Goal: Contribute content

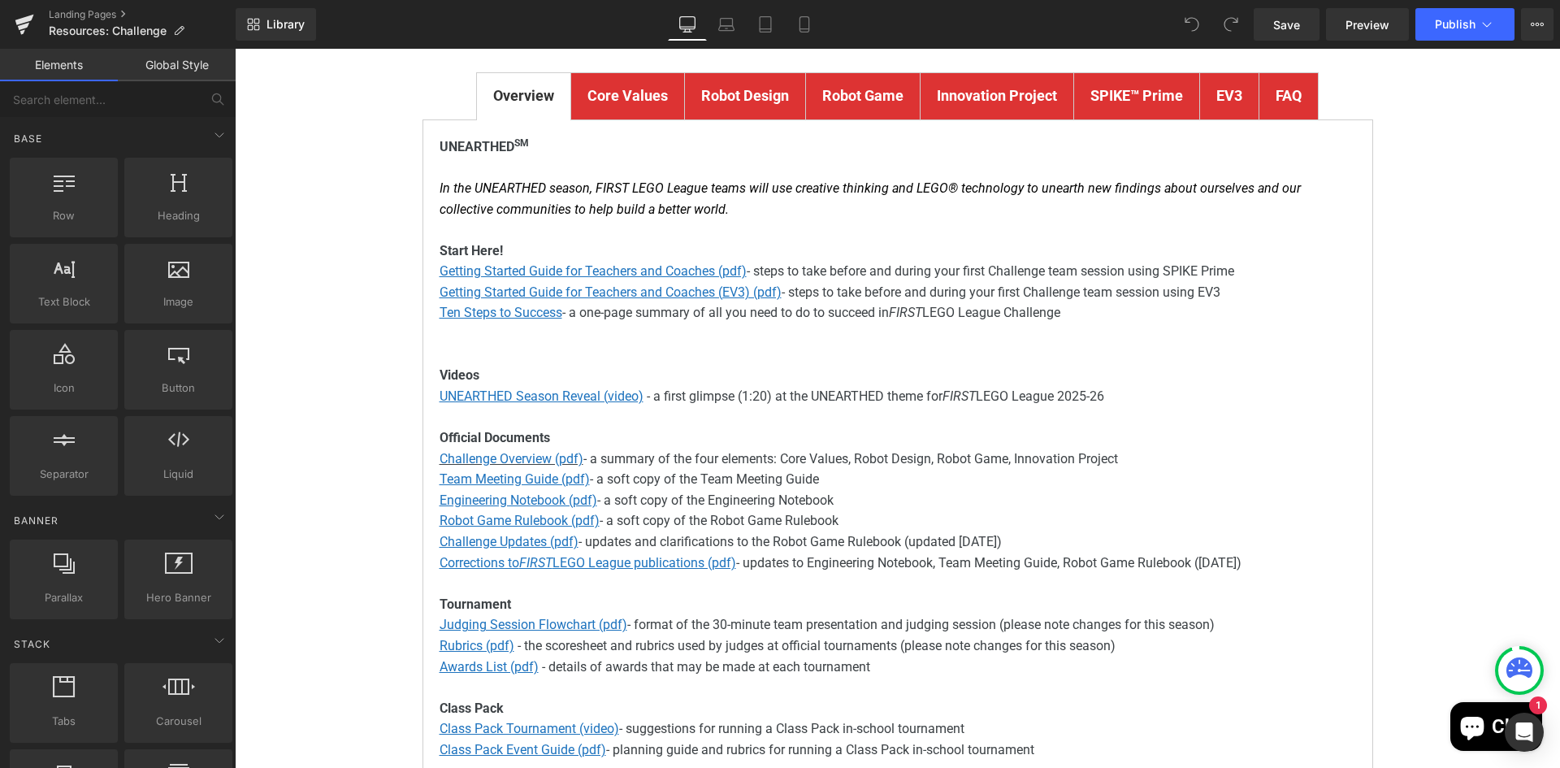
scroll to position [406, 0]
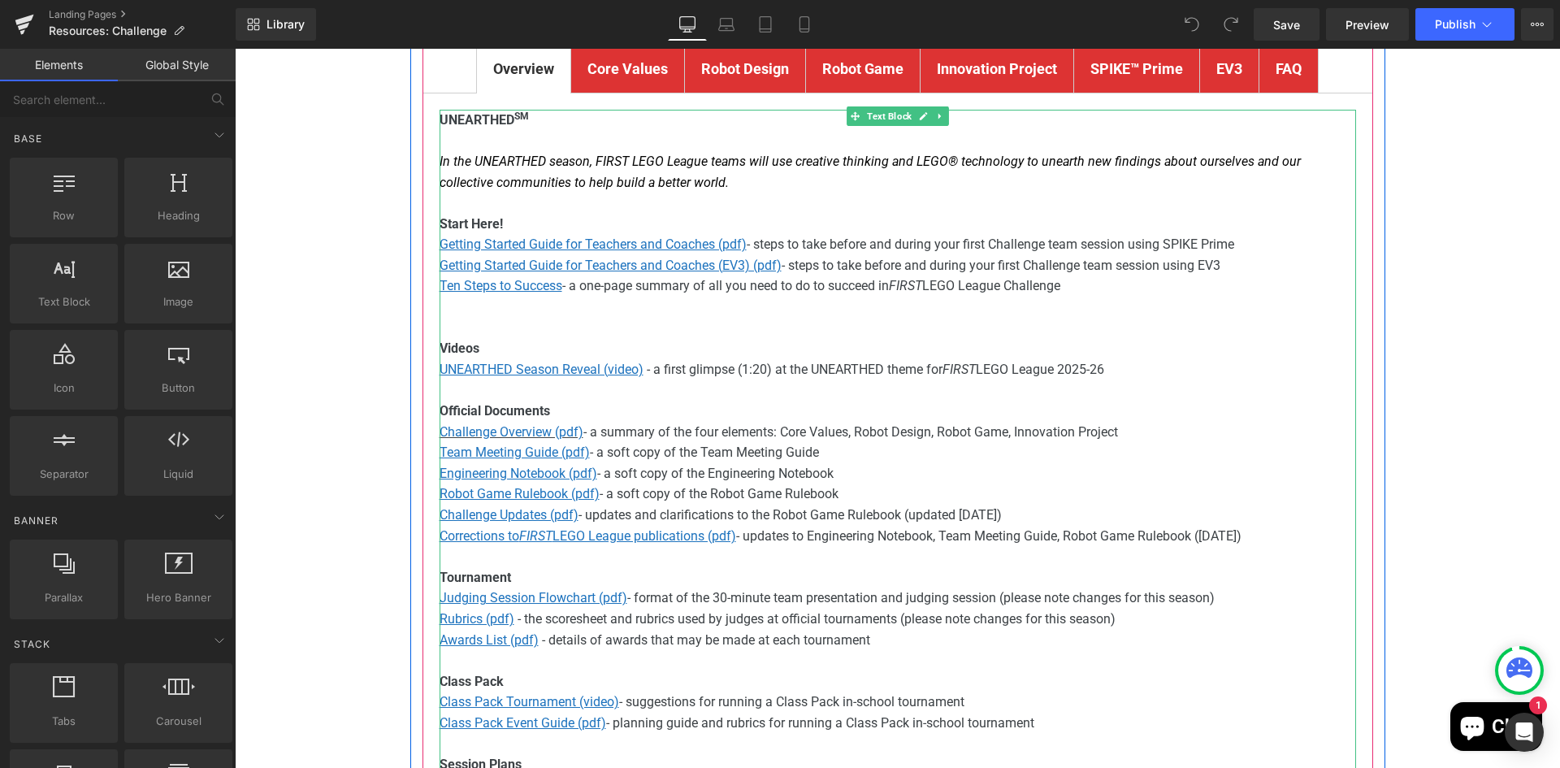
click at [641, 443] on p "Team Meeting Guide (pdf) - a soft copy of the Team Meeting Guide" at bounding box center [897, 452] width 916 height 21
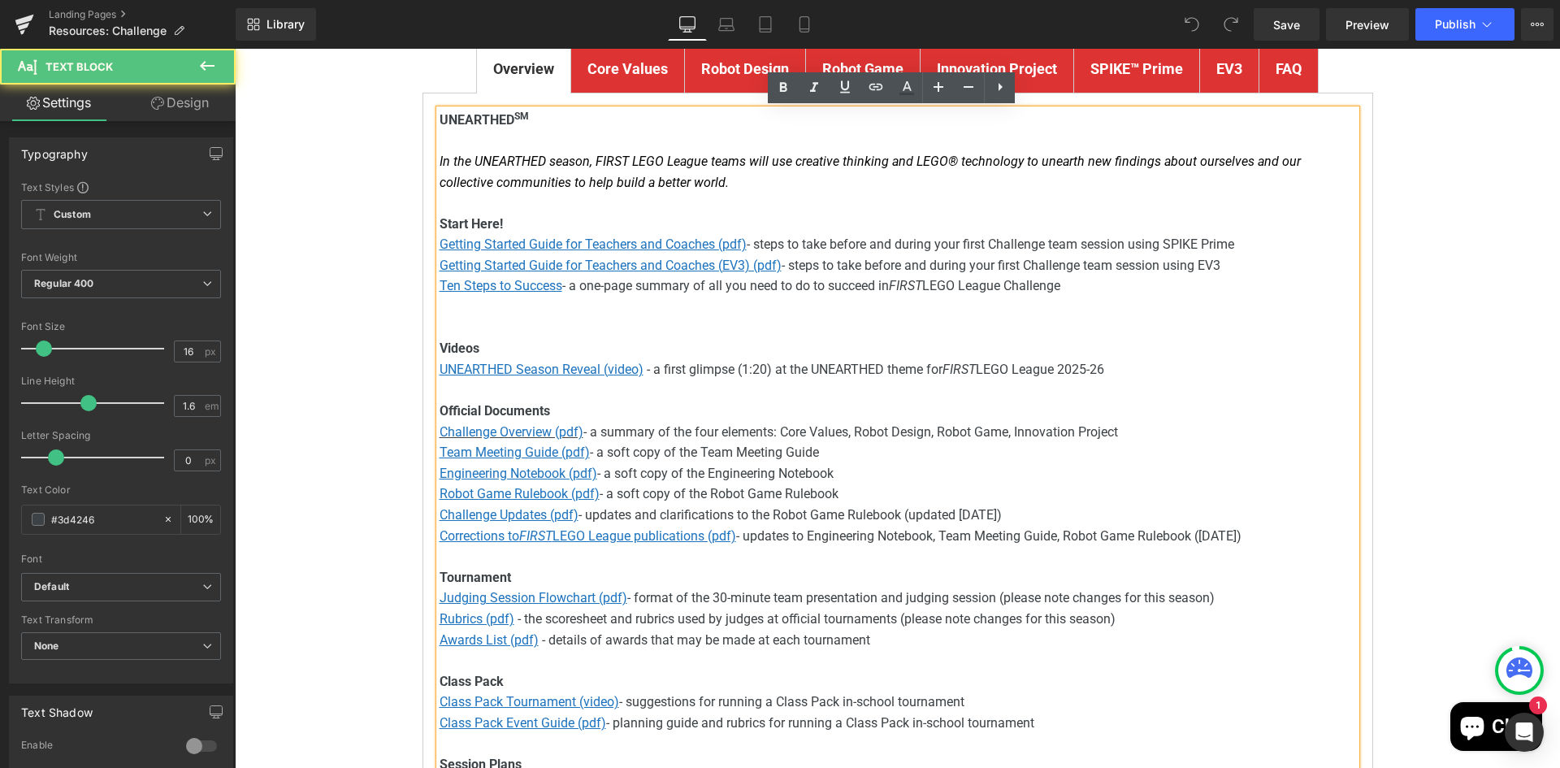
click at [700, 463] on p "Engineering Notebook (pdf) - a soft copy of the Engineering Notebook" at bounding box center [897, 473] width 916 height 21
click at [699, 451] on span "- a soft copy of the Team Meeting Guide" at bounding box center [704, 451] width 229 height 15
click at [523, 452] on u "Team Meeting Guide (pdf)" at bounding box center [514, 451] width 150 height 15
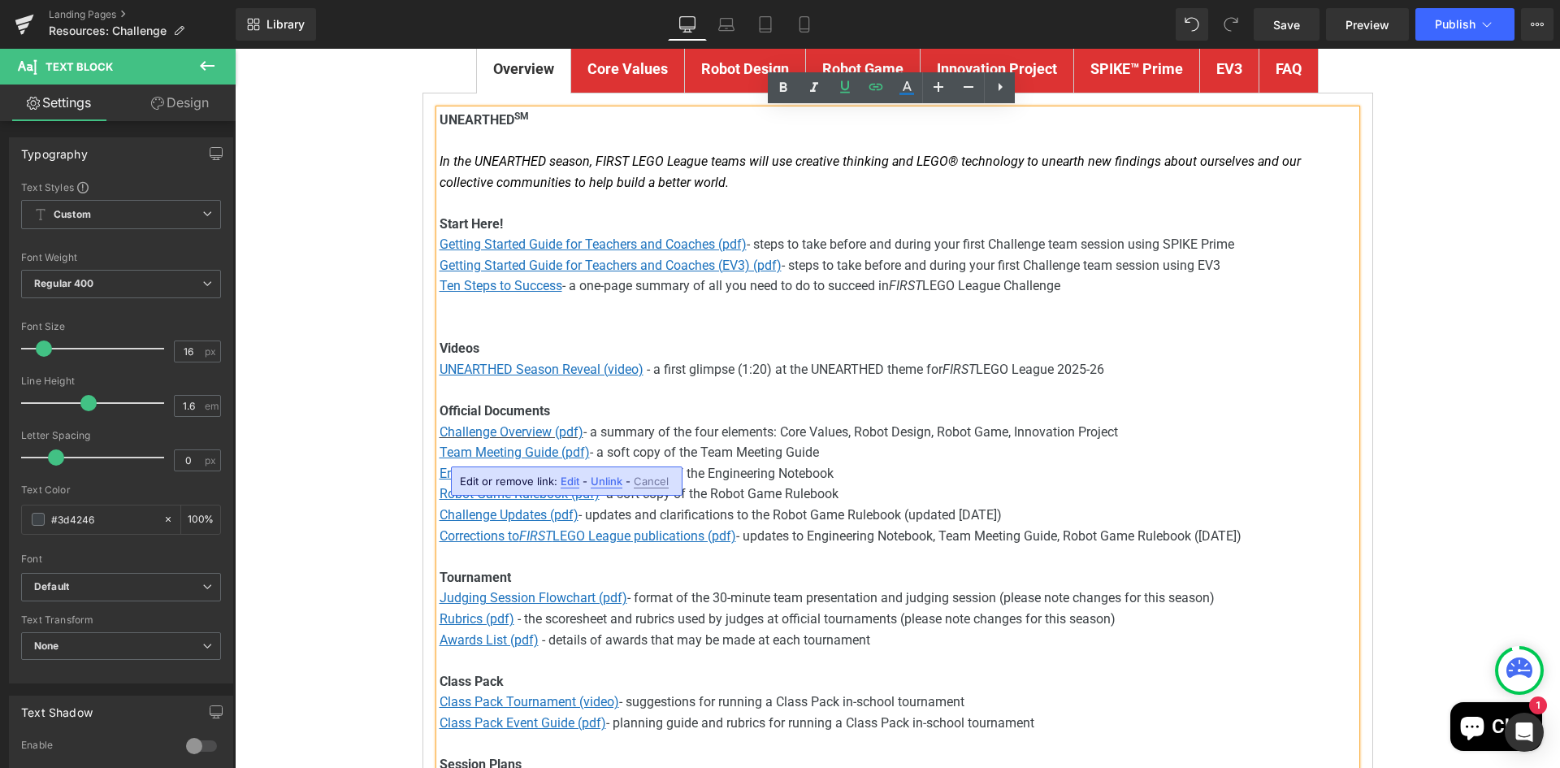
click at [573, 478] on span "Edit" at bounding box center [569, 481] width 19 height 14
click at [607, 489] on input "[URL][DOMAIN_NAME]" at bounding box center [551, 486] width 250 height 41
paste input "[DOMAIN_NAME][URL]"
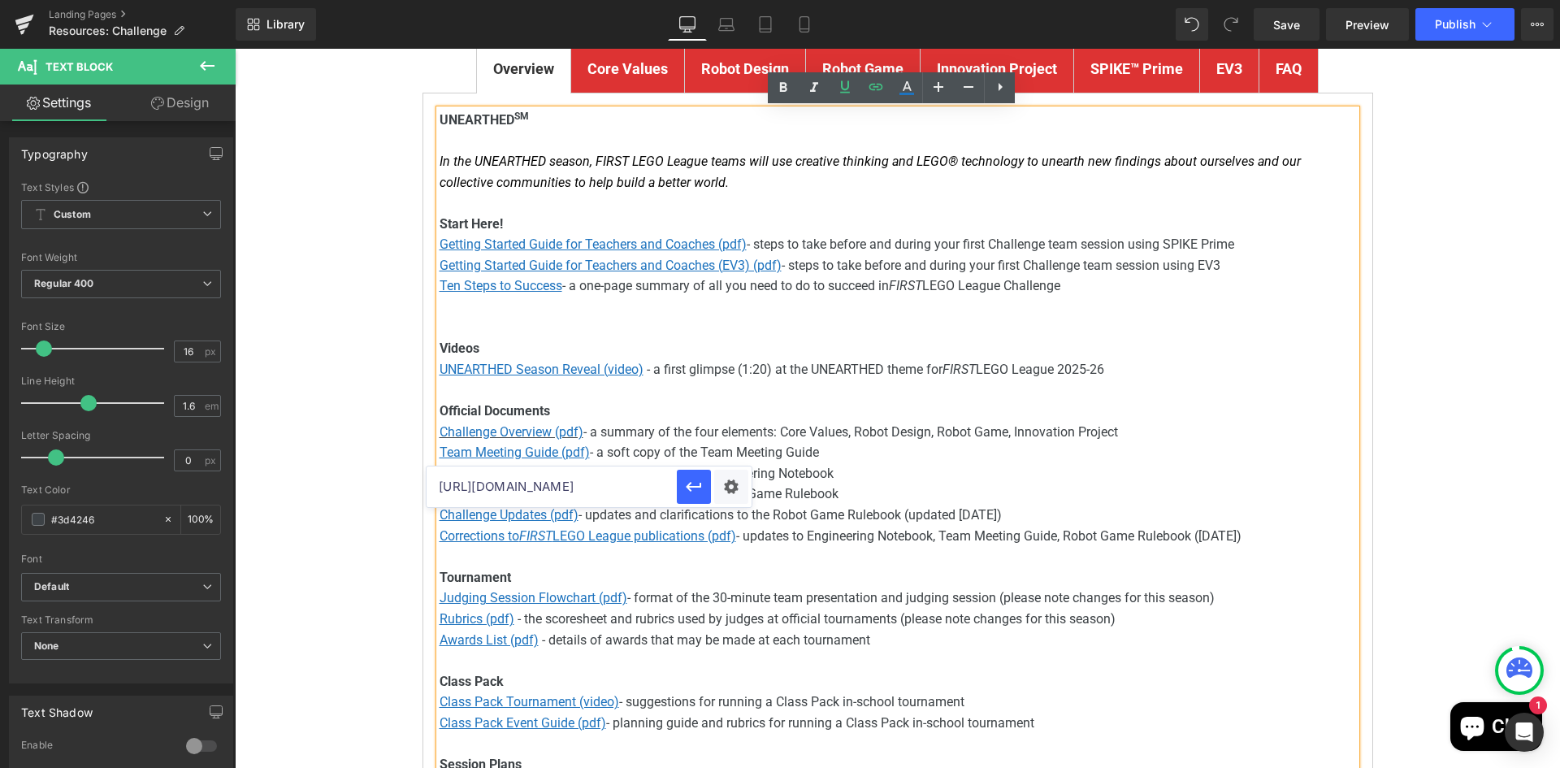
scroll to position [0, 326]
click at [575, 483] on input "[URL][DOMAIN_NAME]" at bounding box center [551, 486] width 250 height 41
click at [641, 485] on input "[URL][DOMAIN_NAME]" at bounding box center [551, 486] width 250 height 41
drag, startPoint x: 807, startPoint y: 535, endPoint x: 781, endPoint y: 482, distance: 59.2
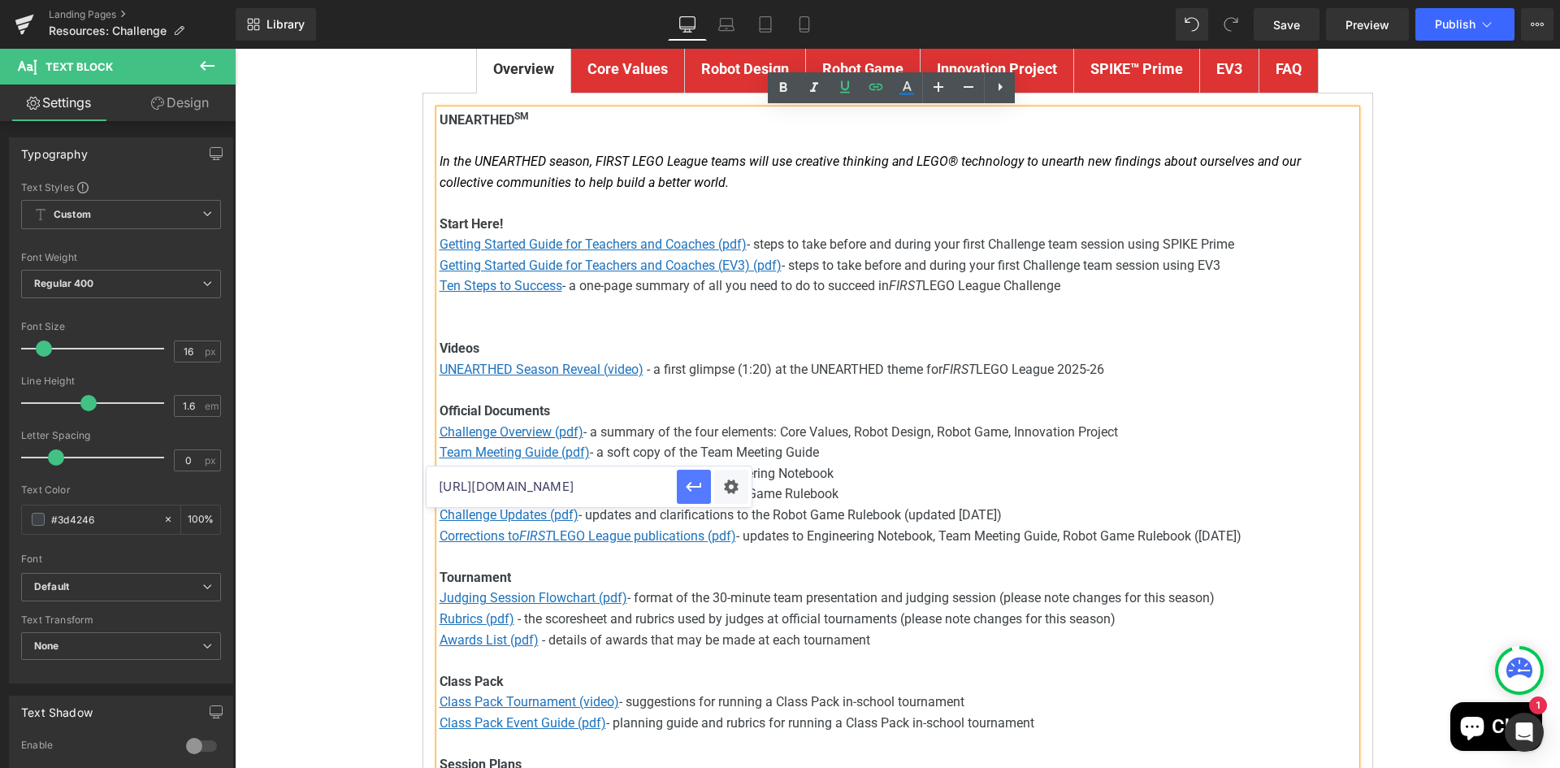
scroll to position [0, 0]
click at [695, 485] on icon "button" at bounding box center [693, 486] width 19 height 19
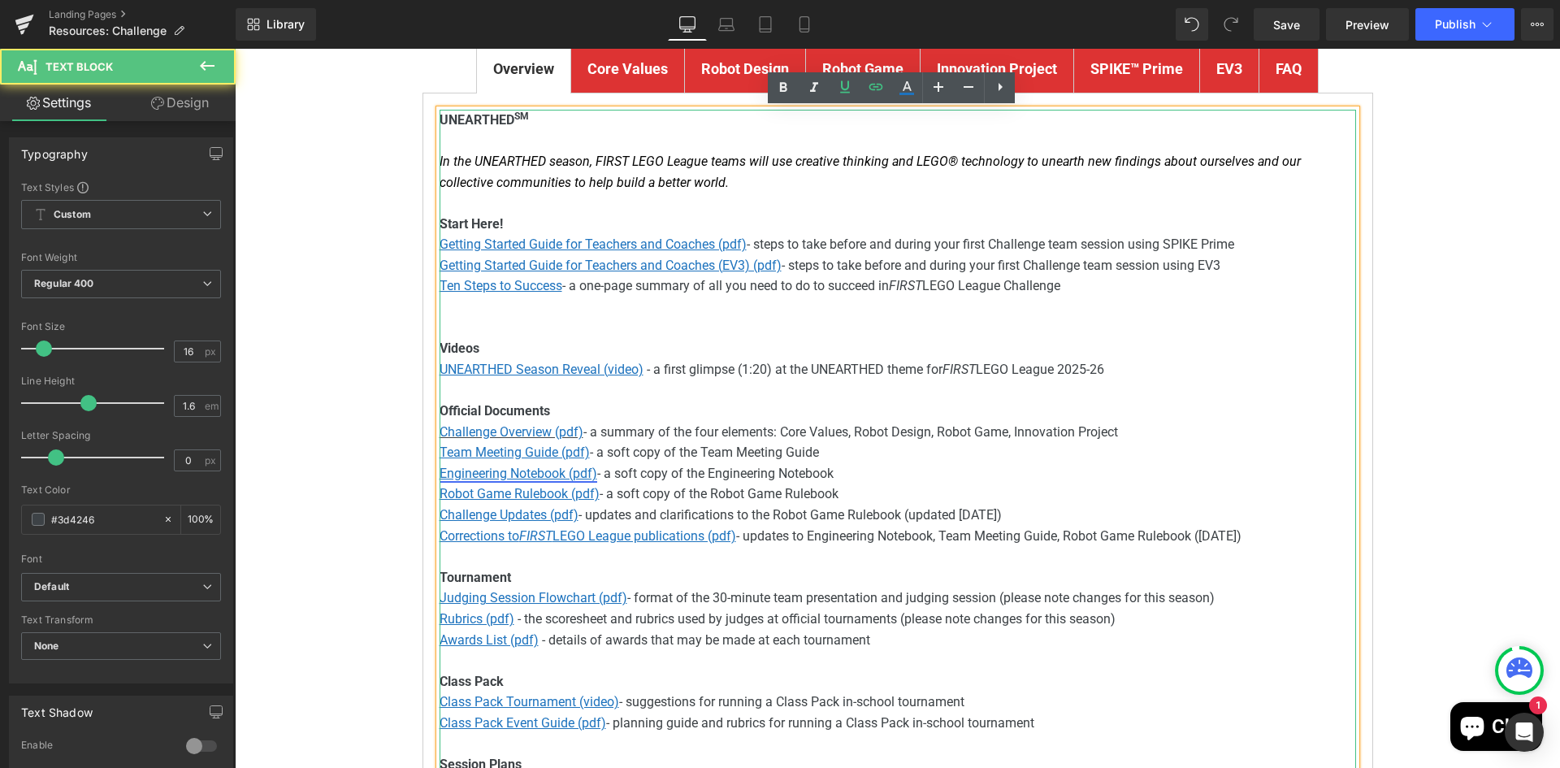
click at [517, 469] on u "Engineering Notebook (pdf)" at bounding box center [518, 472] width 158 height 15
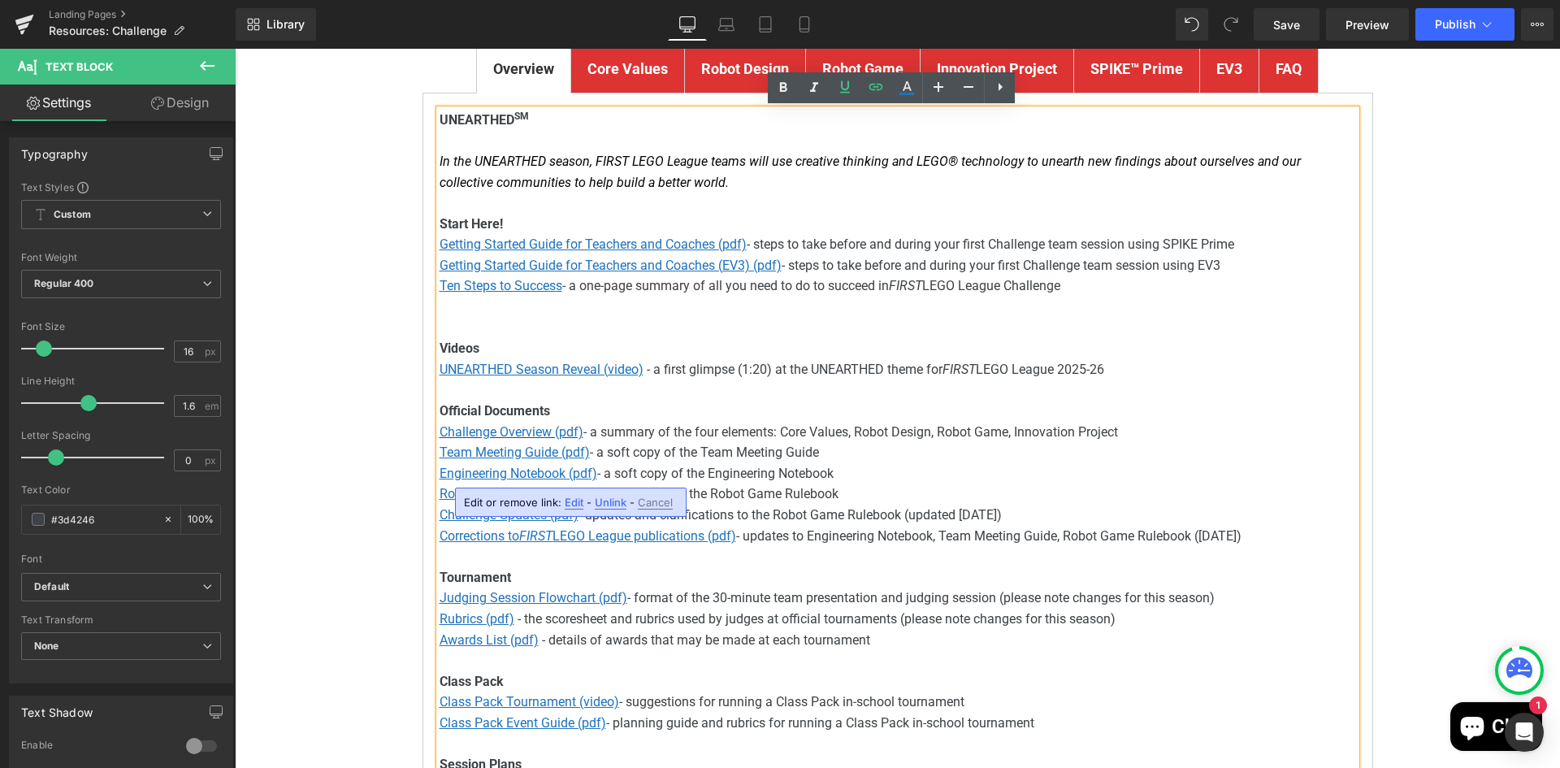
click at [580, 501] on span "Edit" at bounding box center [574, 502] width 19 height 14
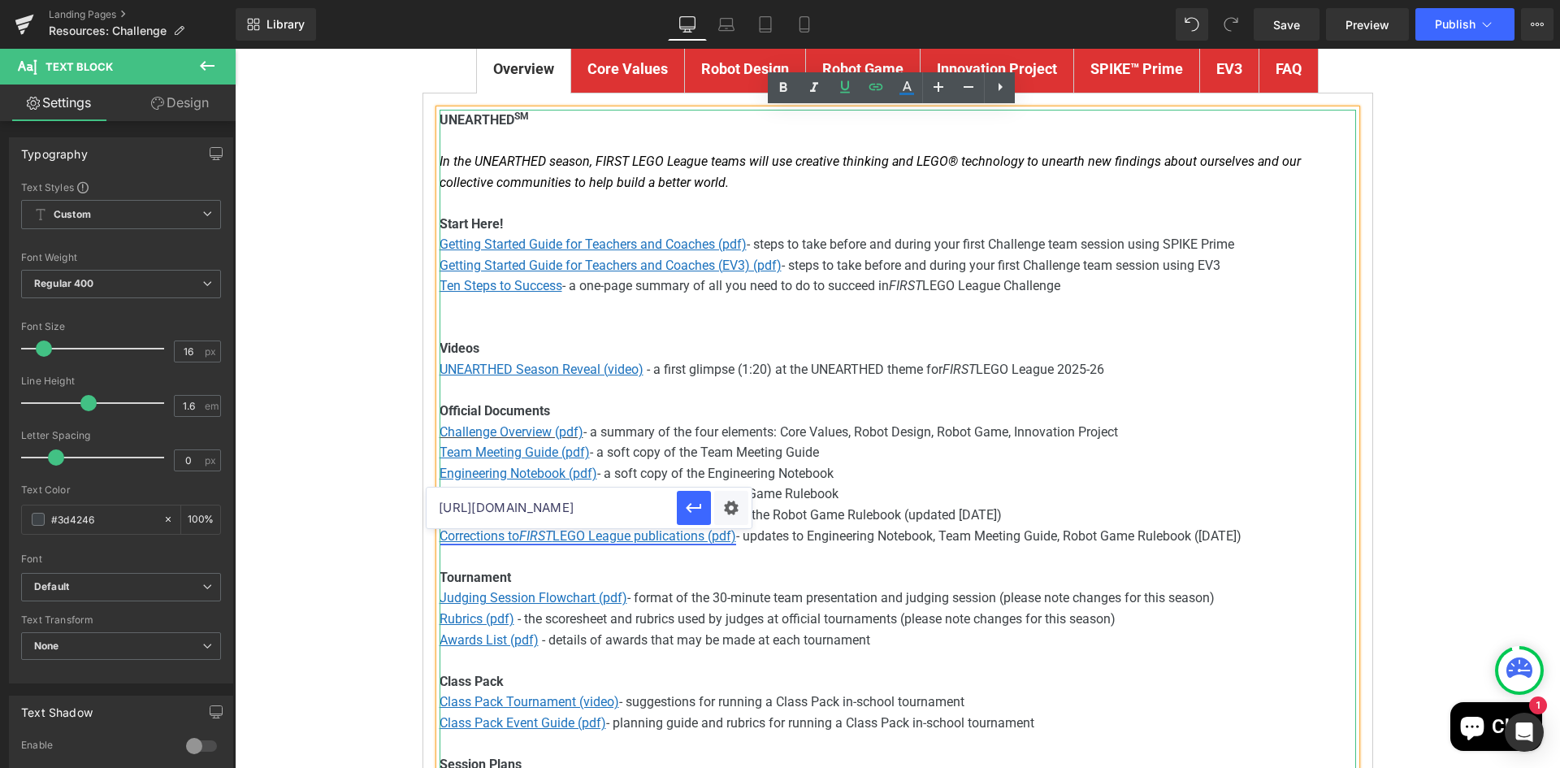
click at [592, 537] on u "Corrections to FIRST LEGO League publications (pdf)" at bounding box center [587, 535] width 296 height 15
click at [889, 504] on p "Challenge Updates (pdf) - updates and clarifications to the Robot Game Rulebook…" at bounding box center [897, 514] width 916 height 21
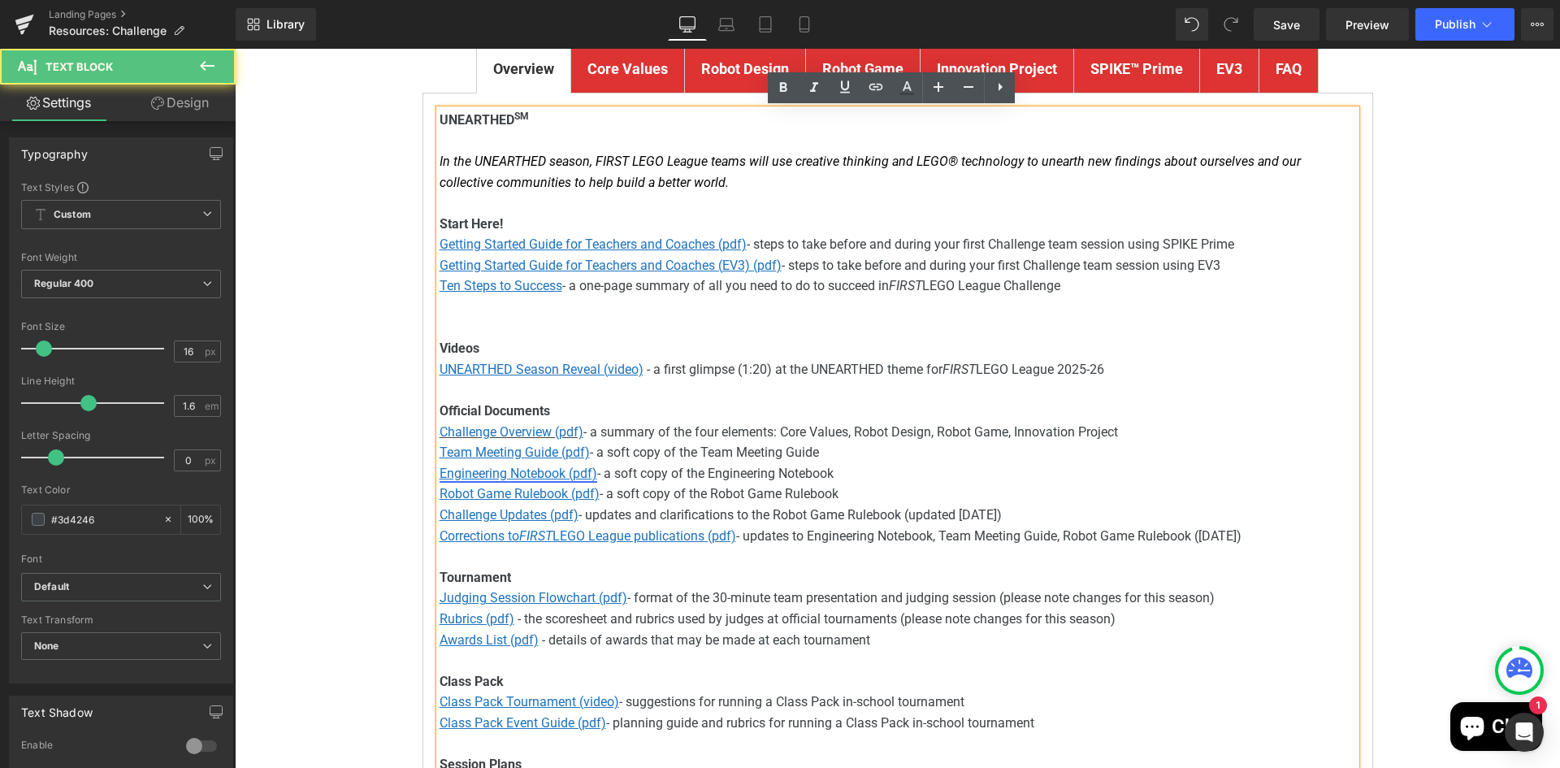
click at [500, 474] on u "Engineering Notebook (pdf)" at bounding box center [518, 472] width 158 height 15
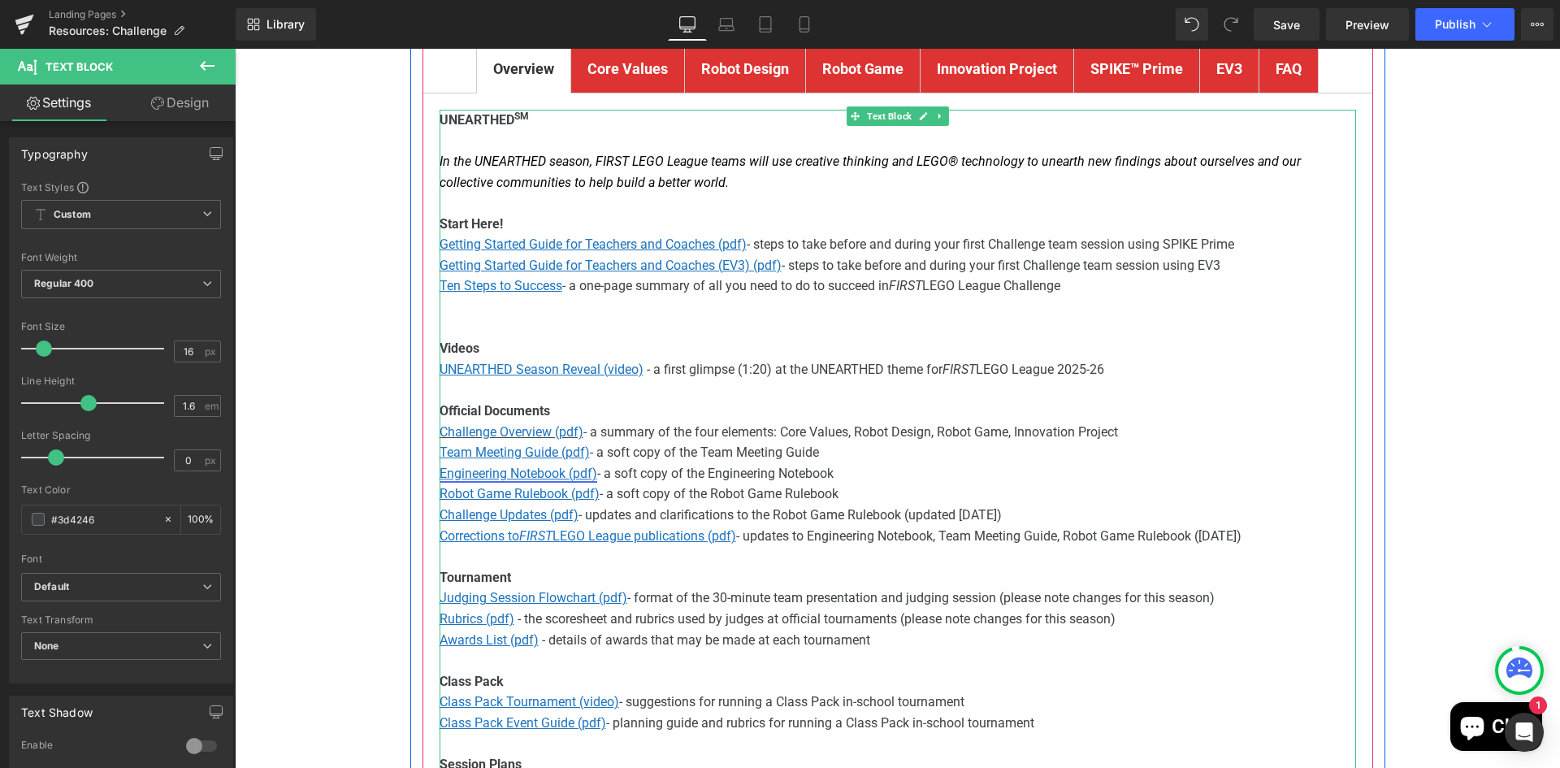
click at [500, 472] on u "Engineering Notebook (pdf)" at bounding box center [518, 472] width 158 height 15
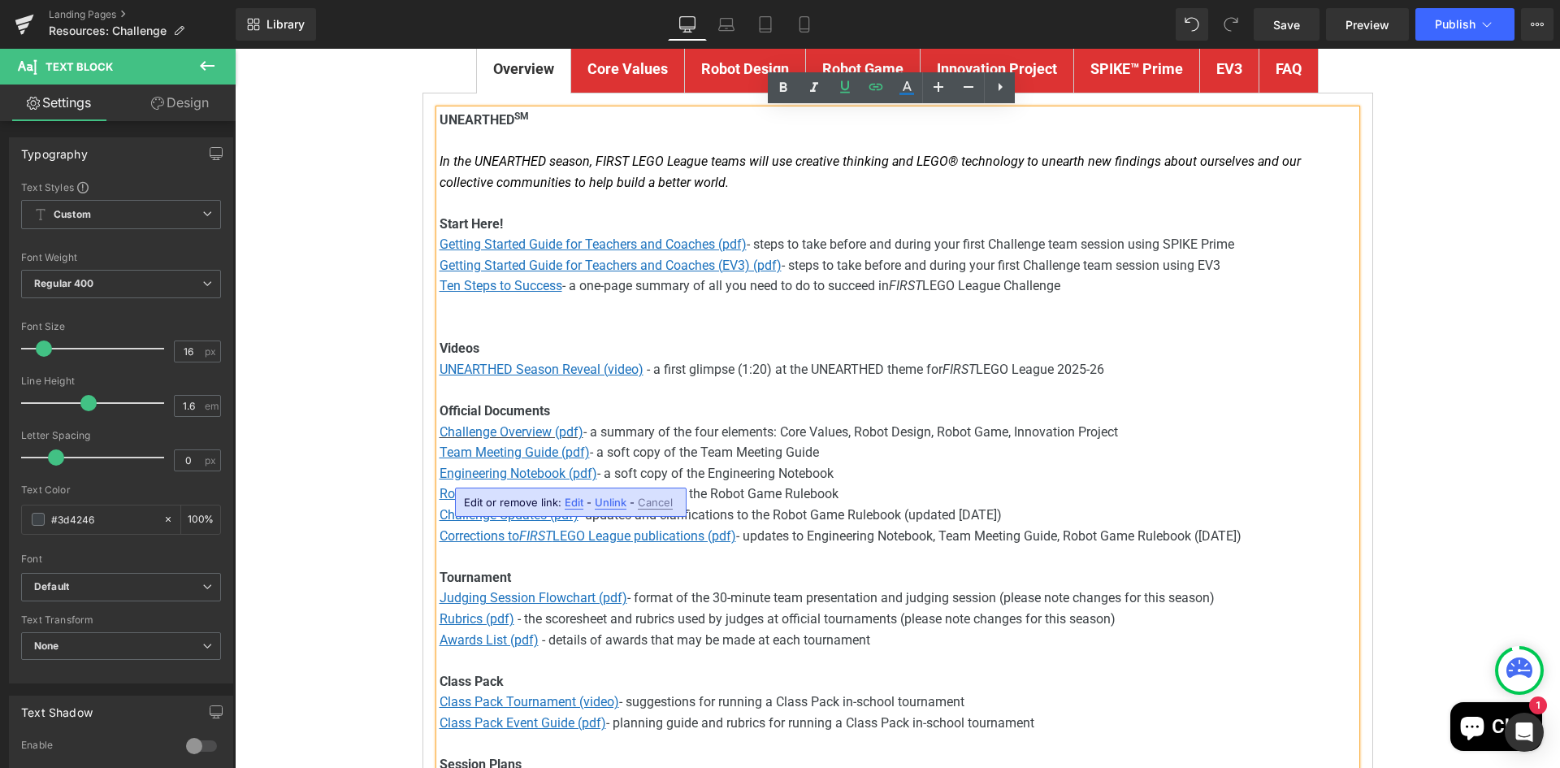
click at [576, 508] on span "Edit" at bounding box center [574, 502] width 19 height 14
click at [604, 504] on input "[URL][DOMAIN_NAME]" at bounding box center [551, 507] width 250 height 41
paste input "[DOMAIN_NAME][URL]"
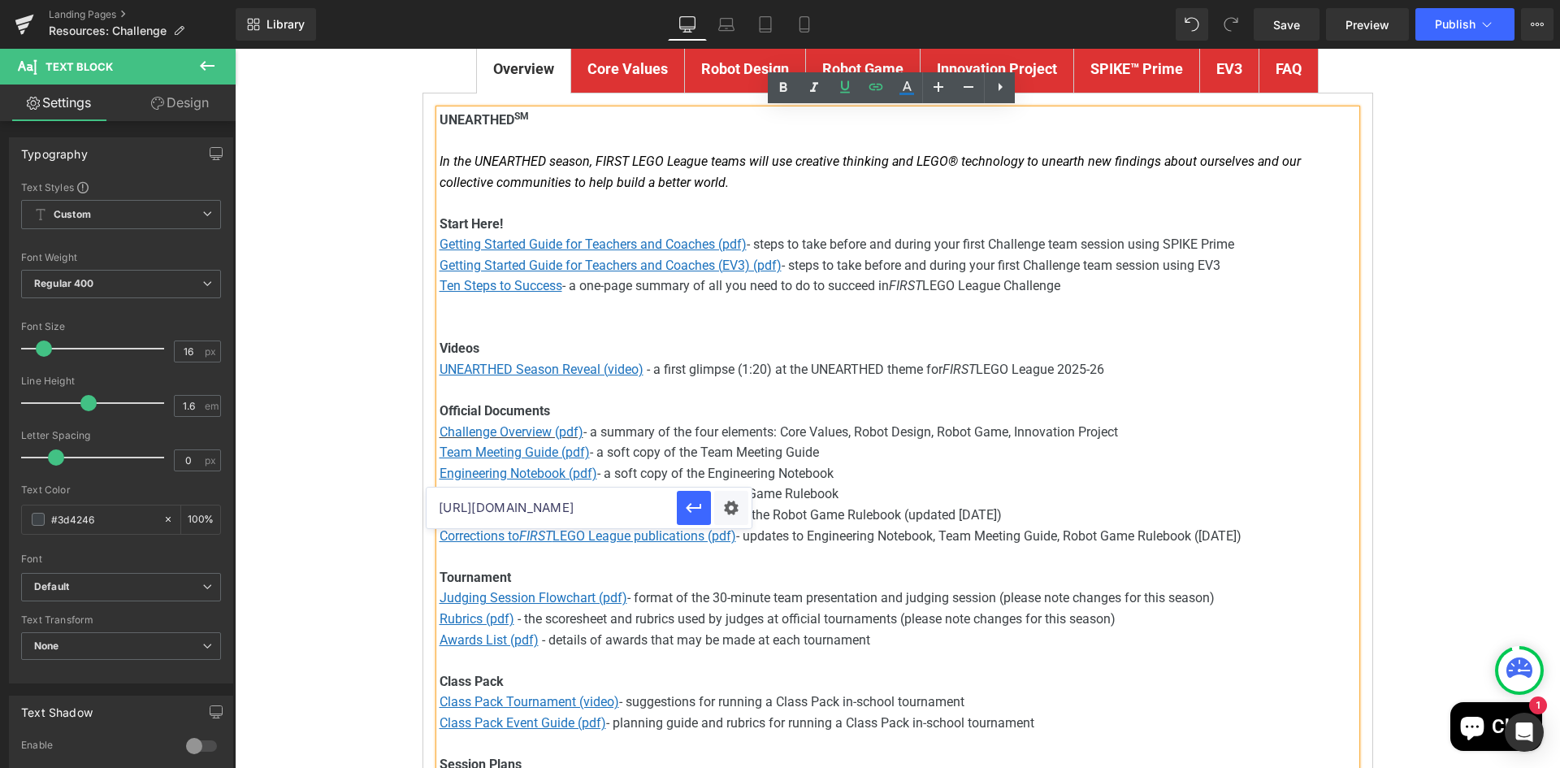
scroll to position [0, 328]
drag, startPoint x: 573, startPoint y: 508, endPoint x: 709, endPoint y: 509, distance: 136.5
click at [709, 509] on div "[URL][DOMAIN_NAME]" at bounding box center [588, 507] width 325 height 41
click at [701, 508] on icon "button" at bounding box center [693, 507] width 19 height 19
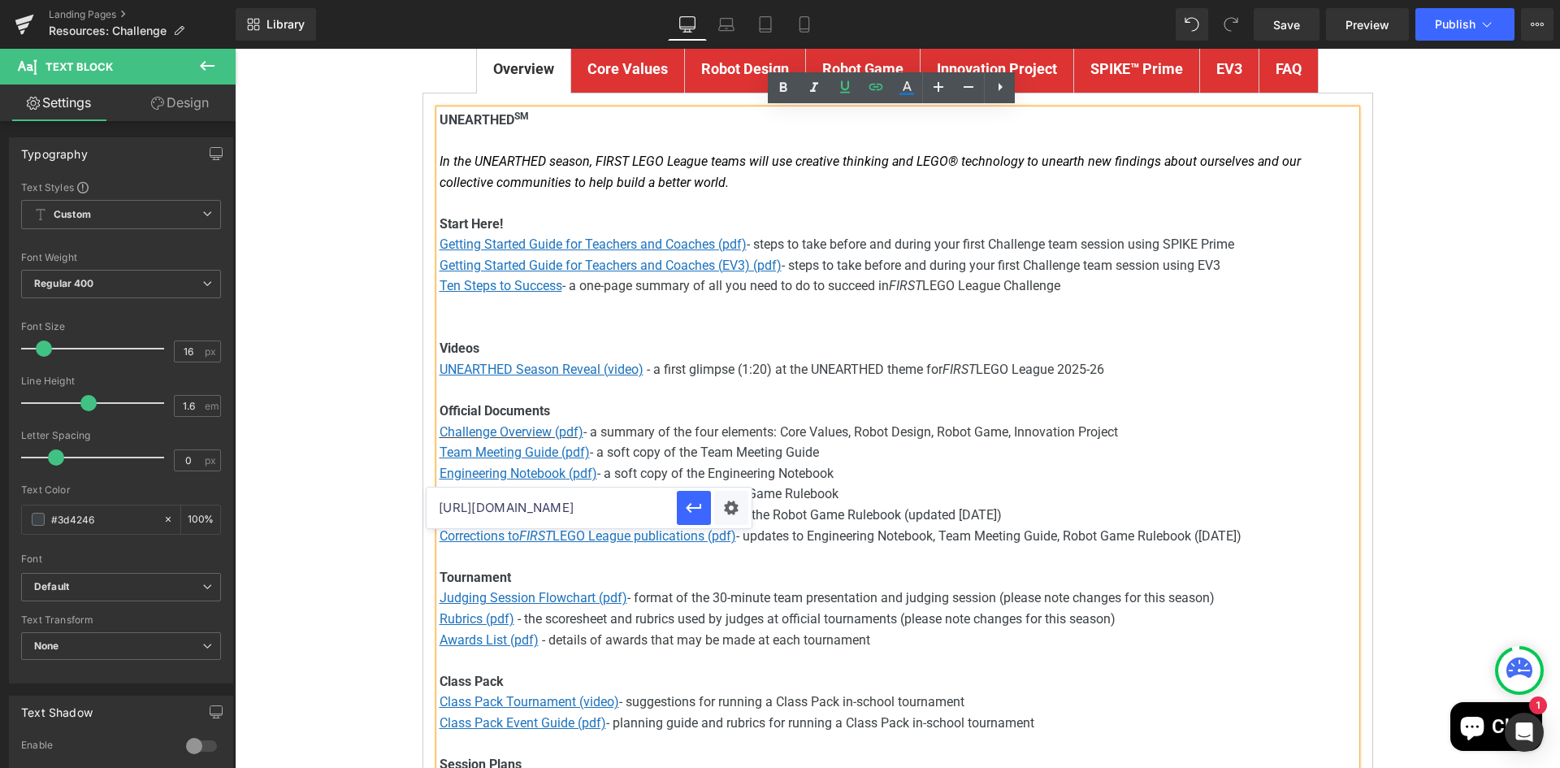
scroll to position [0, 0]
click at [523, 488] on u "Robot Game Rulebook (pdf)" at bounding box center [519, 493] width 160 height 15
click at [573, 526] on span "Edit" at bounding box center [574, 523] width 19 height 14
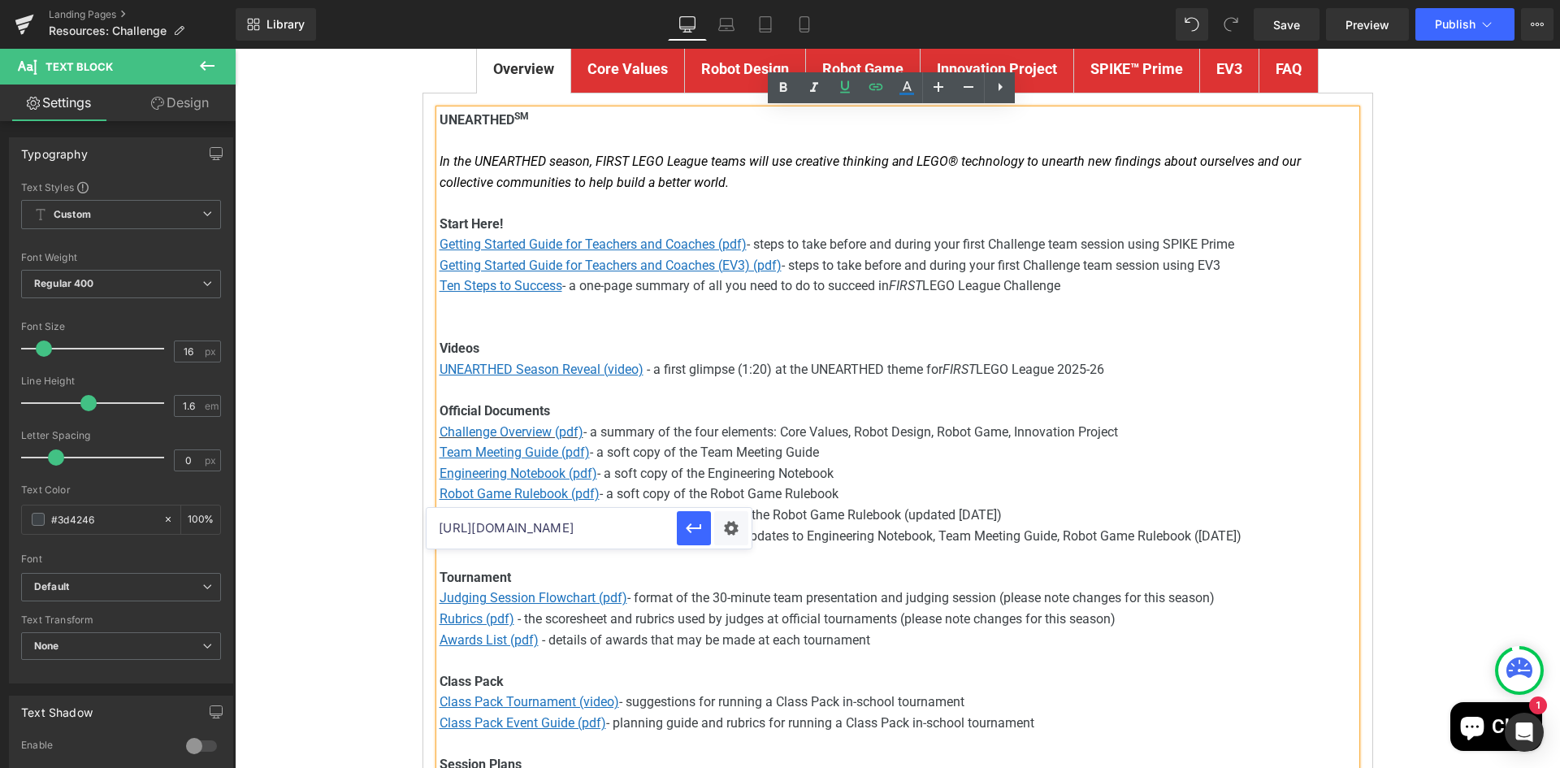
click at [539, 515] on input "[URL][DOMAIN_NAME]" at bounding box center [551, 528] width 250 height 41
click at [539, 517] on input "[URL][DOMAIN_NAME]" at bounding box center [551, 528] width 250 height 41
paste input "[DOMAIN_NAME][URL]"
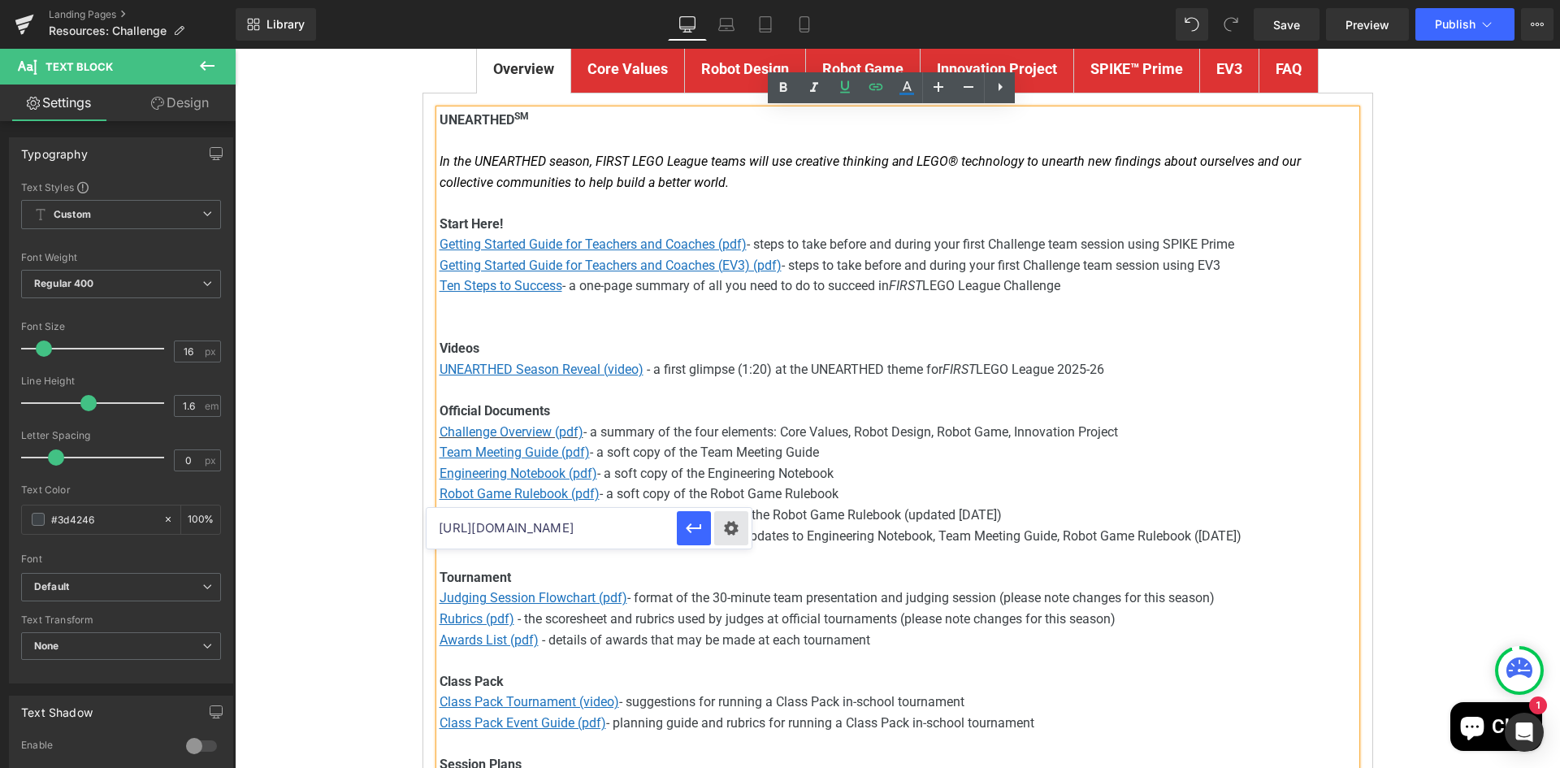
drag, startPoint x: 575, startPoint y: 530, endPoint x: 738, endPoint y: 520, distance: 162.7
click at [738, 520] on div "[URL][DOMAIN_NAME]" at bounding box center [588, 528] width 325 height 41
click at [686, 525] on icon "button" at bounding box center [693, 527] width 19 height 19
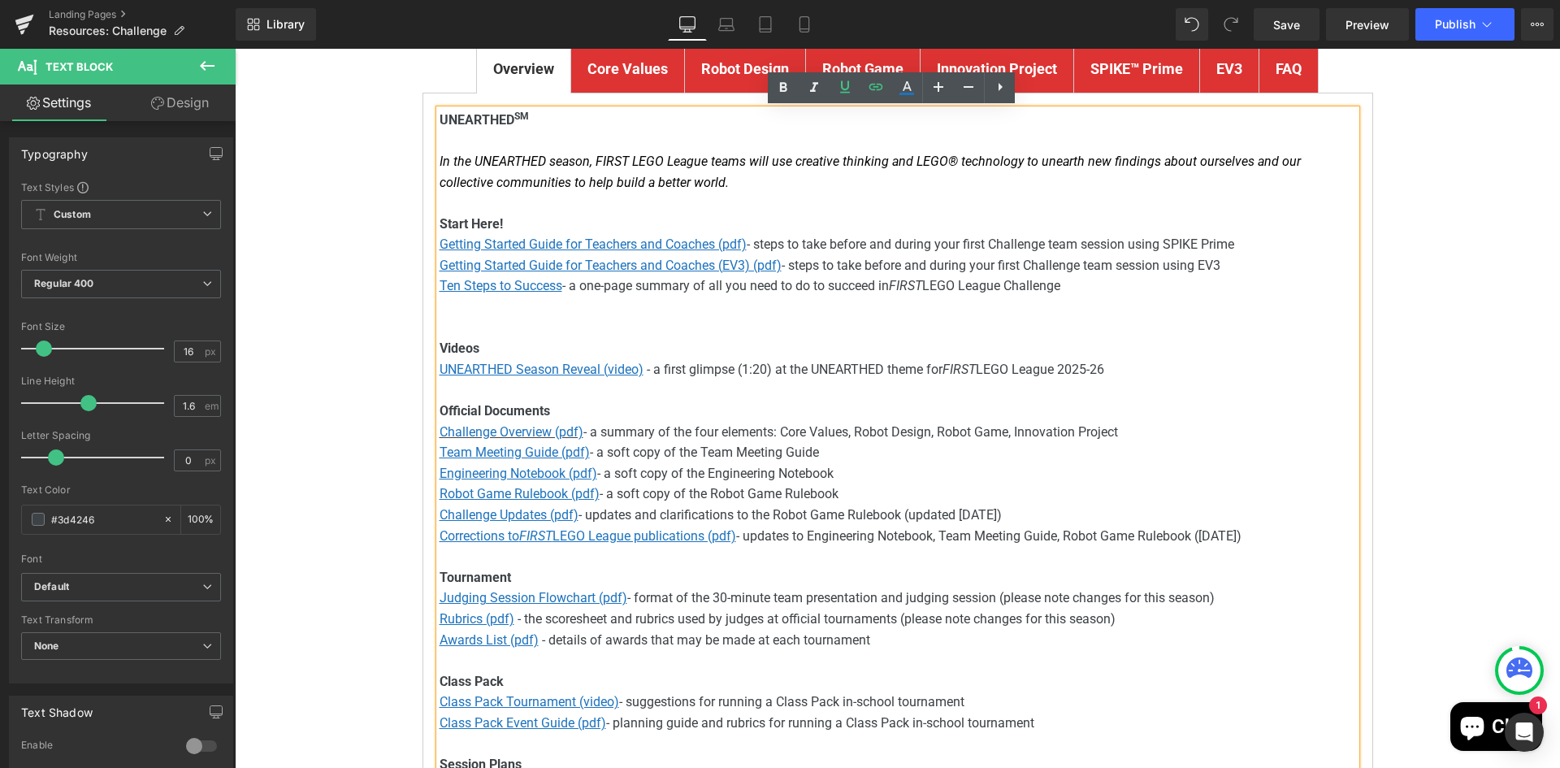
click at [1460, 168] on div "FIRST ® LEGO ® League Challenge Resources Heading Youtube To find out all about…" at bounding box center [897, 481] width 1325 height 1449
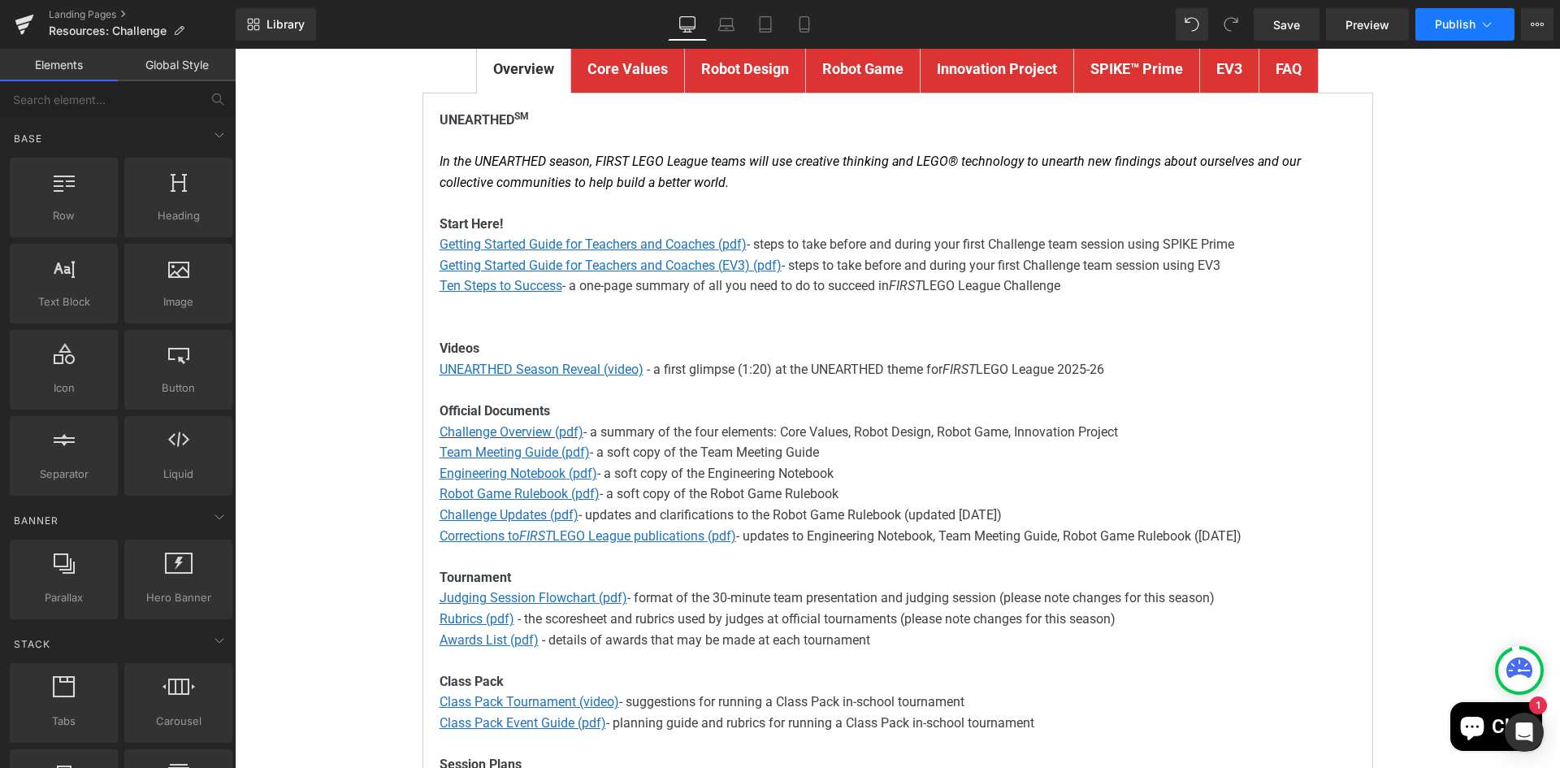
click at [1439, 25] on span "Publish" at bounding box center [1454, 24] width 41 height 13
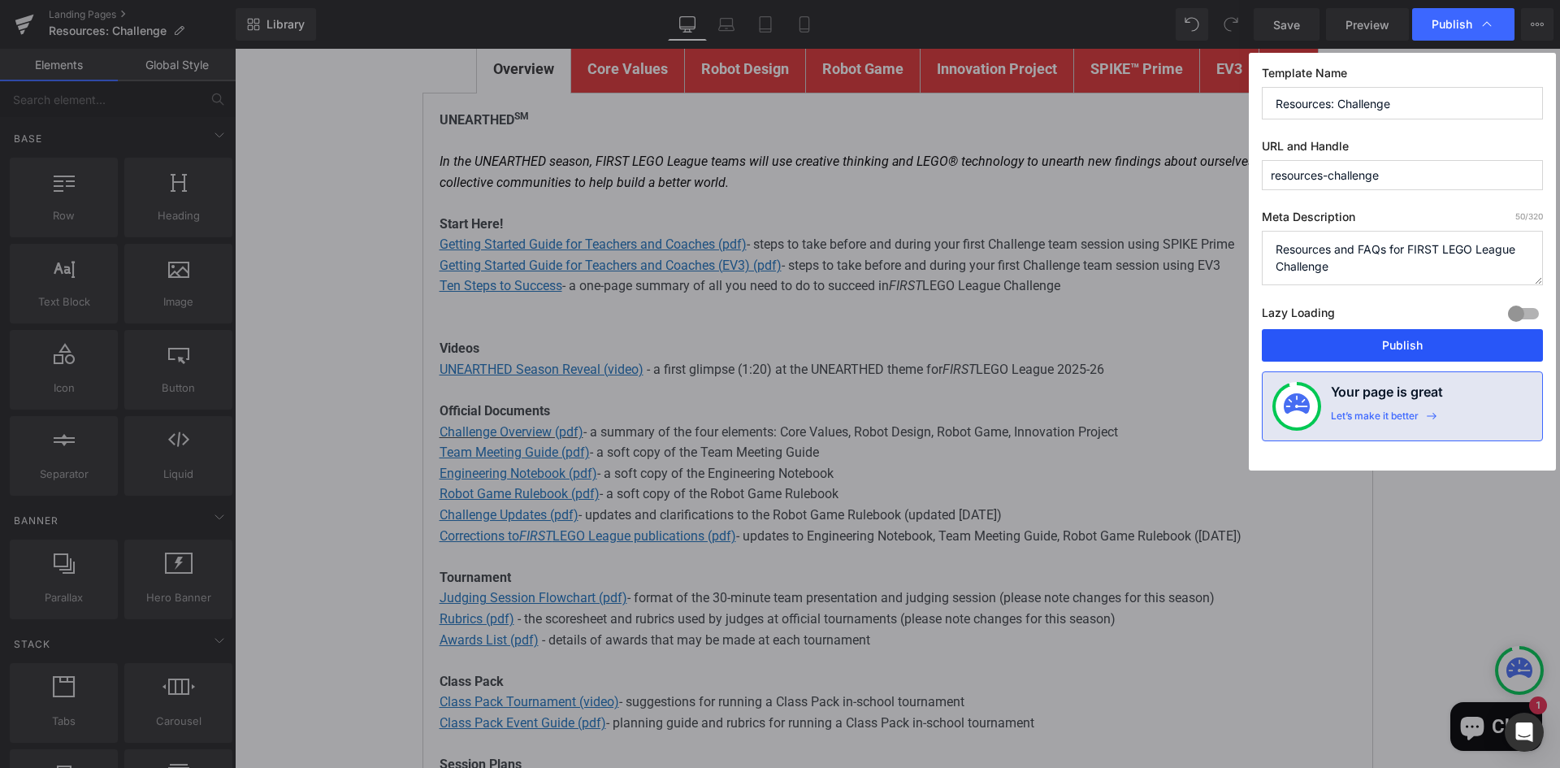
click at [1423, 329] on button "Publish" at bounding box center [1401, 345] width 281 height 32
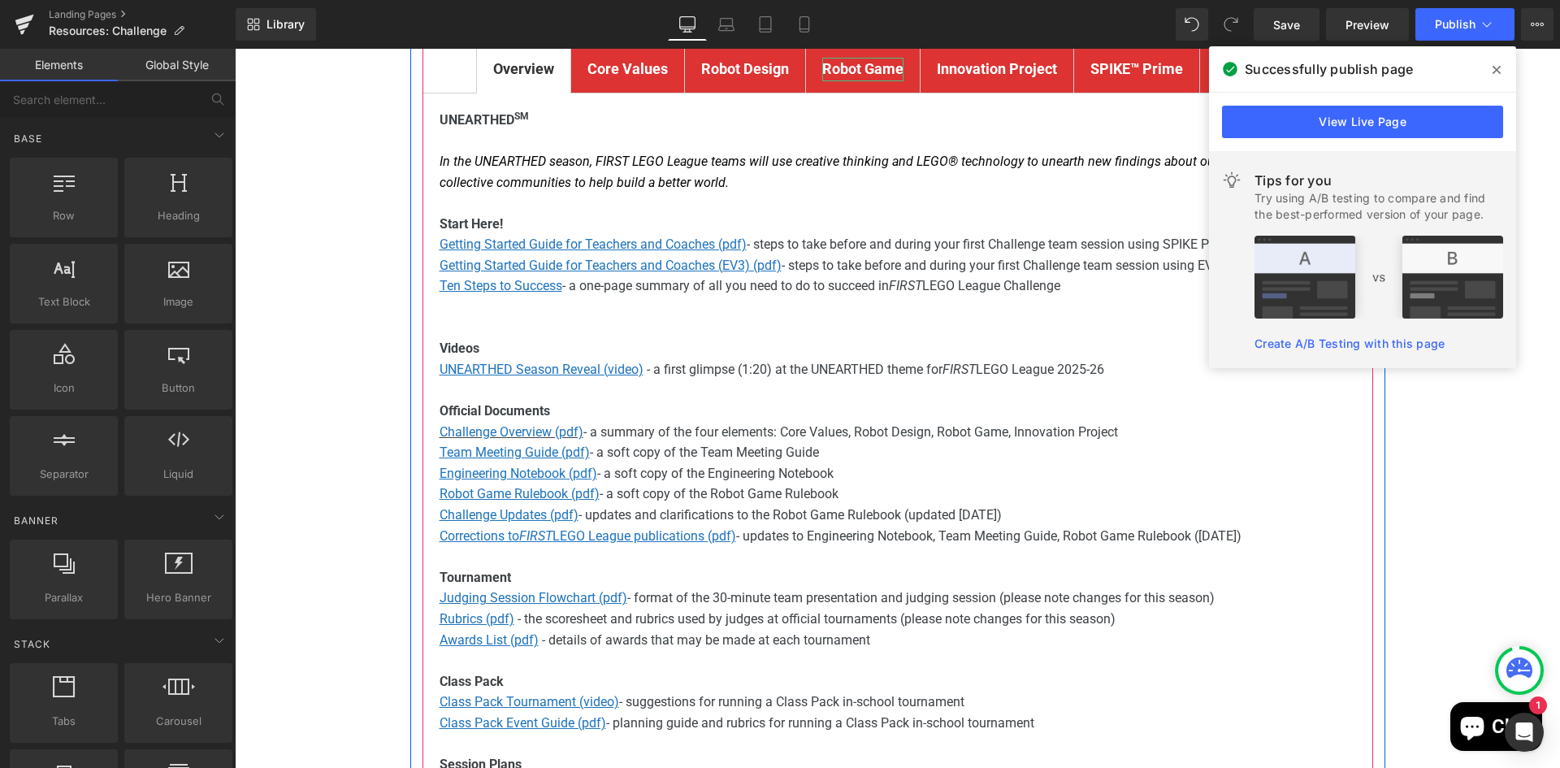
click at [850, 63] on strong "Robot Game" at bounding box center [862, 68] width 81 height 17
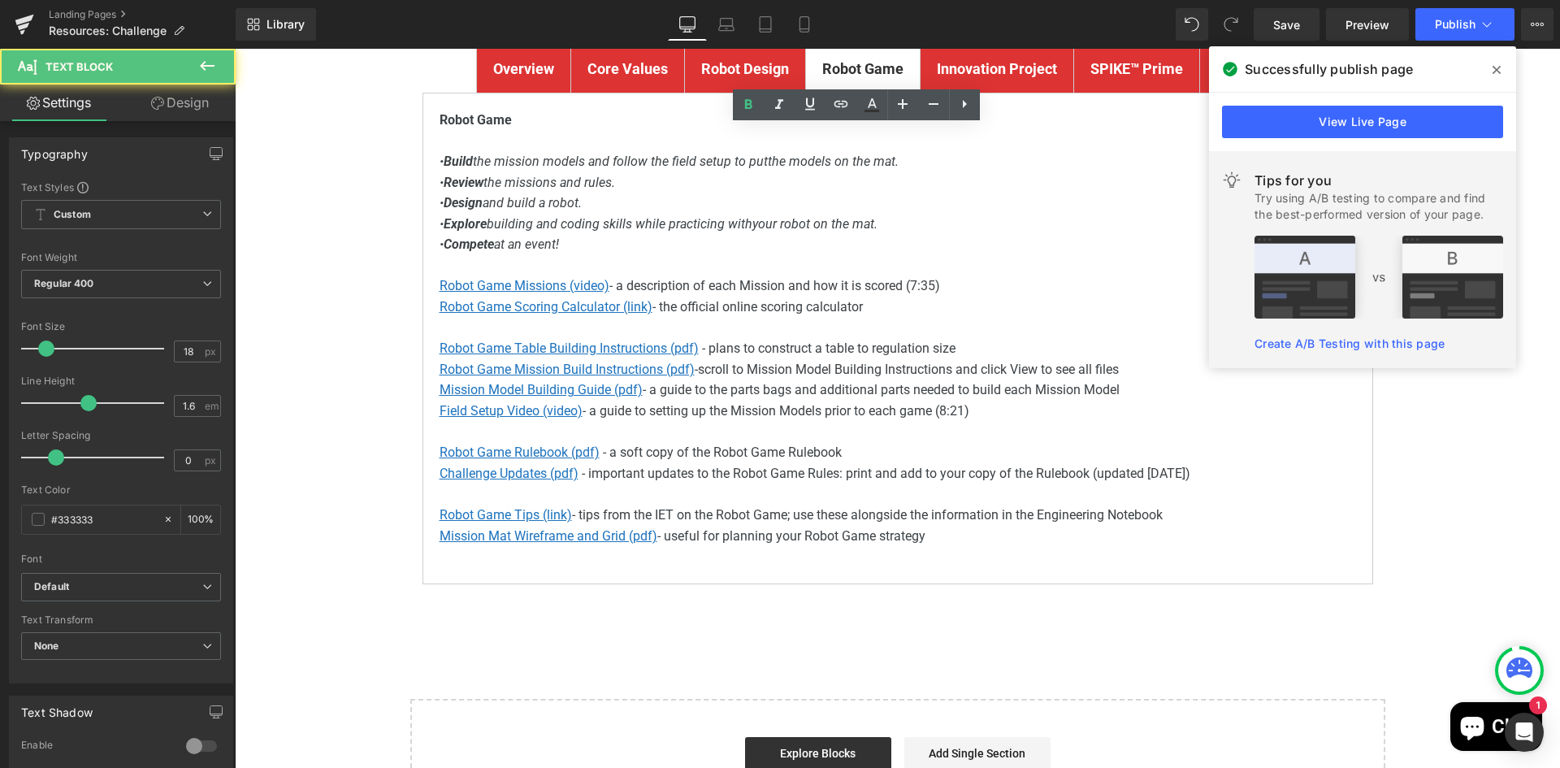
click at [1495, 64] on icon at bounding box center [1496, 69] width 8 height 13
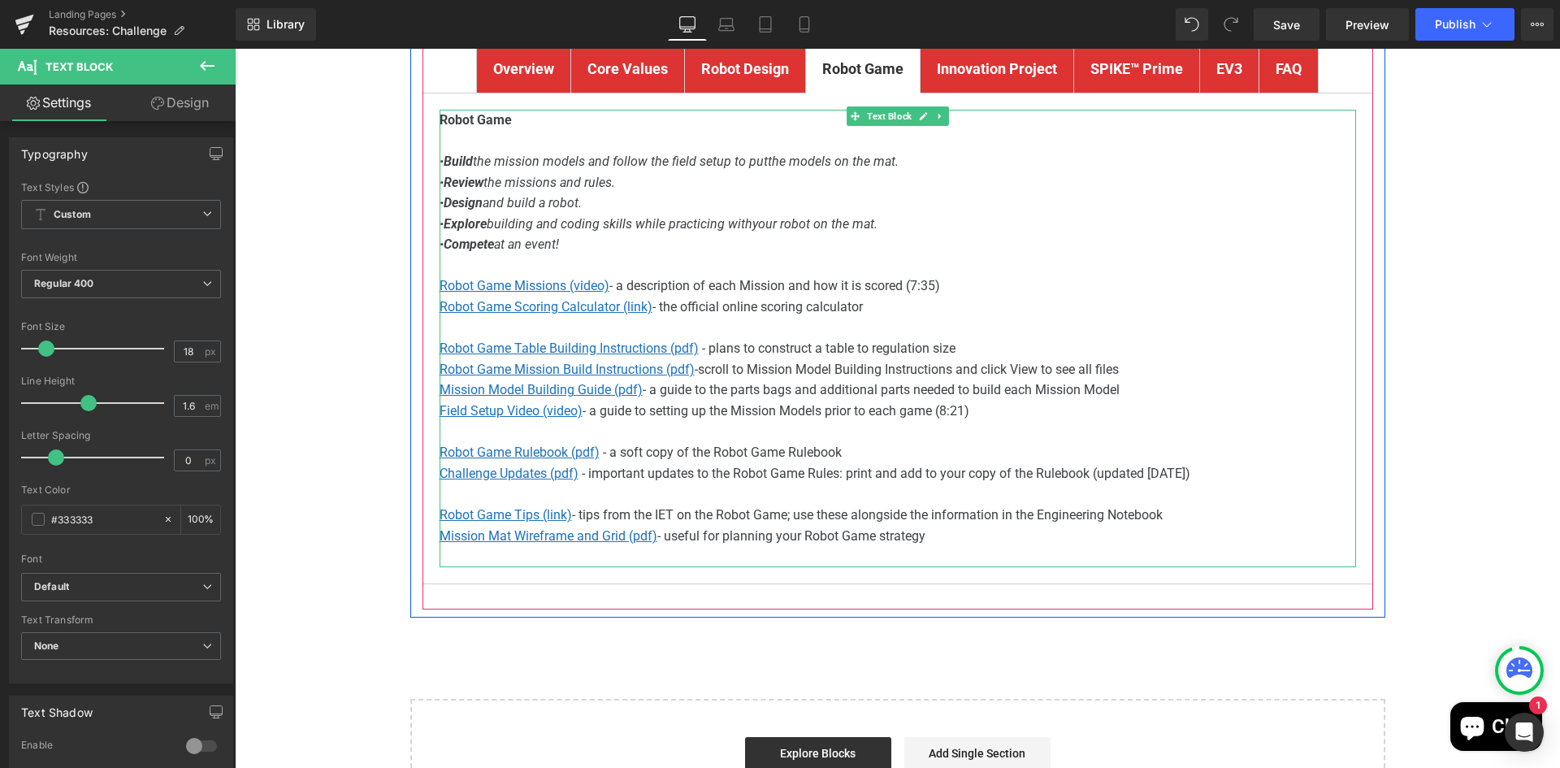
click at [715, 446] on span "- a soft copy of the Robot Game Rulebook" at bounding box center [720, 451] width 242 height 15
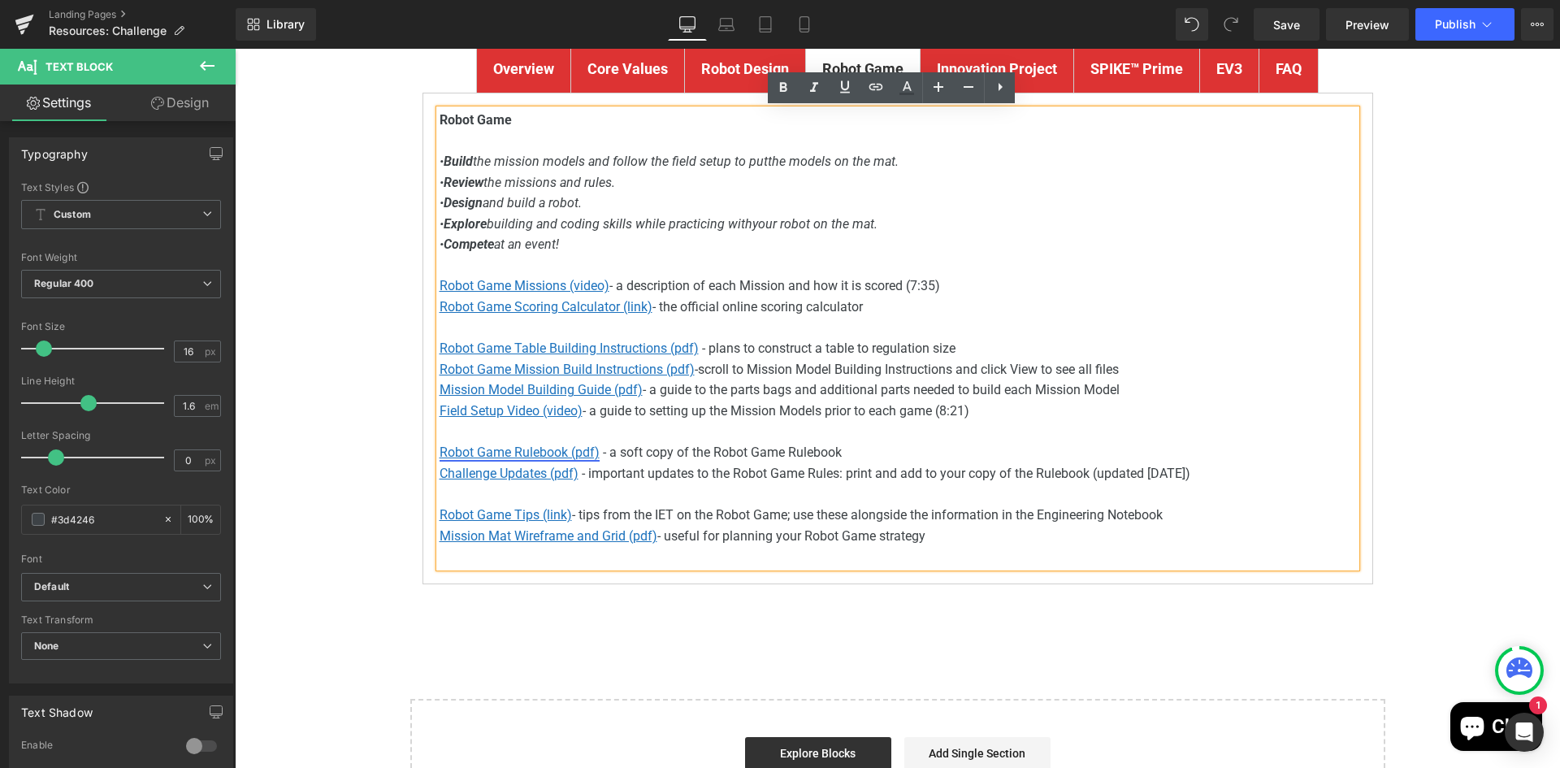
click at [486, 452] on u "Robot Game Rulebook (pdf)" at bounding box center [519, 451] width 160 height 15
click at [572, 504] on span "Edit" at bounding box center [574, 502] width 19 height 14
click at [562, 517] on input "[URL][DOMAIN_NAME]" at bounding box center [551, 507] width 250 height 41
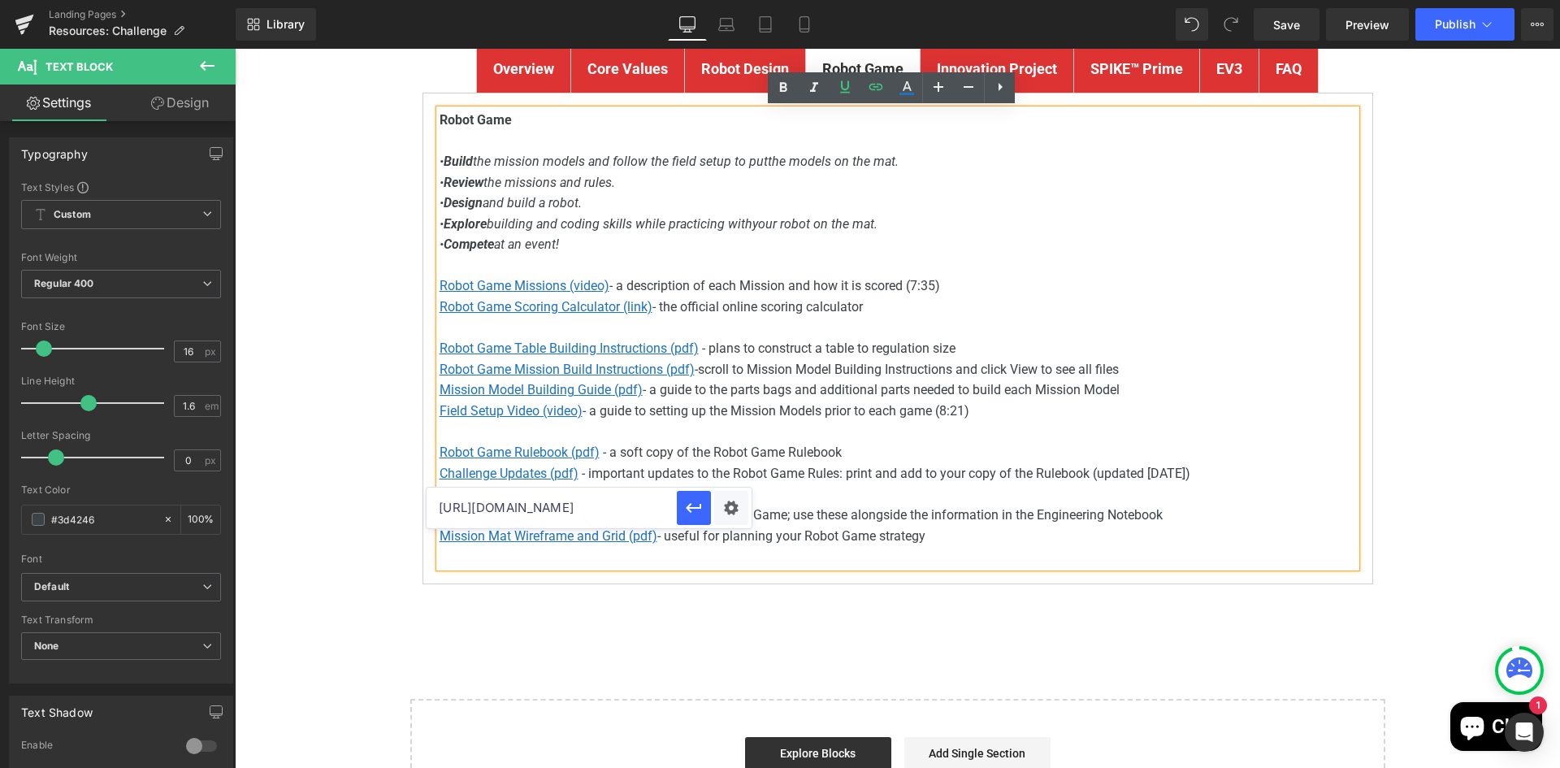
paste input "[DOMAIN_NAME][URL]"
drag, startPoint x: 807, startPoint y: 557, endPoint x: 770, endPoint y: 504, distance: 64.2
type input "[URL][DOMAIN_NAME]"
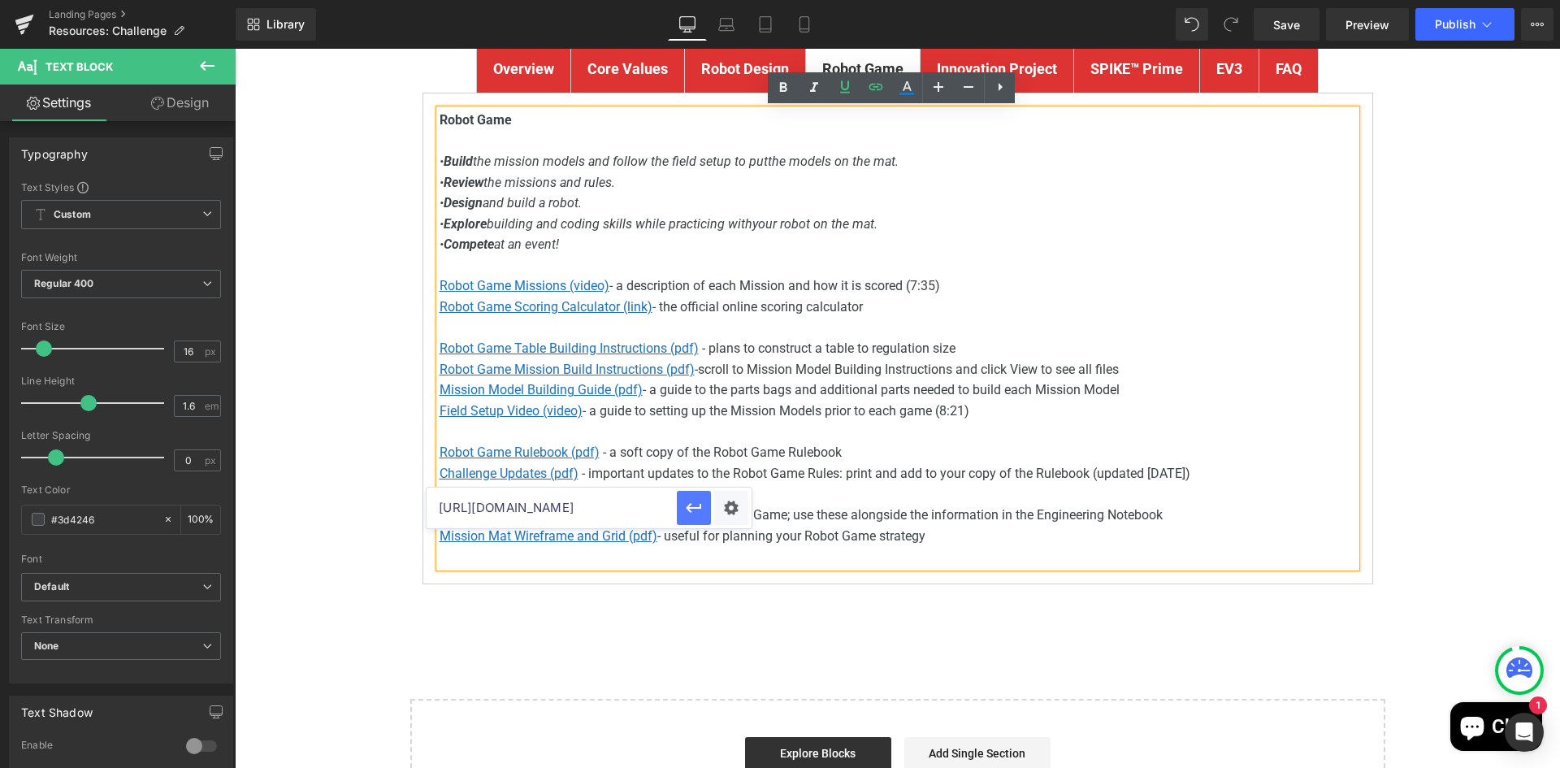
scroll to position [0, 0]
click at [694, 511] on icon "button" at bounding box center [693, 507] width 19 height 19
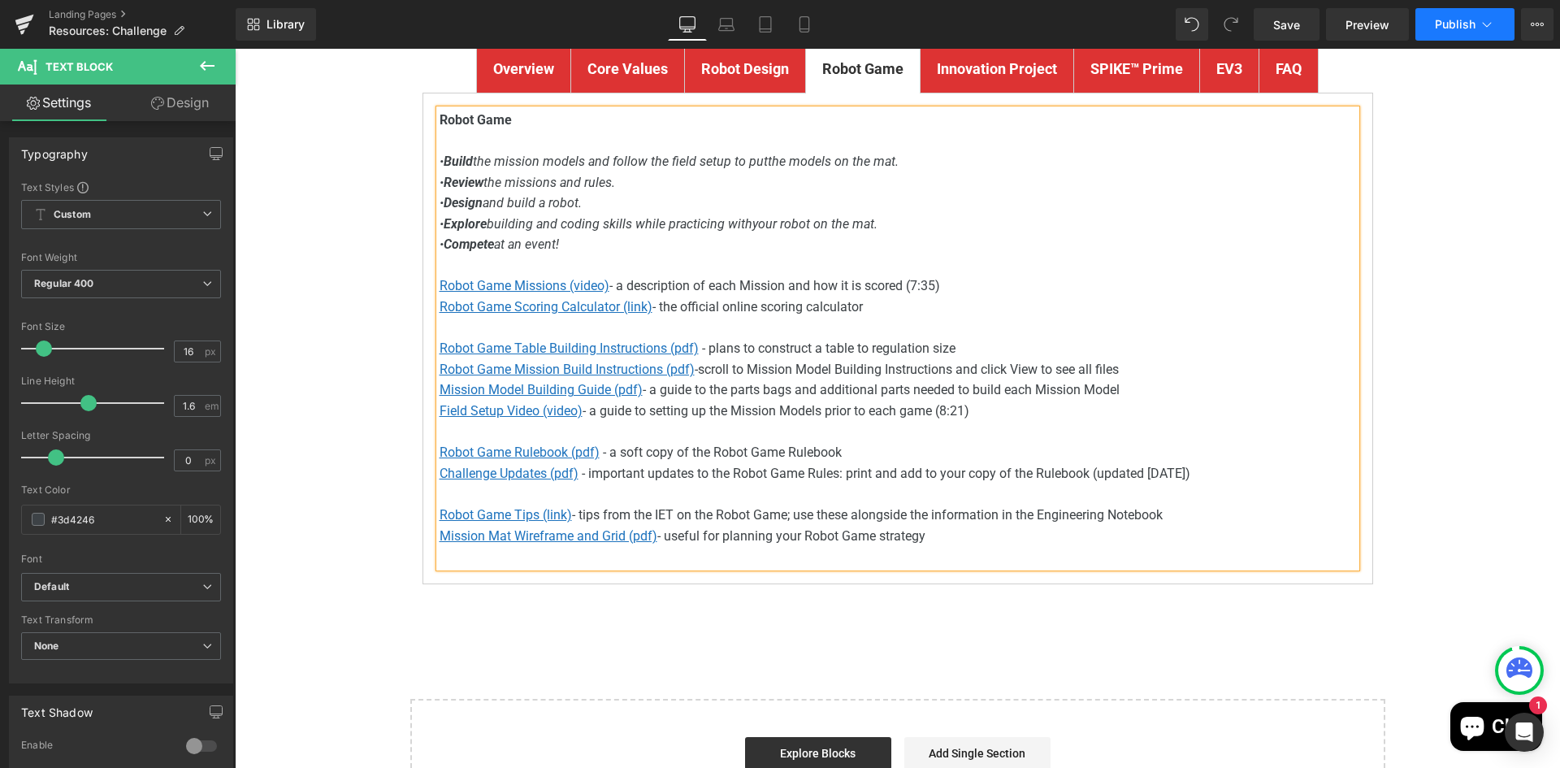
click at [1464, 21] on span "Publish" at bounding box center [1454, 24] width 41 height 13
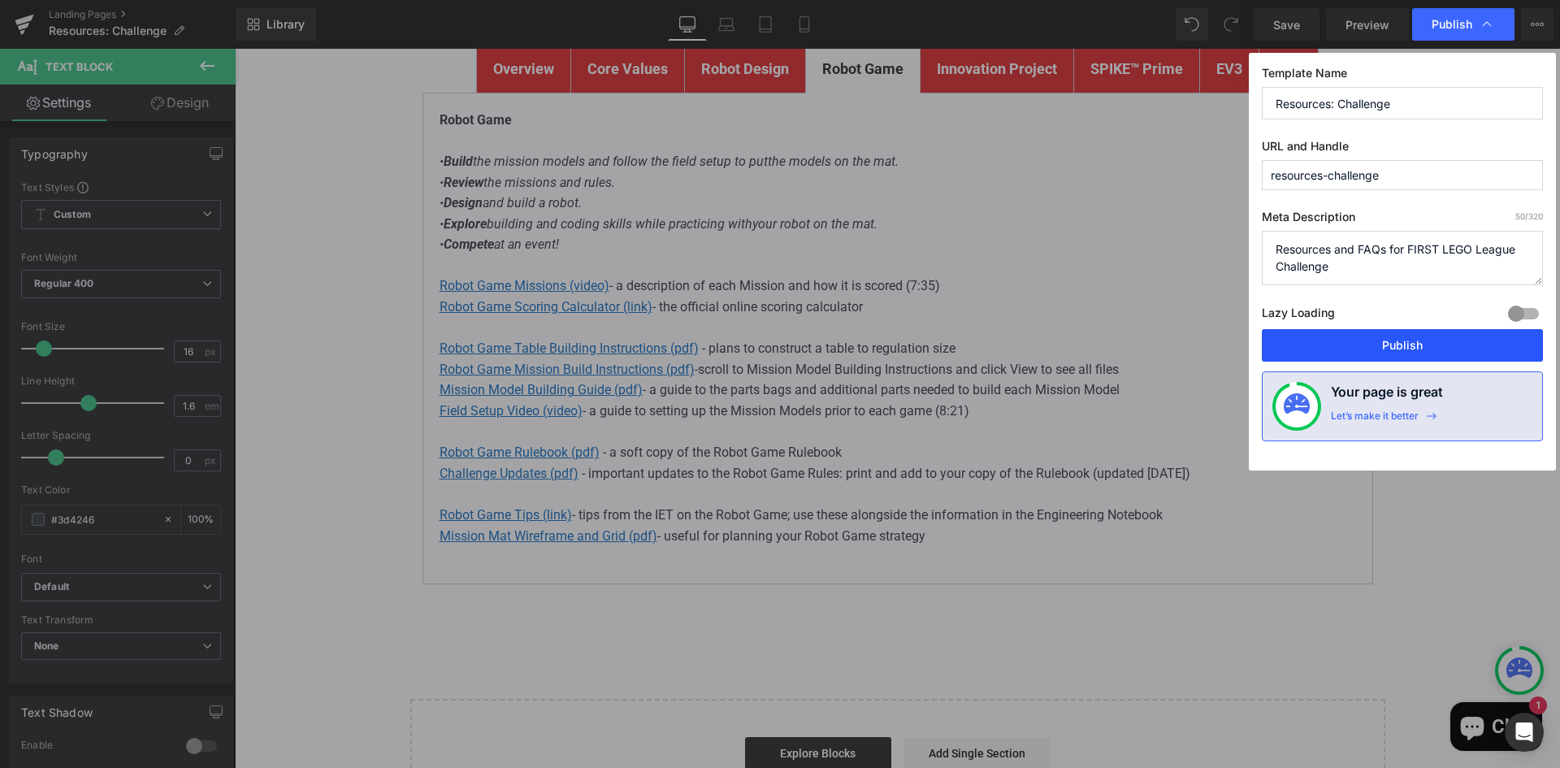
click at [1417, 344] on button "Publish" at bounding box center [1401, 345] width 281 height 32
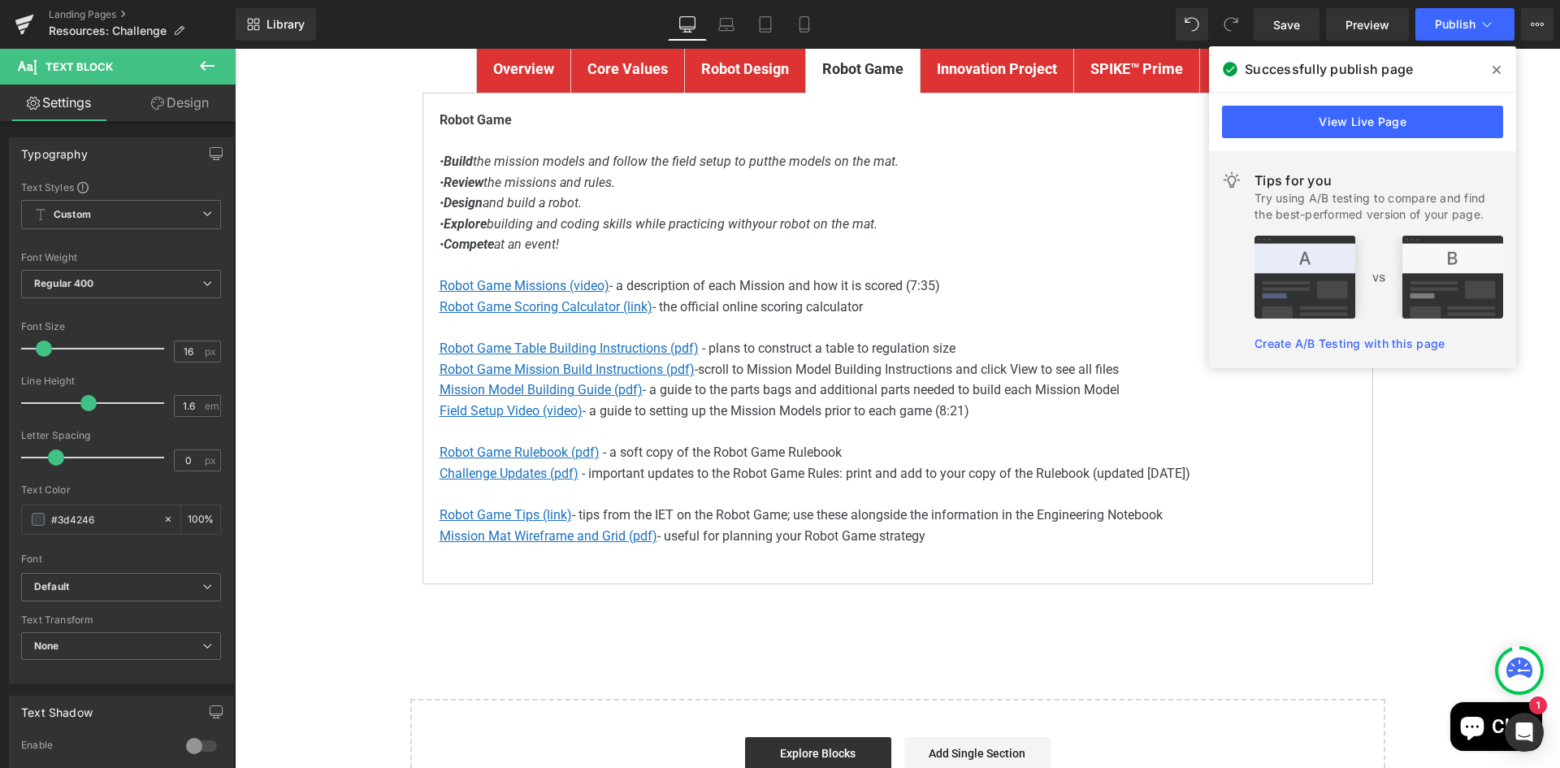
click at [61, 4] on div "Landing Pages Resources: Challenge" at bounding box center [118, 24] width 236 height 49
click at [62, 6] on div "Landing Pages Resources: Challenge" at bounding box center [118, 24] width 236 height 49
click at [66, 11] on link "Landing Pages" at bounding box center [142, 14] width 187 height 13
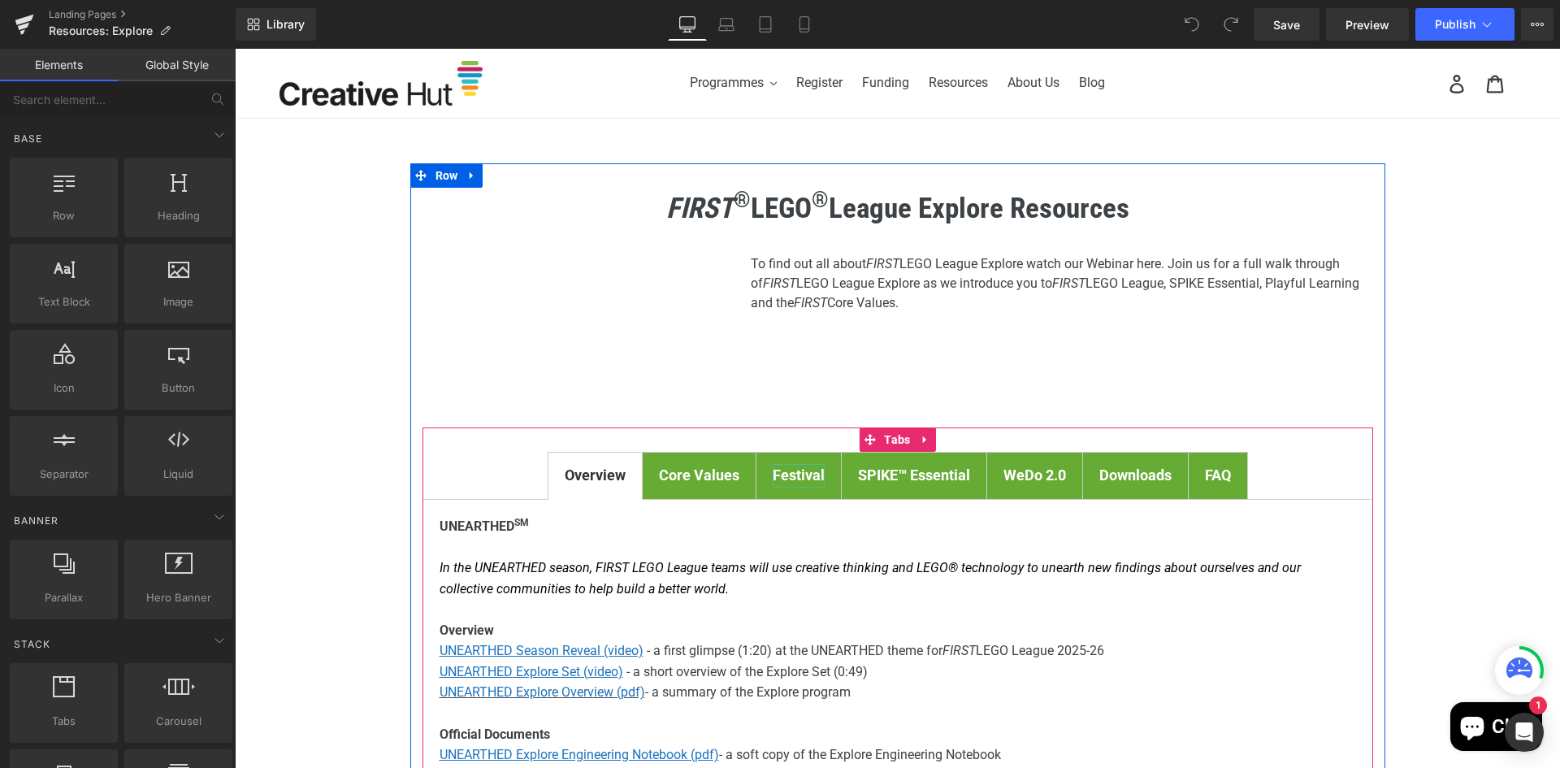
click at [782, 472] on b "Festival" at bounding box center [798, 474] width 52 height 17
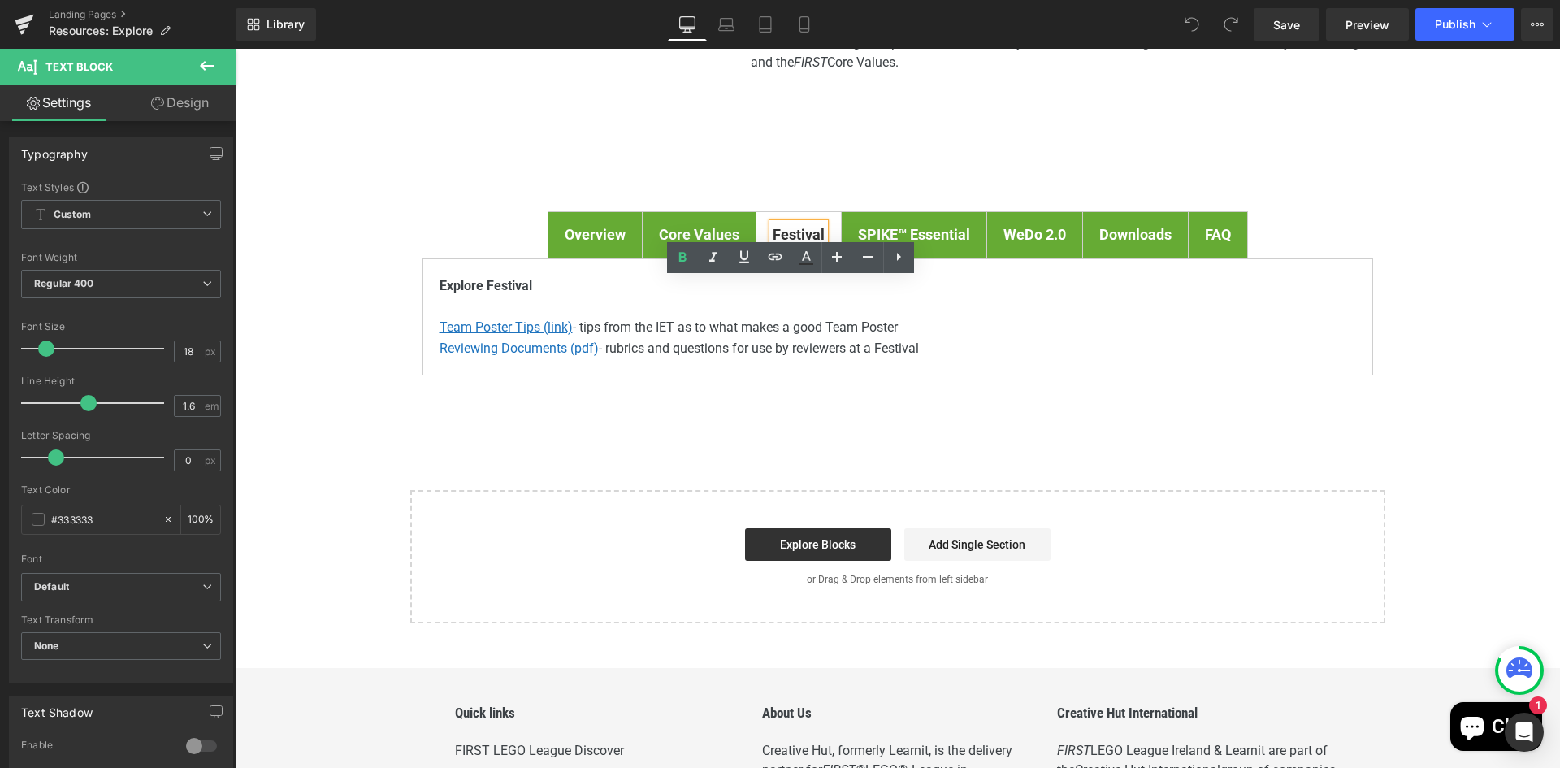
scroll to position [244, 0]
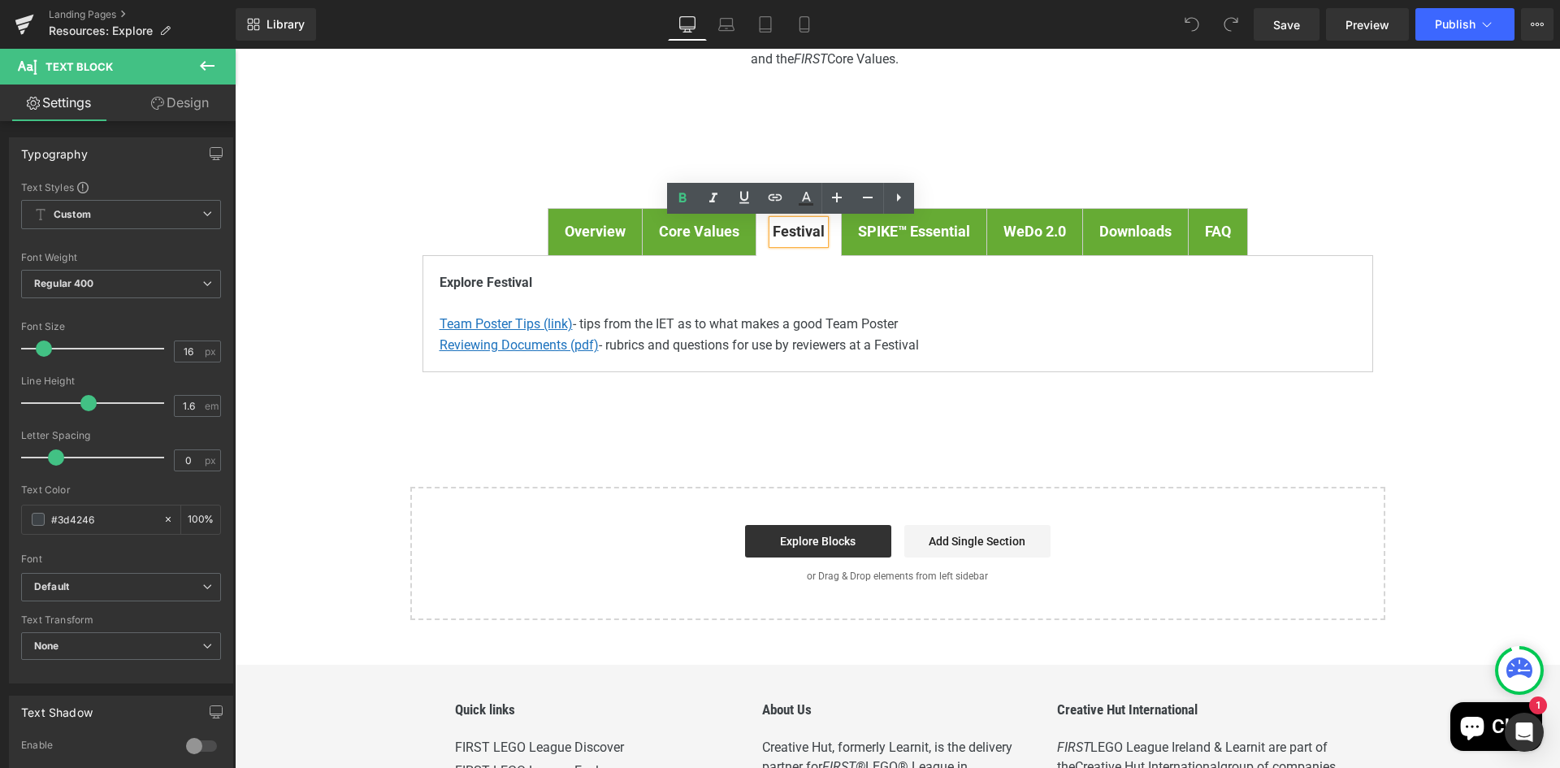
drag, startPoint x: 939, startPoint y: 346, endPoint x: 429, endPoint y: 363, distance: 510.4
click at [429, 363] on div "Explore Festival Team Poster Tips (link) - tips from the IET as to what makes a…" at bounding box center [897, 313] width 950 height 117
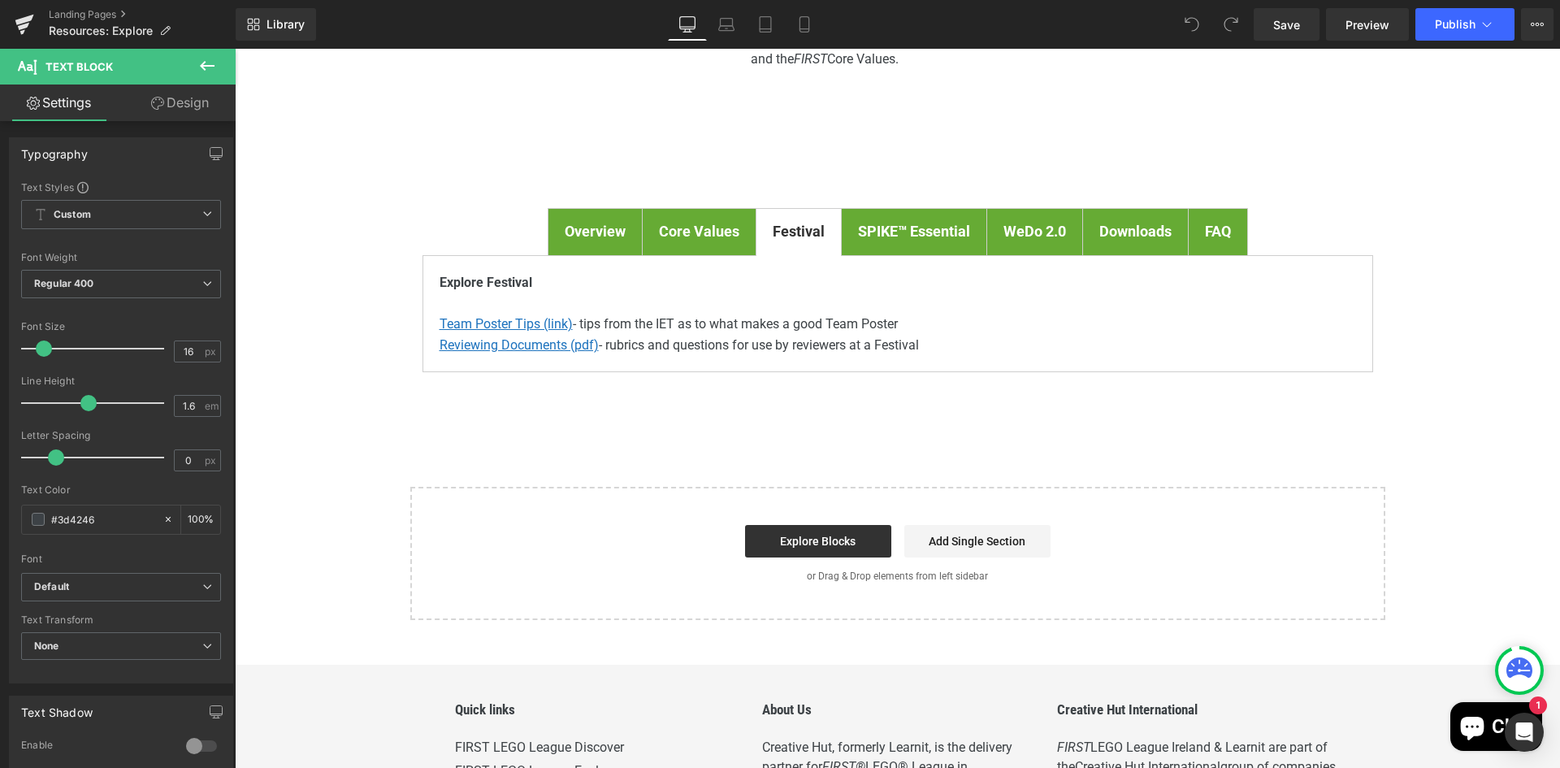
copy p "Reviewing Documents (pdf) - rubrics and questions for use by reviewers at a Fes…"
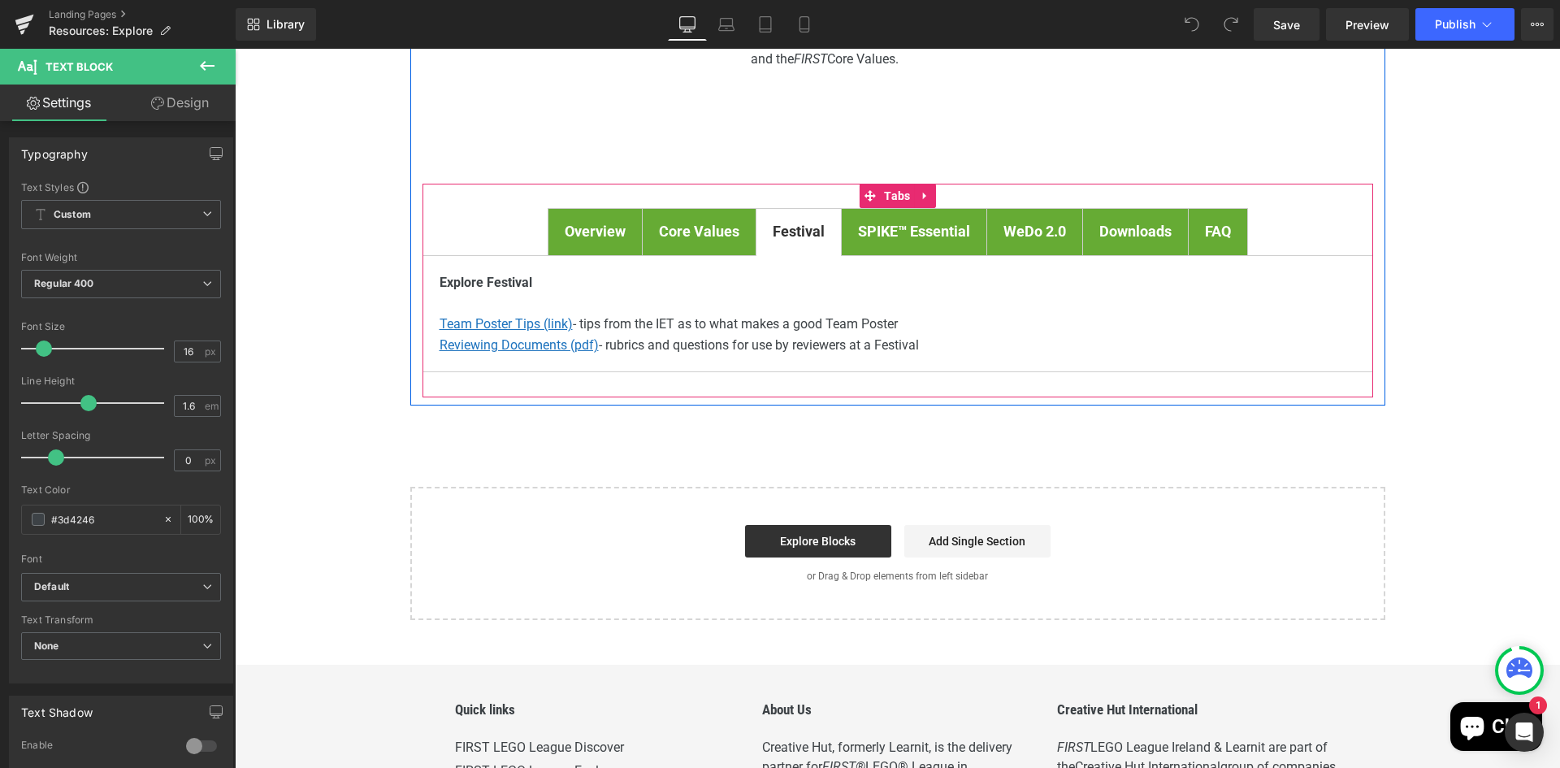
click at [1032, 361] on div "Explore Festival Team Poster Tips (link) - tips from the IET as to what makes a…" at bounding box center [897, 313] width 950 height 117
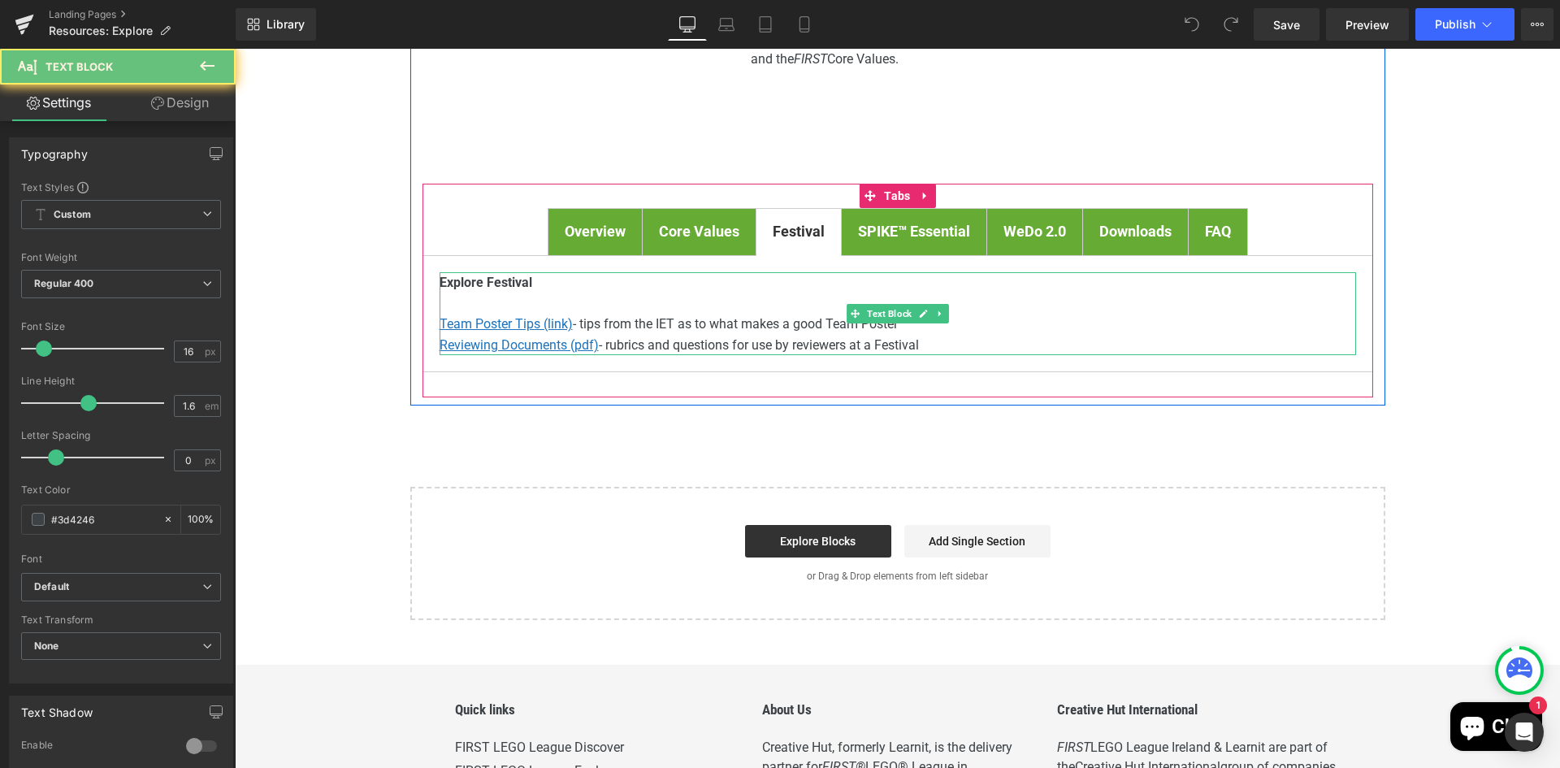
click at [1019, 346] on p "Reviewing Documents (pdf) - rubrics and questions for use by reviewers at a Fes…" at bounding box center [897, 345] width 916 height 21
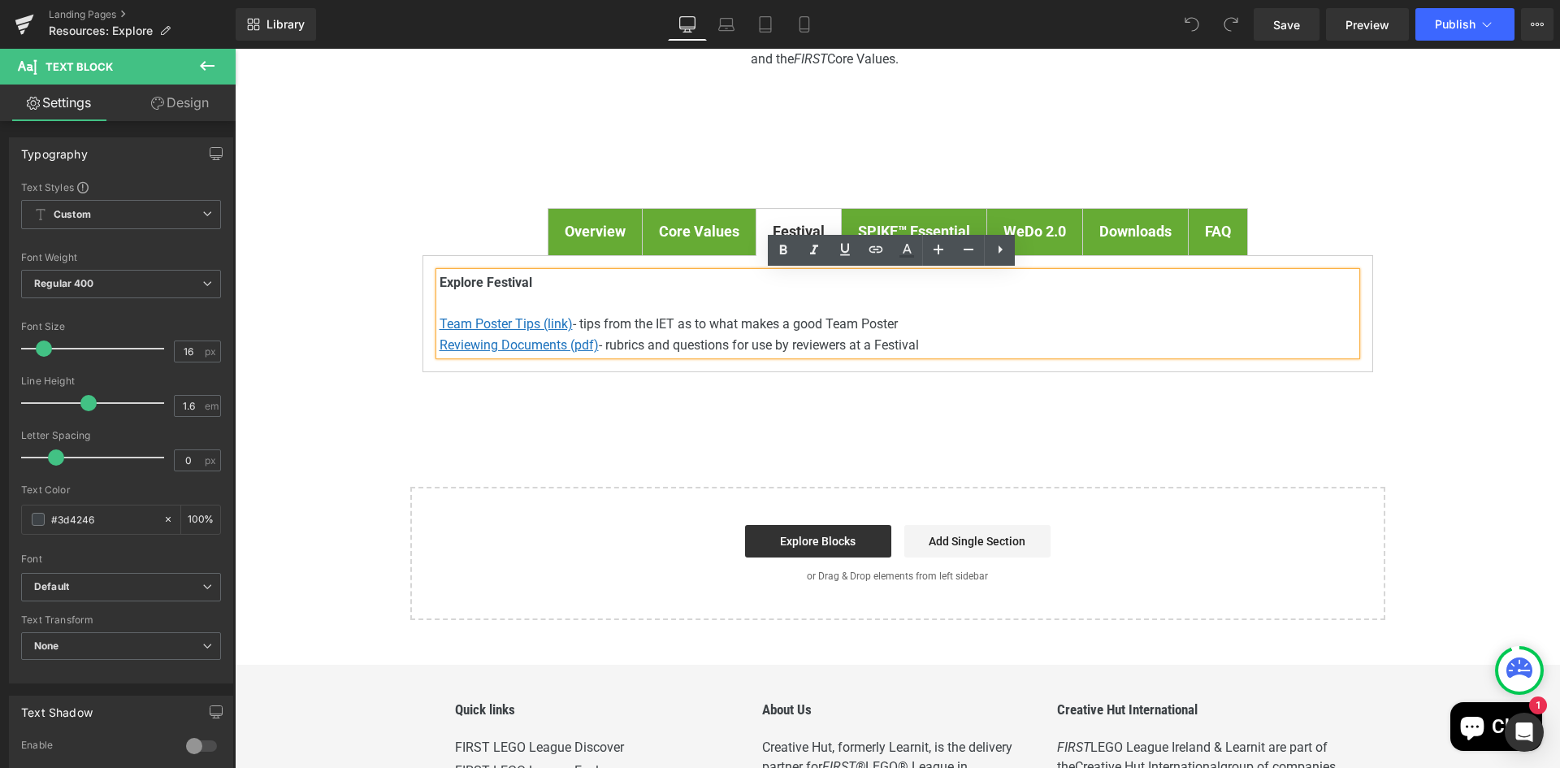
click at [950, 348] on p "Reviewing Documents (pdf) - rubrics and questions for use by reviewers at a Fes…" at bounding box center [897, 345] width 916 height 21
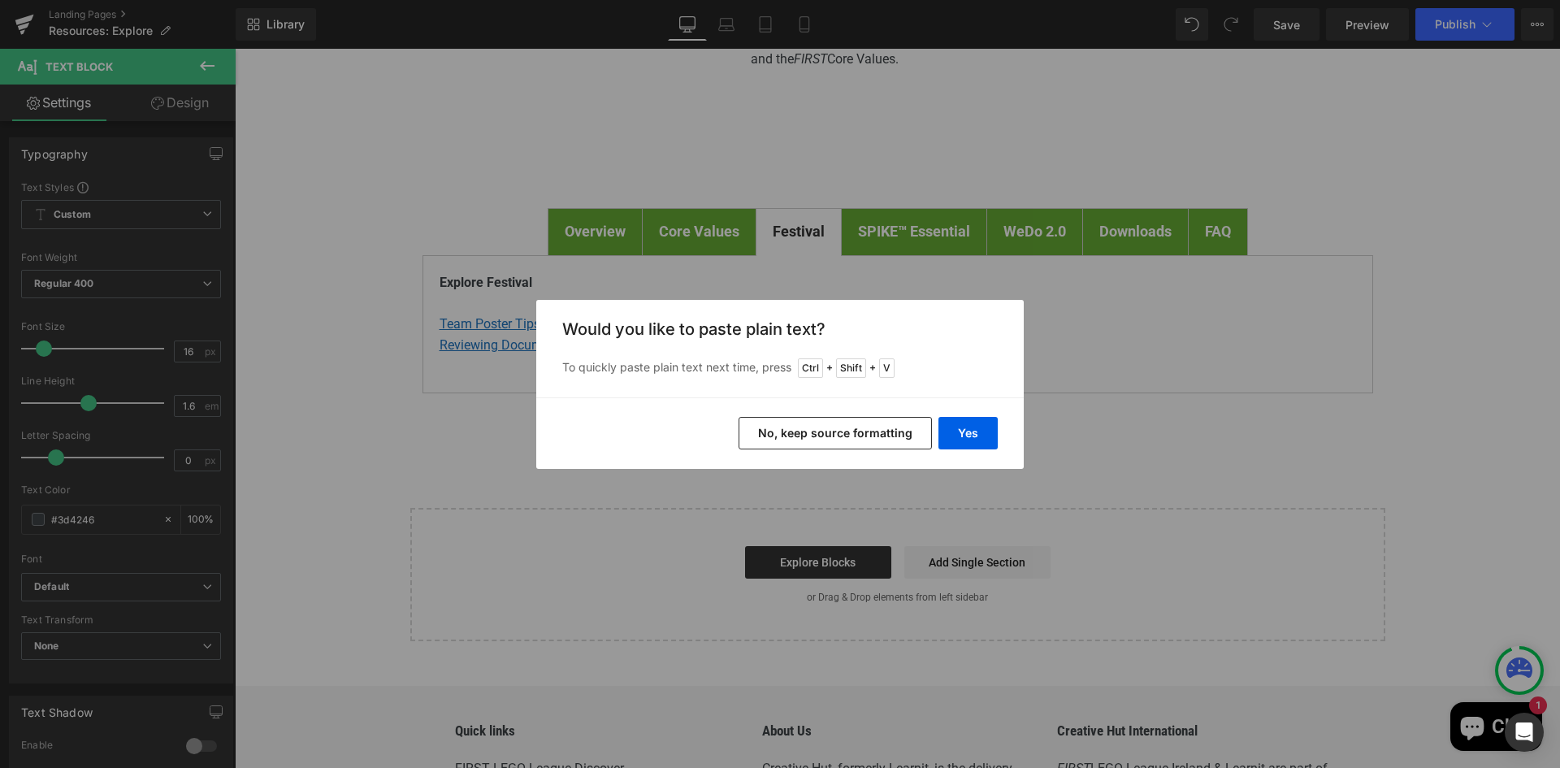
click at [898, 439] on button "No, keep source formatting" at bounding box center [834, 433] width 193 height 32
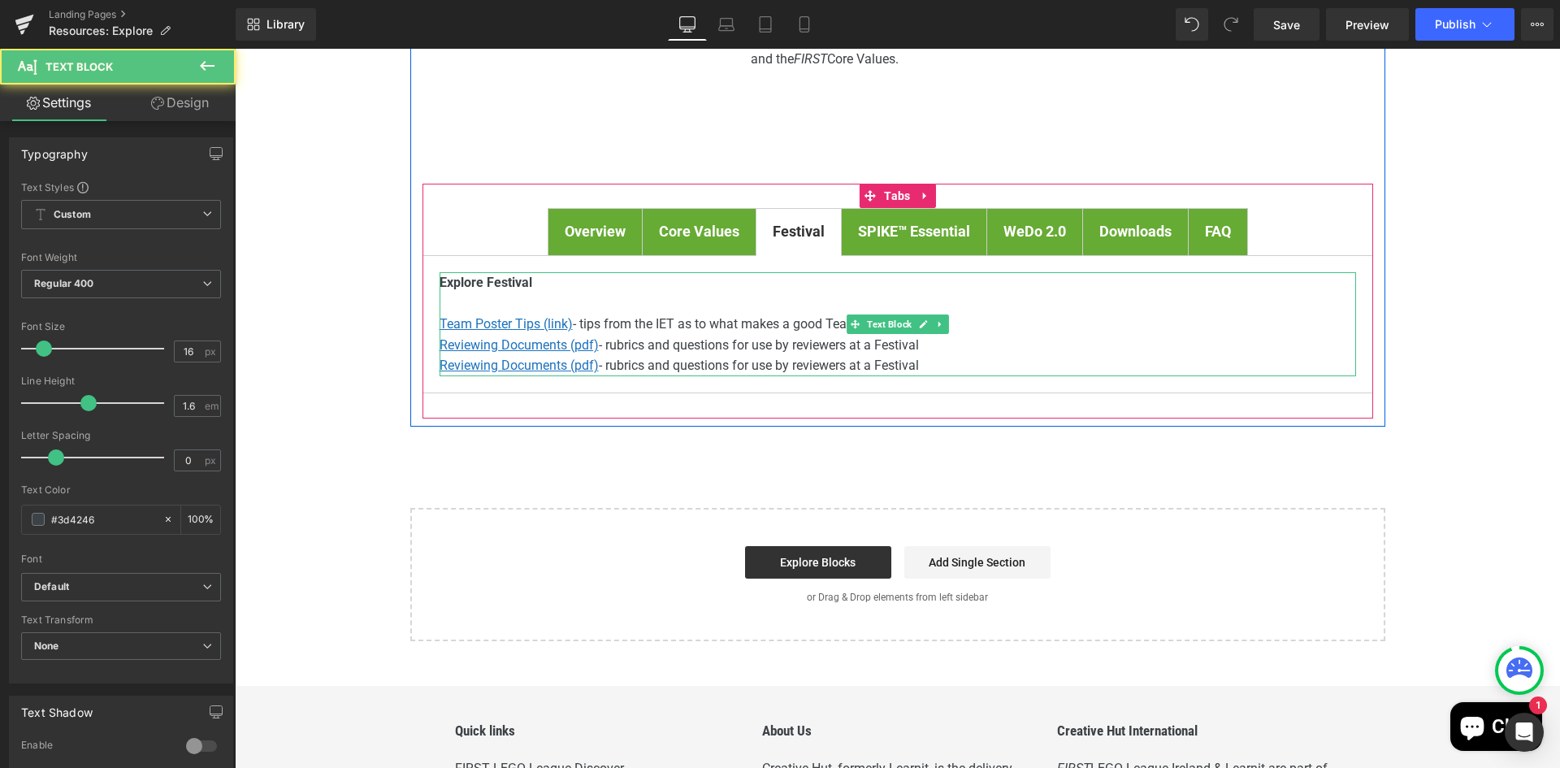
click at [959, 365] on p "Reviewing Documents (pdf) - rubrics and questions for use by reviewers at a Fes…" at bounding box center [897, 365] width 916 height 21
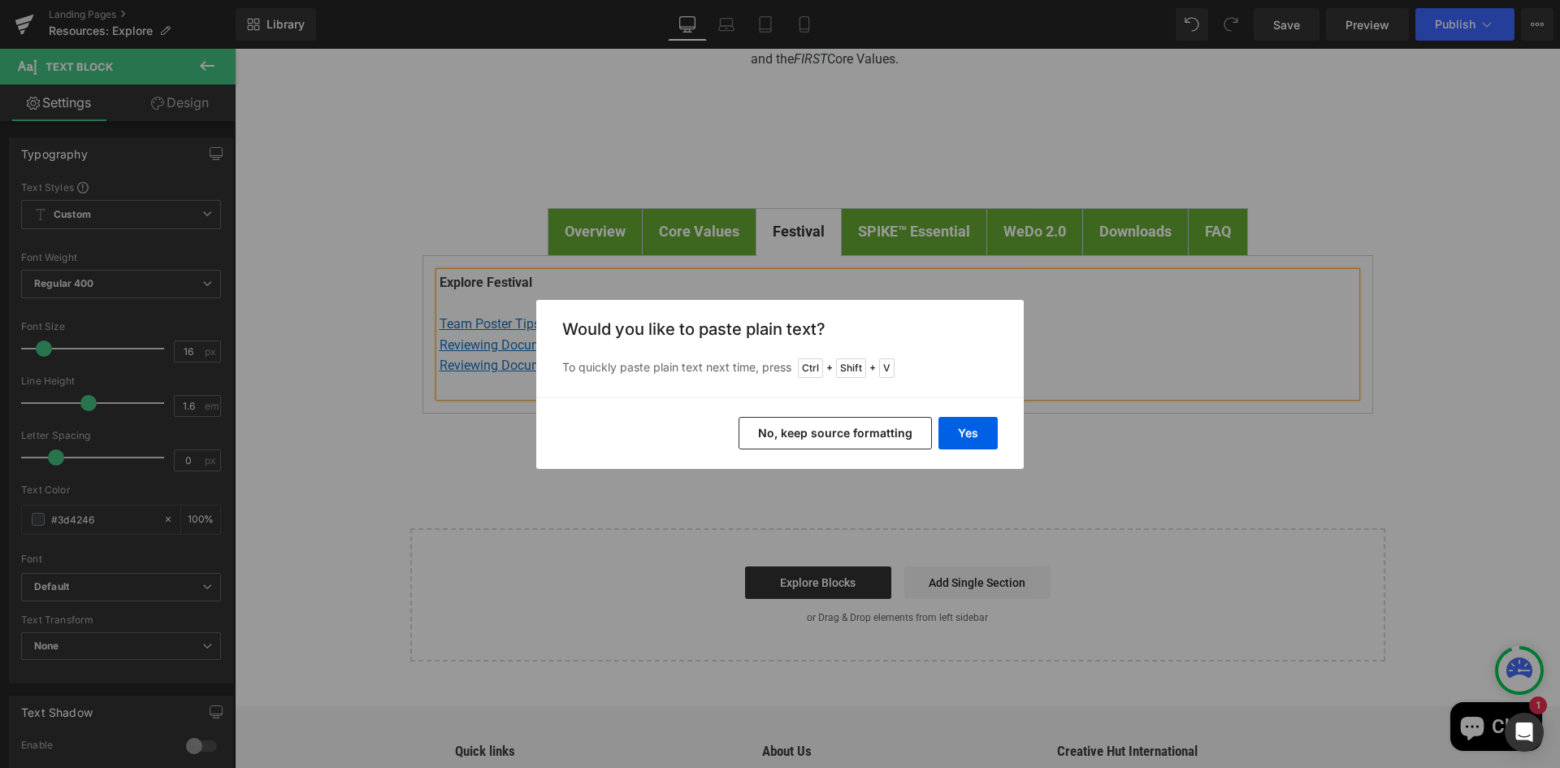
click at [875, 433] on button "No, keep source formatting" at bounding box center [834, 433] width 193 height 32
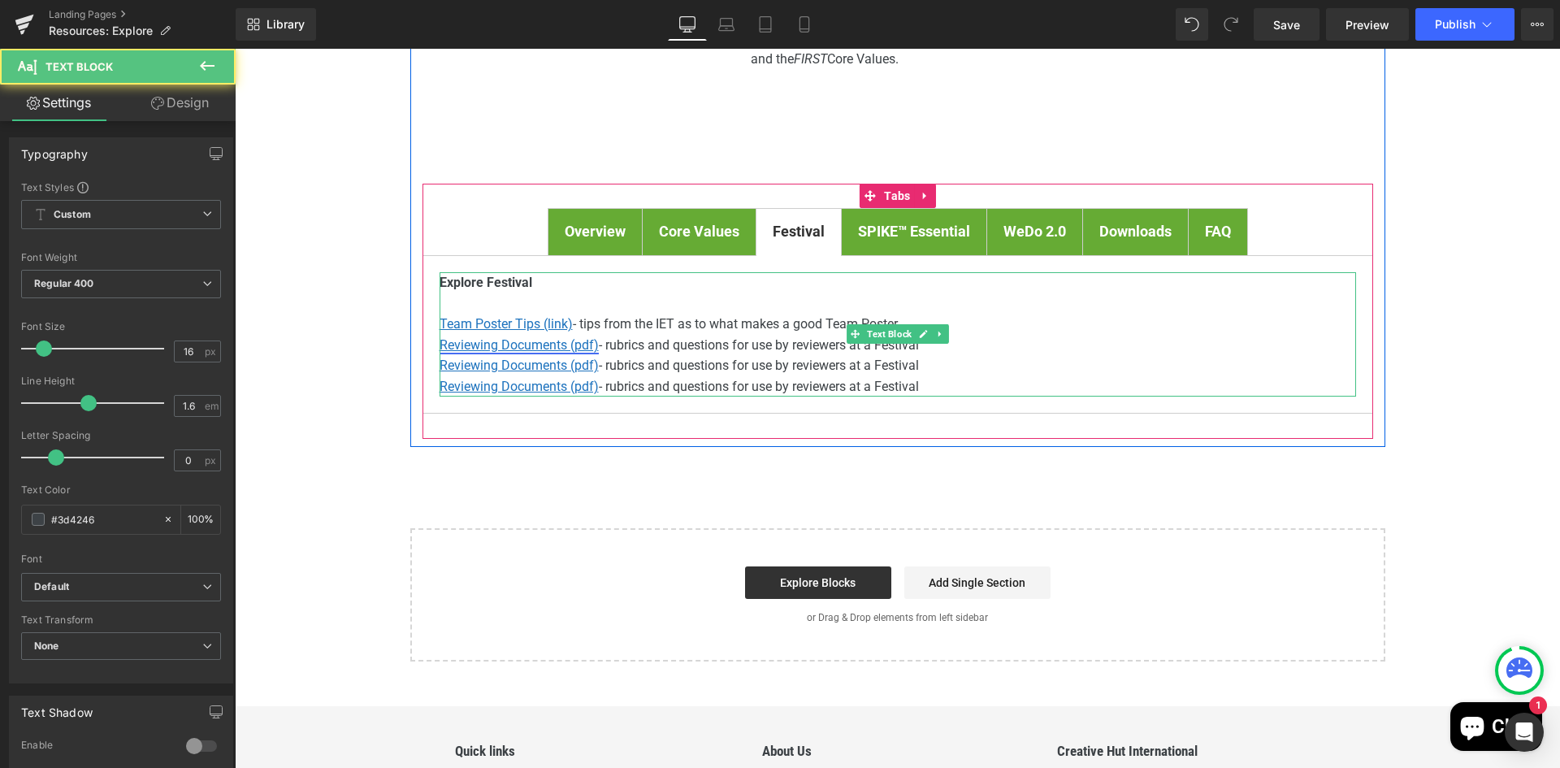
click at [499, 347] on u "Reviewing Documents (pdf)" at bounding box center [518, 344] width 159 height 15
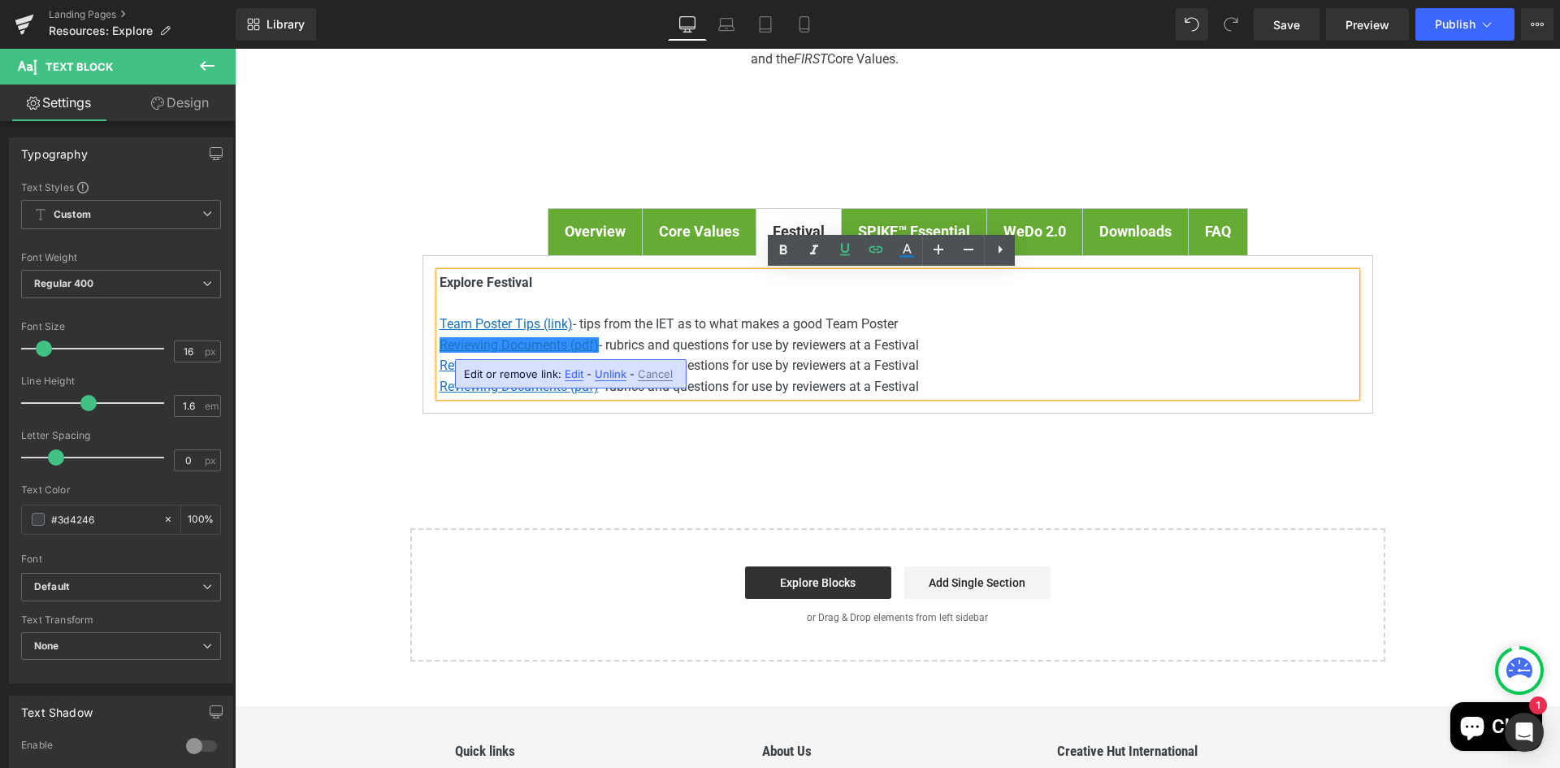
click at [572, 372] on span "Edit" at bounding box center [574, 374] width 19 height 14
click at [520, 348] on u "Reviewing Documents (pdf)" at bounding box center [518, 344] width 159 height 15
click at [649, 377] on span "Cancel" at bounding box center [655, 374] width 35 height 14
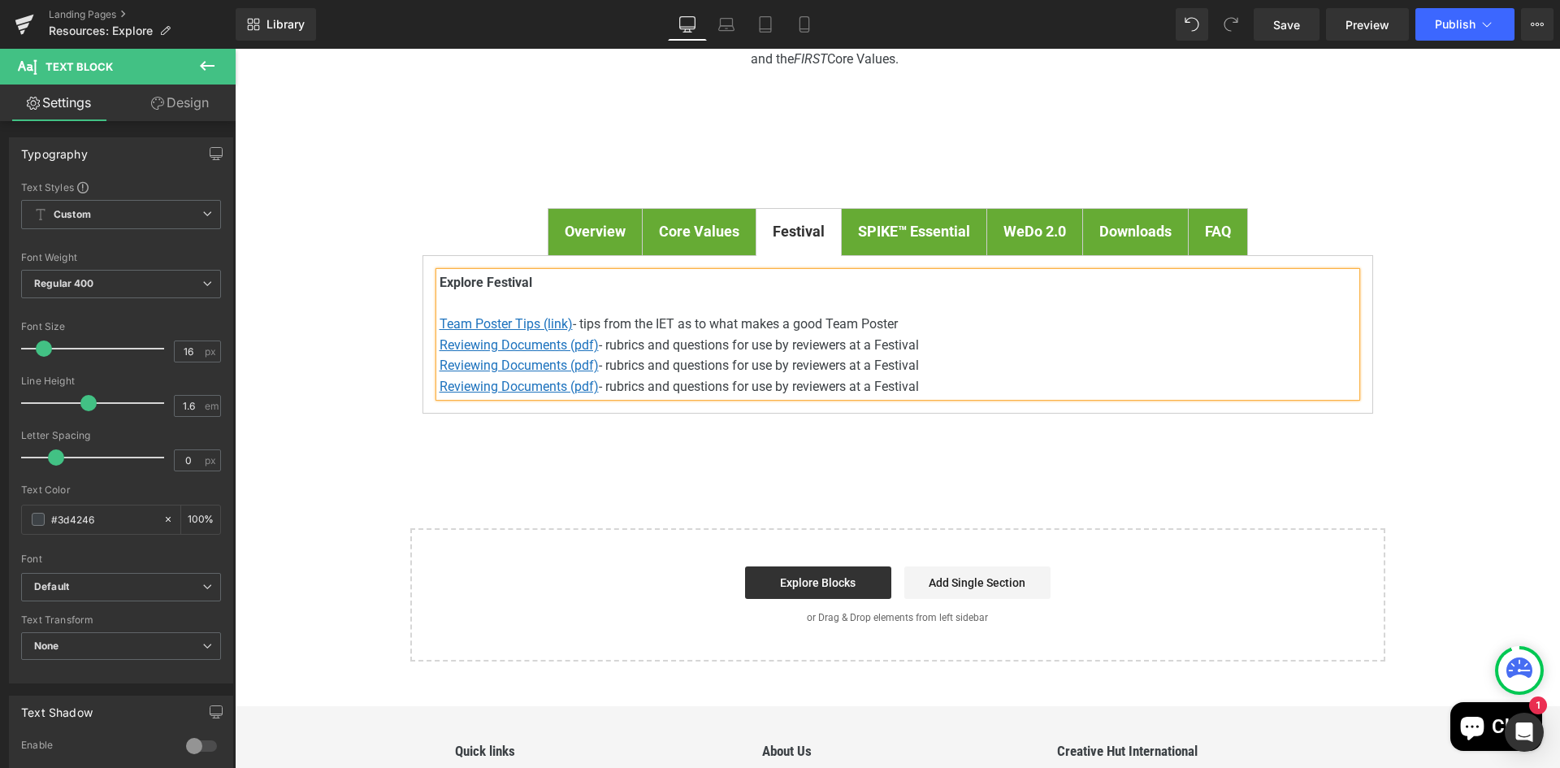
click at [686, 326] on span "Team Poster Tips (link) - tips from the IET as to what makes a good Team Poster" at bounding box center [668, 323] width 458 height 15
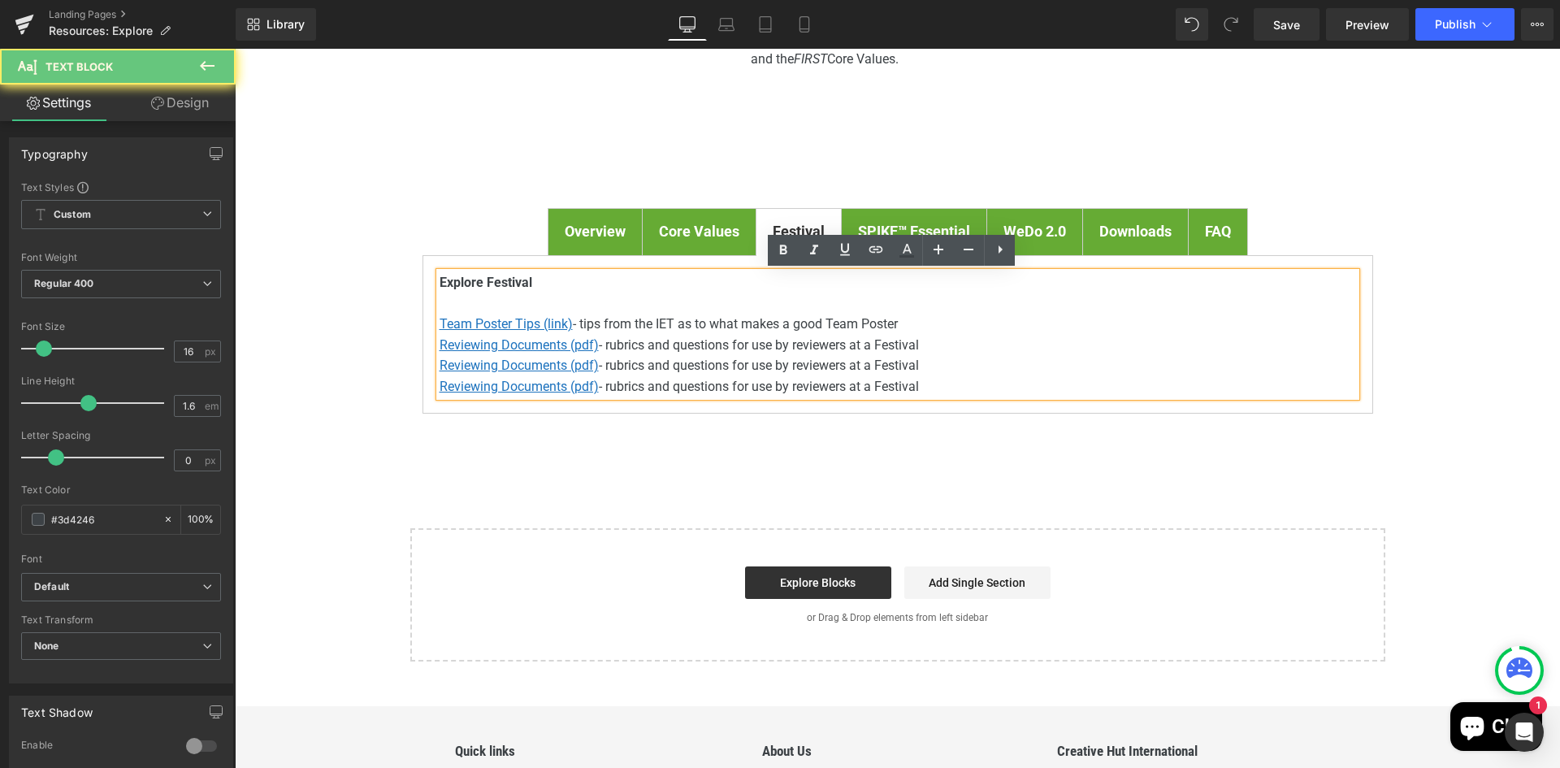
click at [658, 338] on span "- rubrics and questions for use by reviewers at a Festival" at bounding box center [759, 344] width 320 height 15
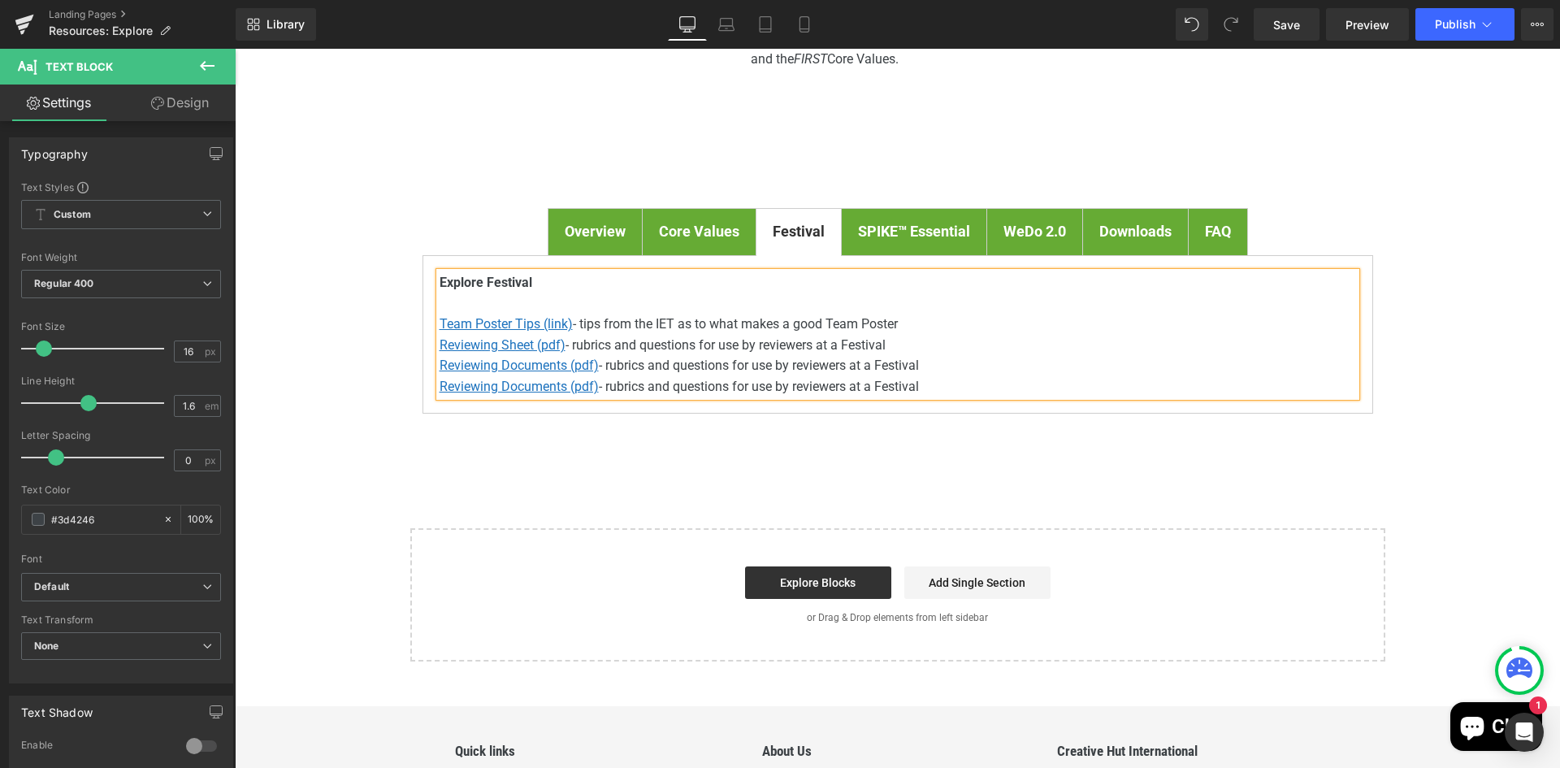
click at [1075, 365] on p "Reviewing Documents (pdf) - rubrics and questions for use by reviewers at a Fes…" at bounding box center [897, 365] width 916 height 21
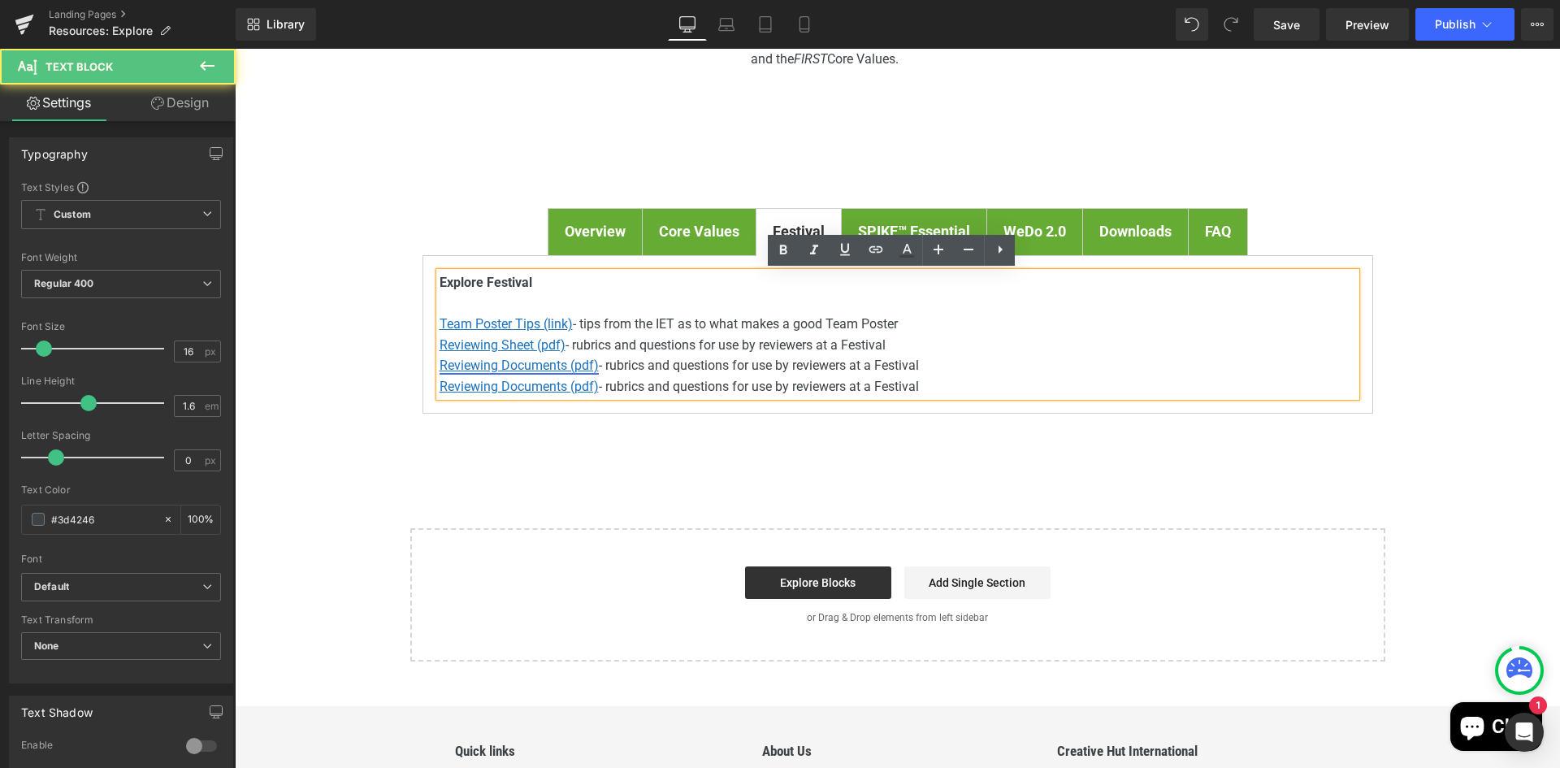
click at [496, 364] on u "Reviewing Documents (pdf)" at bounding box center [518, 364] width 159 height 15
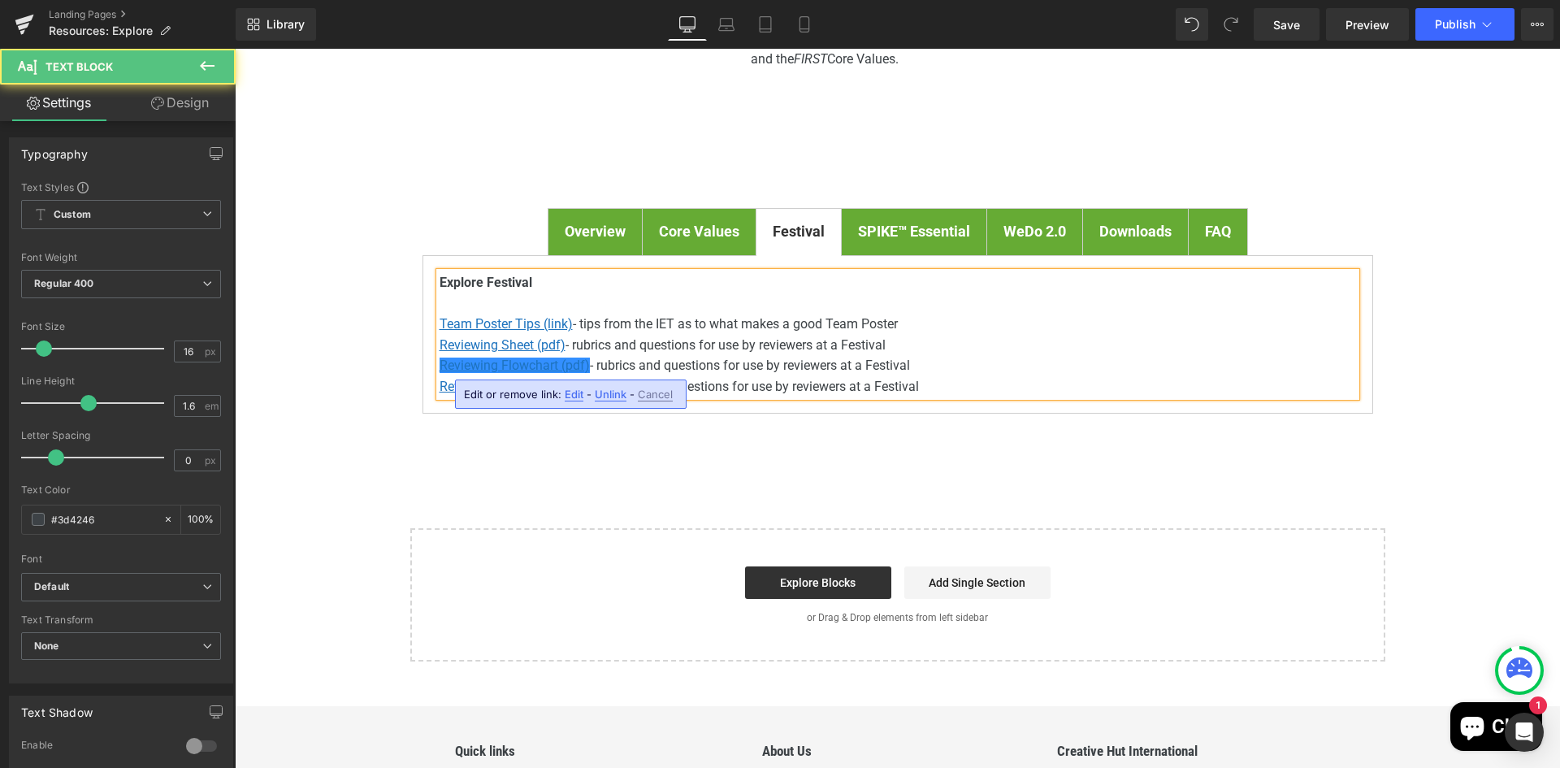
click at [803, 365] on span "- rubrics and questions for use by reviewers at a Festival" at bounding box center [750, 364] width 320 height 15
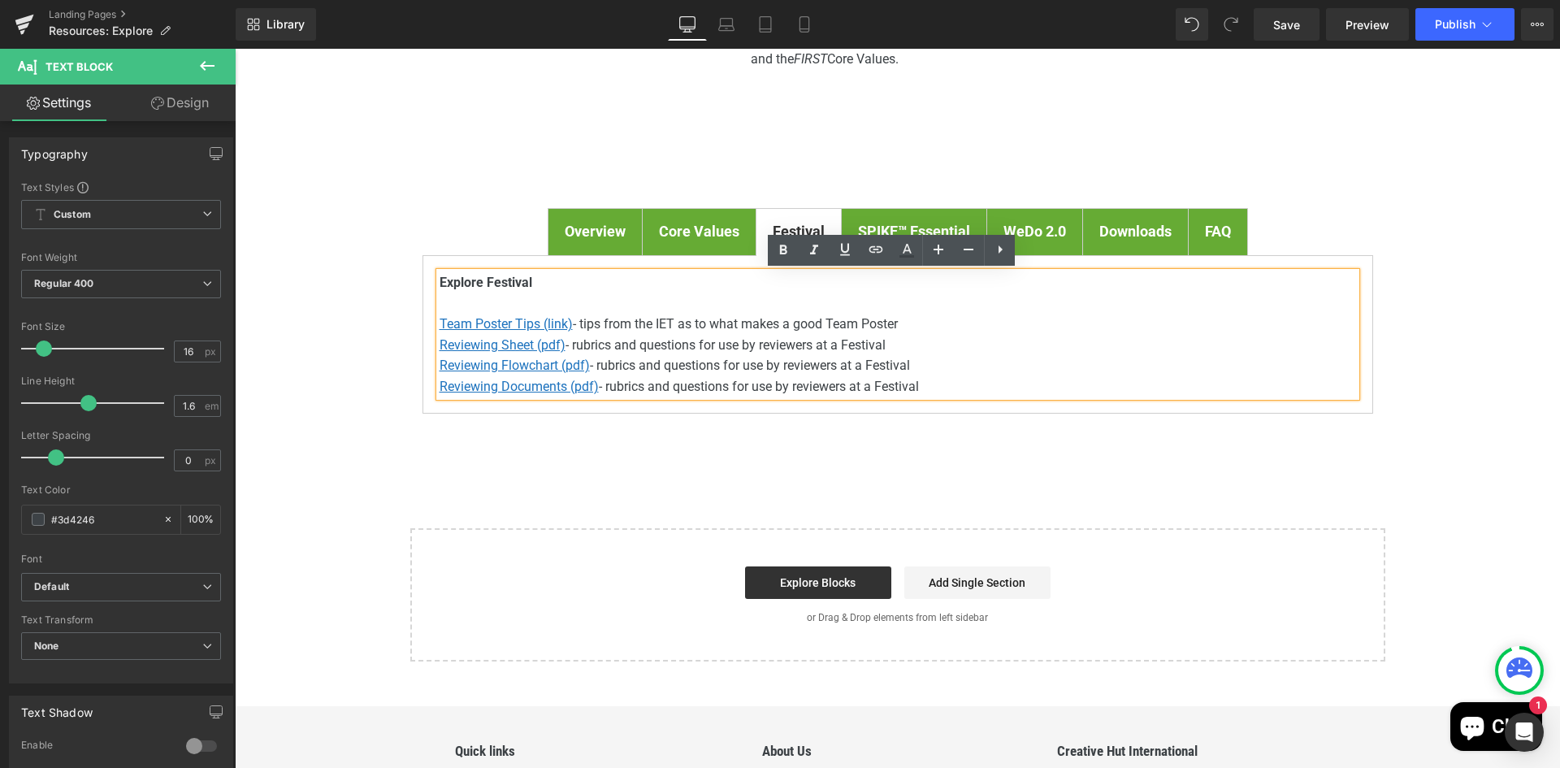
drag, startPoint x: 595, startPoint y: 367, endPoint x: 697, endPoint y: 361, distance: 101.7
click at [596, 366] on span "- rubrics and questions for use by reviewers at a Festival" at bounding box center [750, 364] width 320 height 15
click at [517, 368] on u "Reviewing Flowchart (pdf)" at bounding box center [514, 364] width 150 height 15
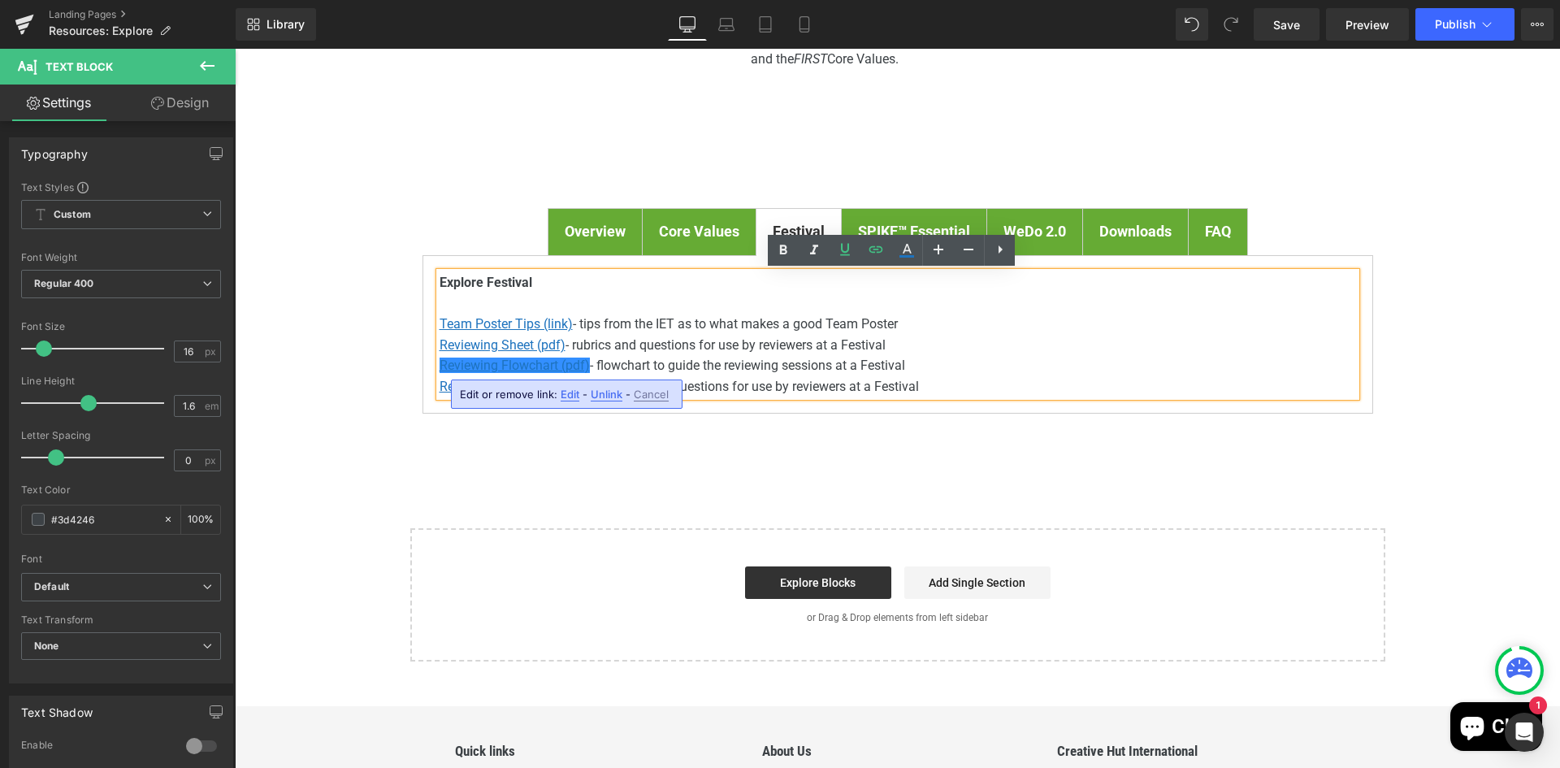
click at [568, 392] on span "Edit" at bounding box center [569, 394] width 19 height 14
click at [579, 400] on input "https://firstinspires.blob.core.windows.net/fll/explore/2025-26/fll-explore-une…" at bounding box center [551, 399] width 250 height 41
paste input "flowchart"
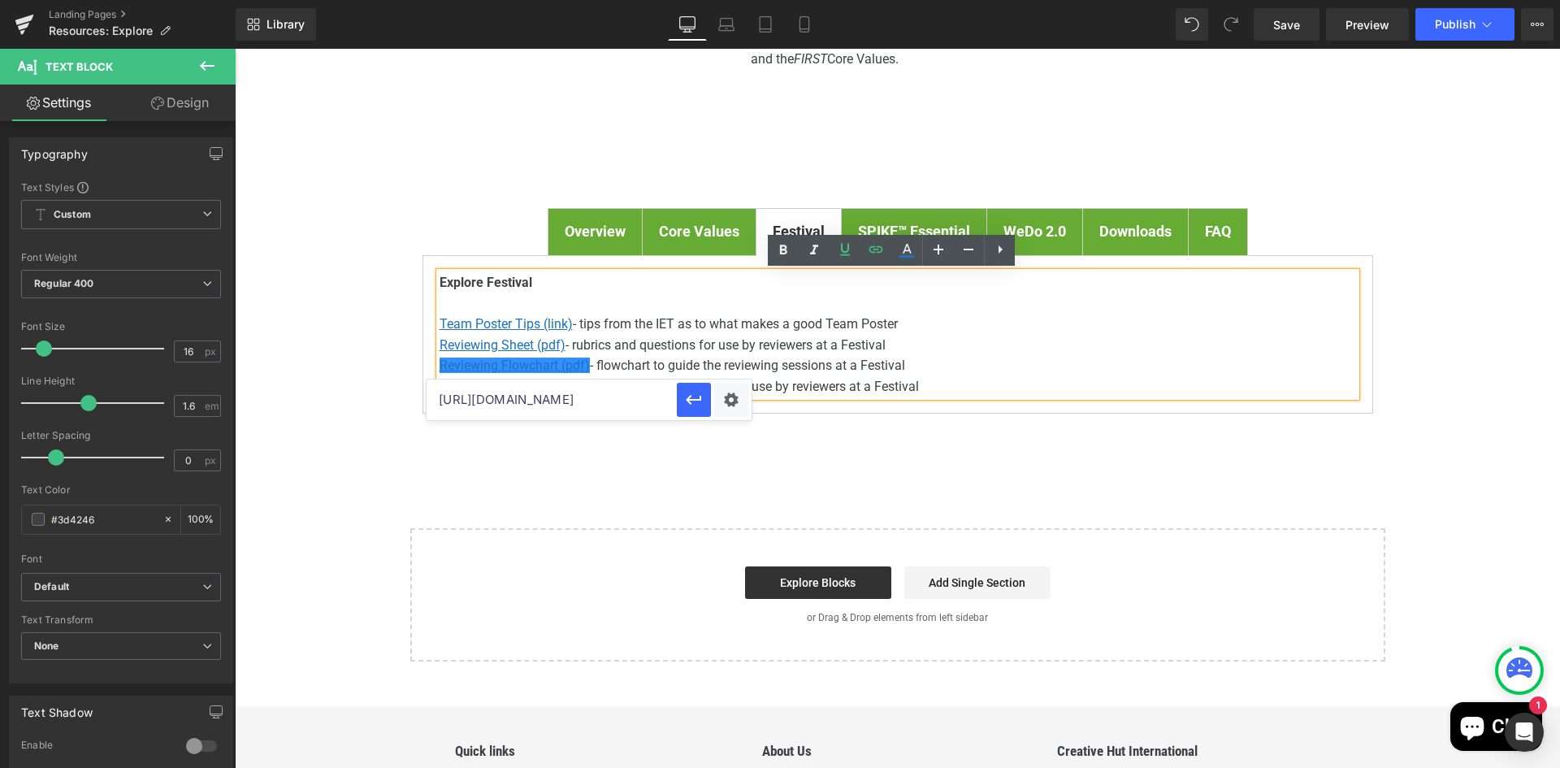
scroll to position [0, 432]
click at [691, 400] on icon "button" at bounding box center [693, 400] width 15 height 10
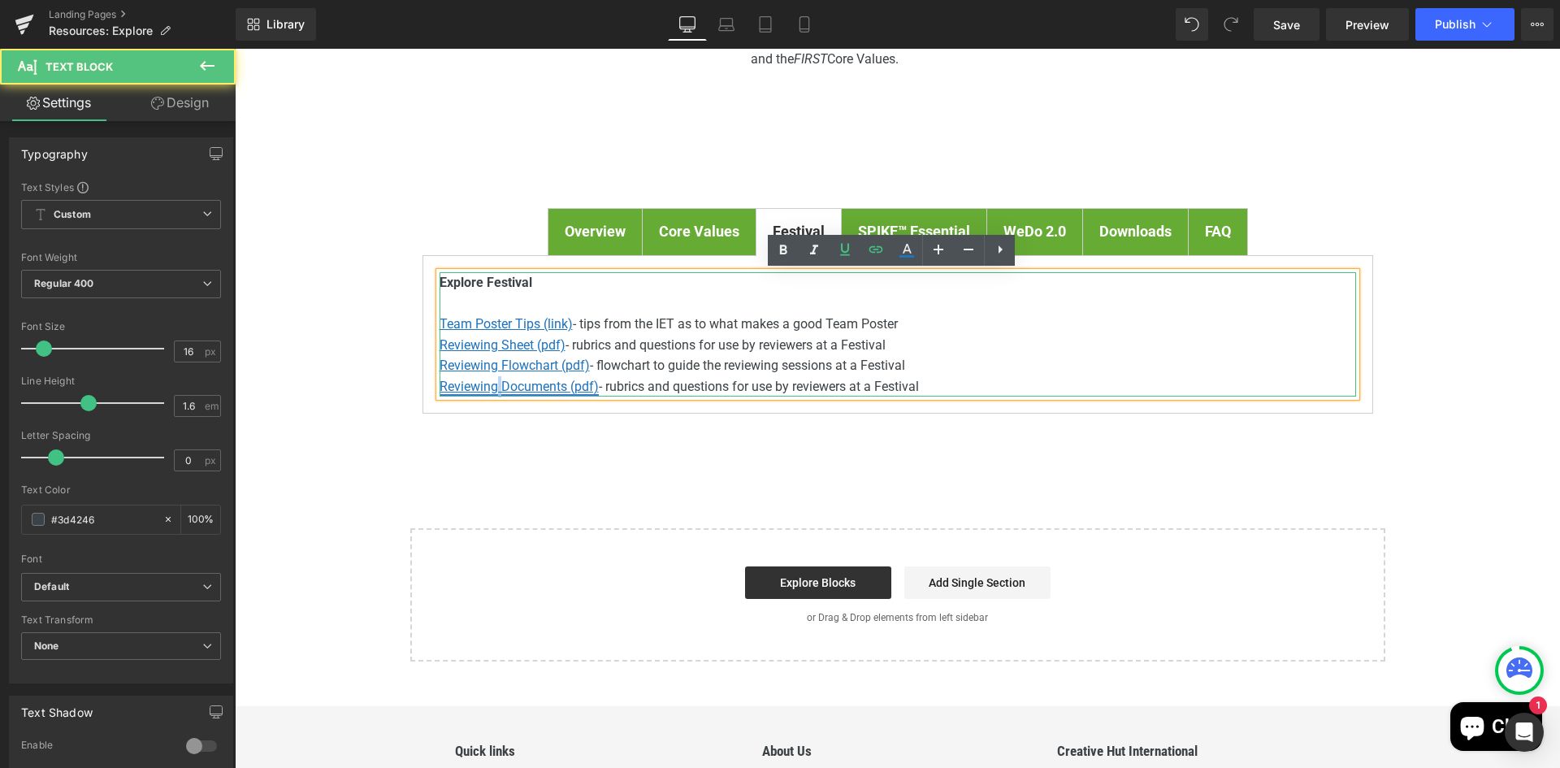
click at [495, 383] on u "Reviewing Documents (pdf)" at bounding box center [518, 386] width 159 height 15
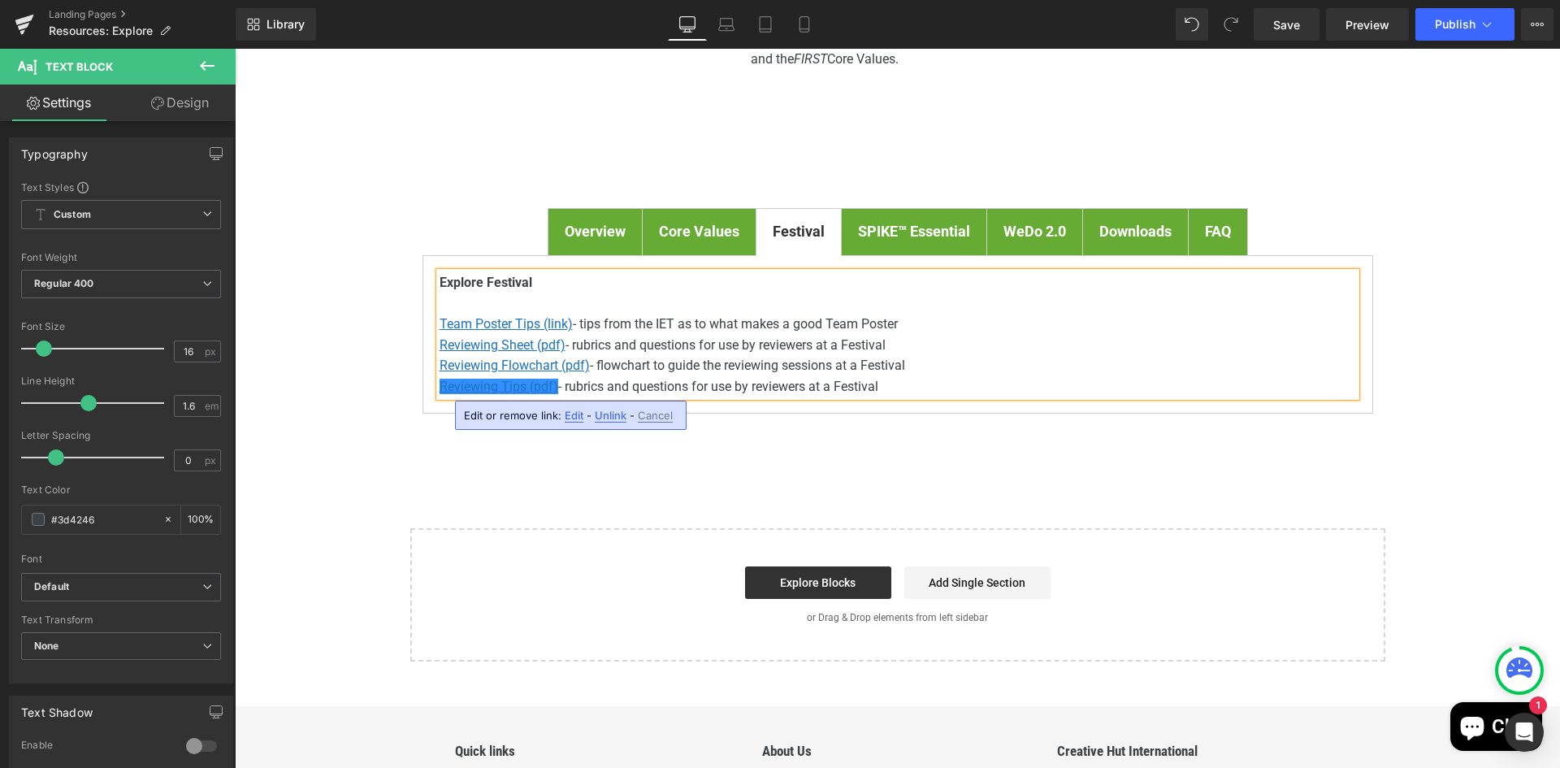
click at [582, 421] on div "Edit or remove link: Edit - Unlink - Cancel" at bounding box center [570, 414] width 231 height 29
click at [573, 414] on span "Edit" at bounding box center [574, 416] width 19 height 14
click at [576, 411] on input "https://firstinspires.blob.core.windows.net/fll/explore/2025-26/fll-explore-une…" at bounding box center [551, 420] width 250 height 41
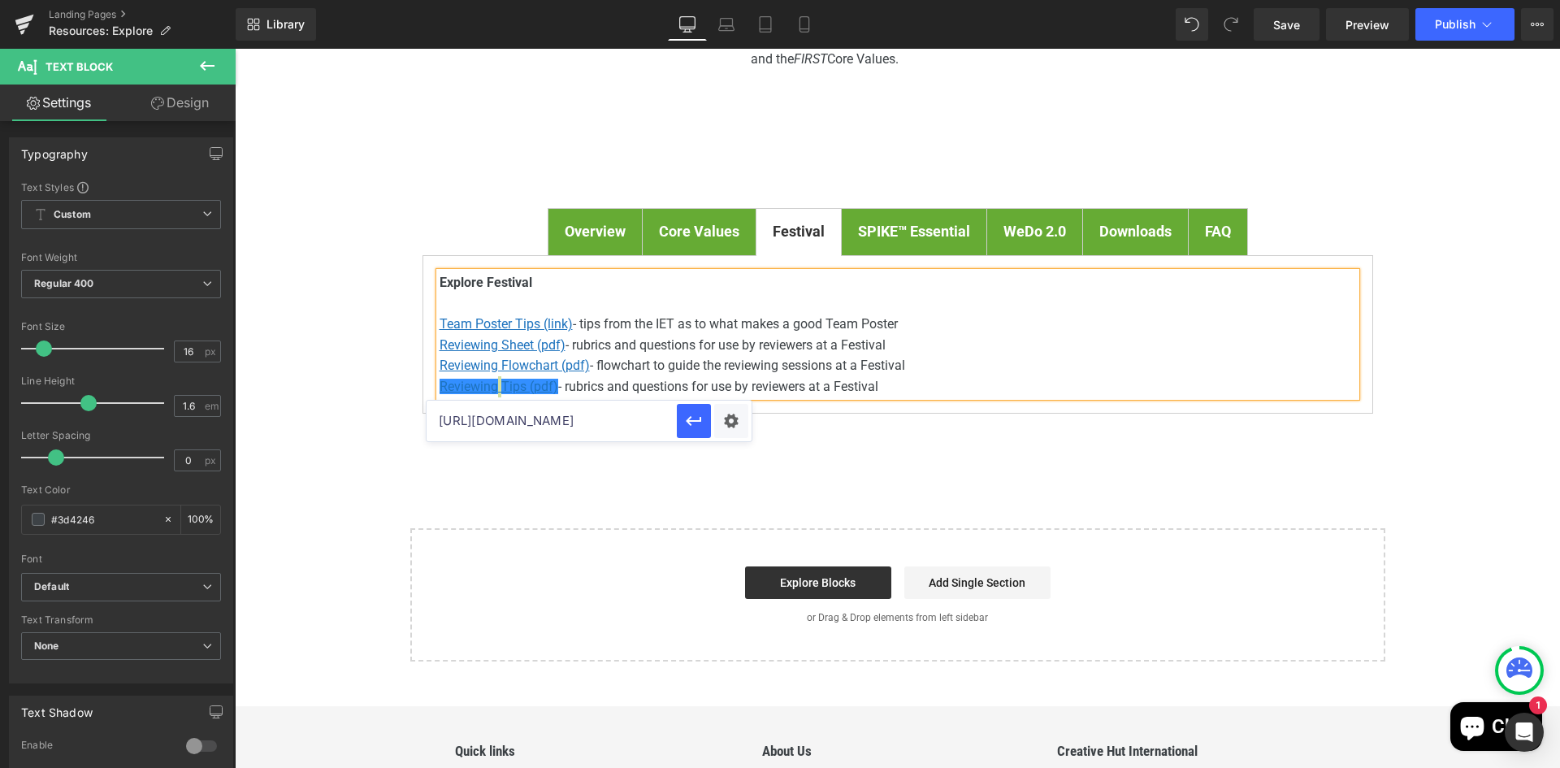
paste input "guide"
type input "https://firstinspires.blob.core.windows.net/fll/explore/2025-26/fll-explore-une…"
click at [689, 424] on icon "button" at bounding box center [693, 420] width 19 height 19
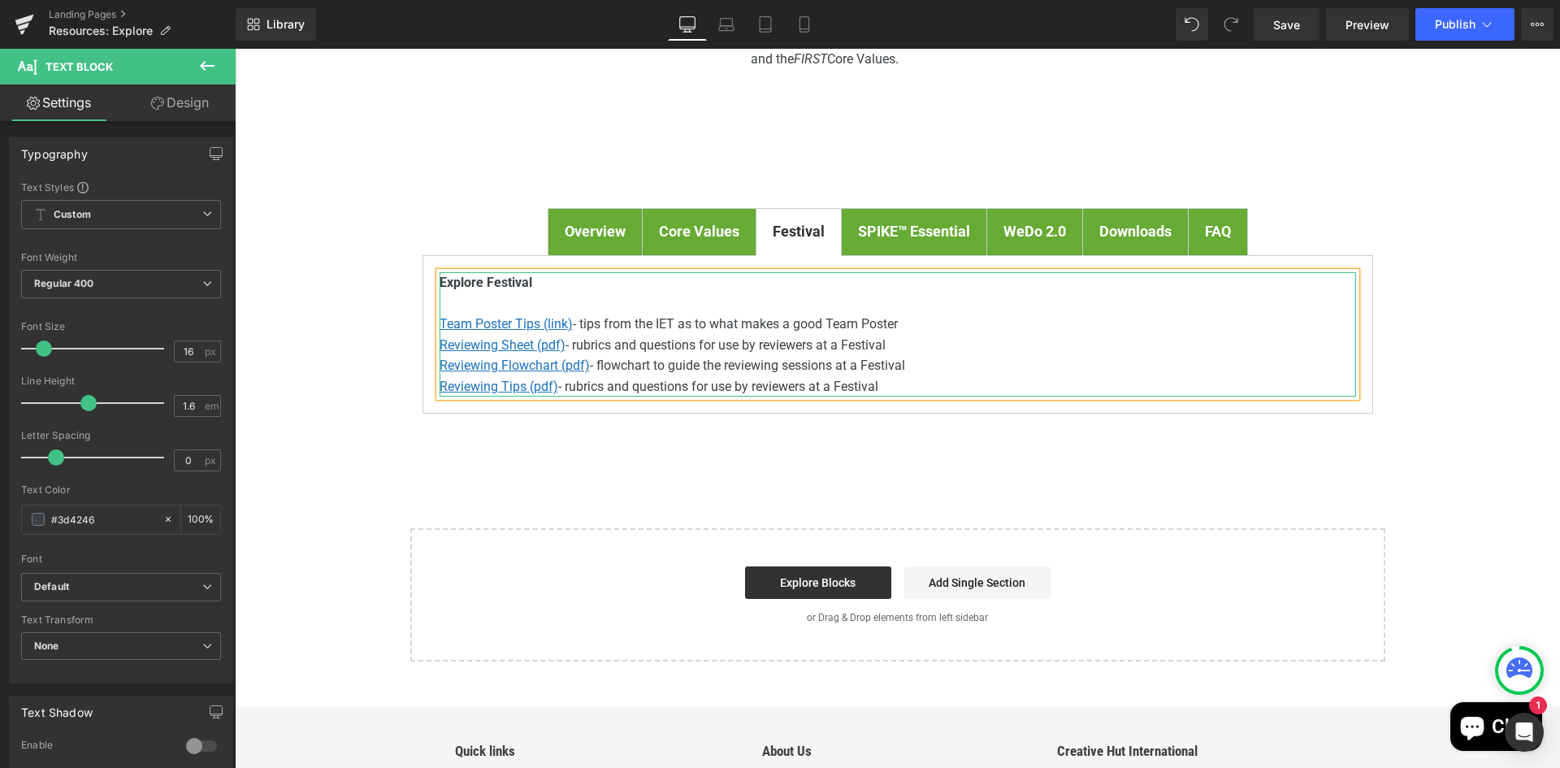
click at [634, 389] on span "- rubrics and questions for use by reviewers at a Festival" at bounding box center [718, 386] width 320 height 15
click at [564, 389] on span "- rubrics and questions for use by reviewers at a Festival" at bounding box center [718, 386] width 320 height 15
click at [930, 321] on p "Team Poster Tips (link) - tips from the IET as to what makes a good Team Poster" at bounding box center [897, 324] width 916 height 21
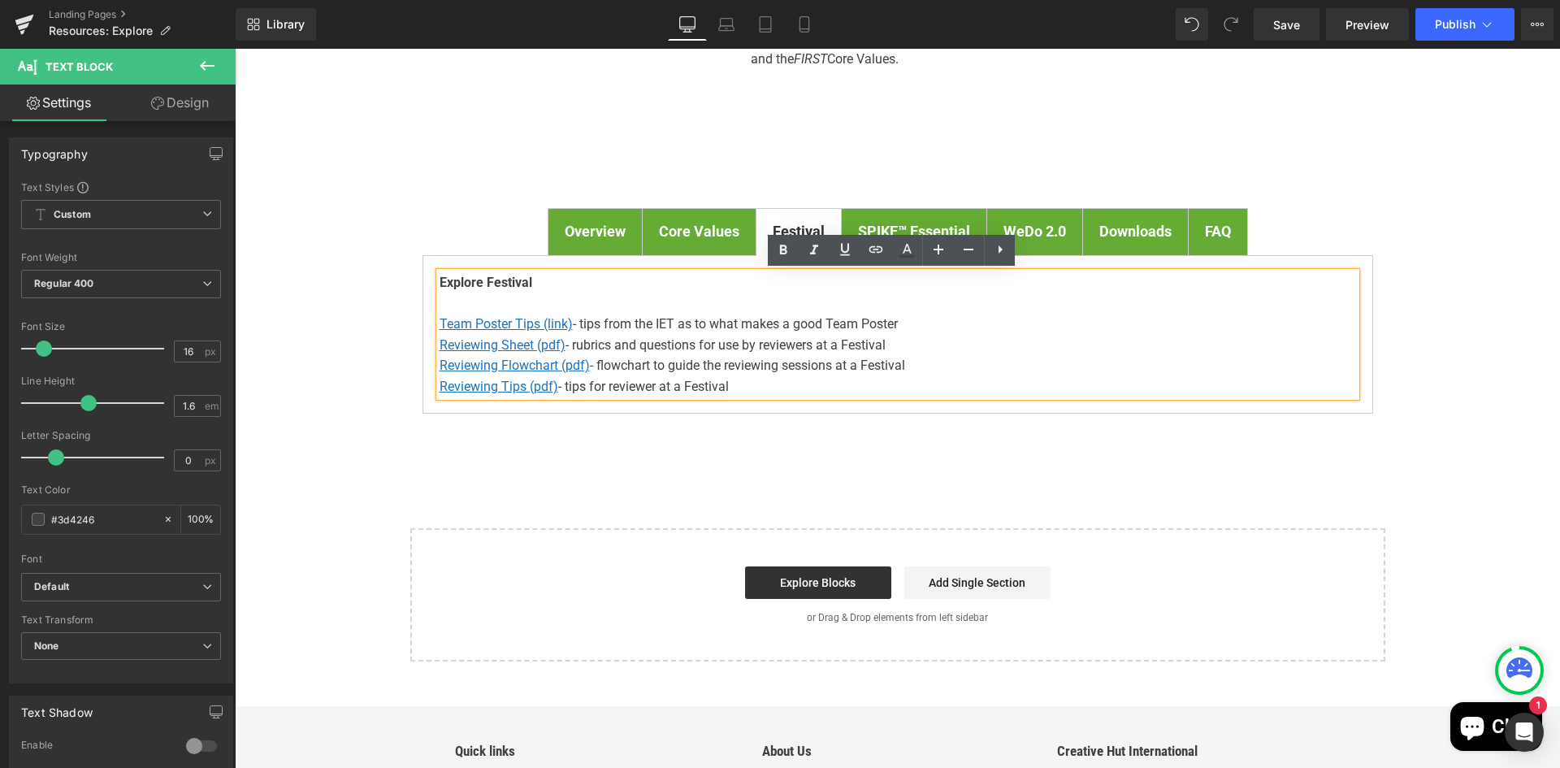
drag, startPoint x: 916, startPoint y: 366, endPoint x: 427, endPoint y: 364, distance: 489.0
click at [427, 364] on div "Explore Festival Team Poster Tips (link) - tips from the IET as to what makes a…" at bounding box center [897, 334] width 950 height 159
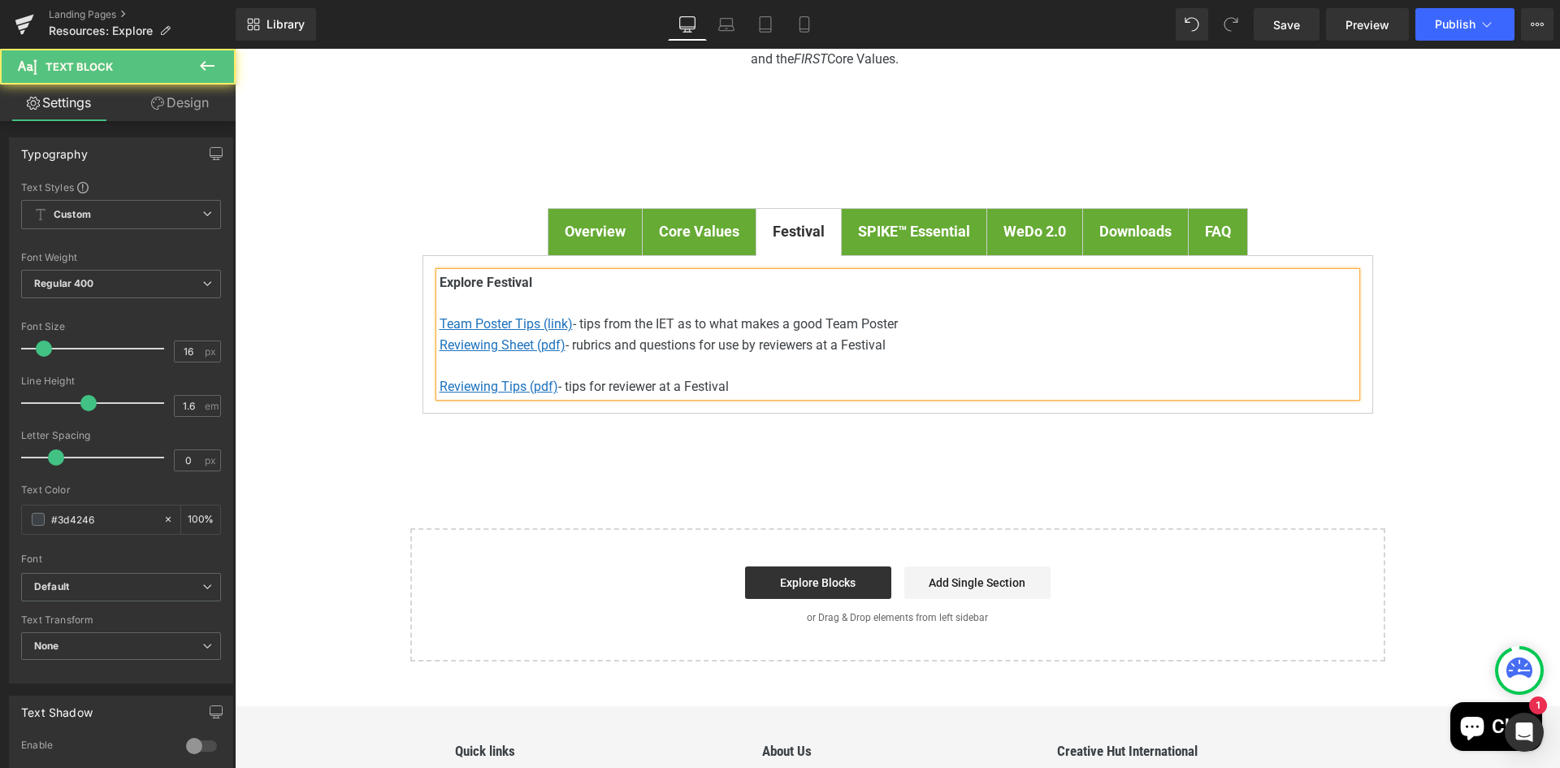
click at [945, 321] on p "Team Poster Tips (link) - tips from the IET as to what makes a good Team Poster" at bounding box center [897, 324] width 916 height 21
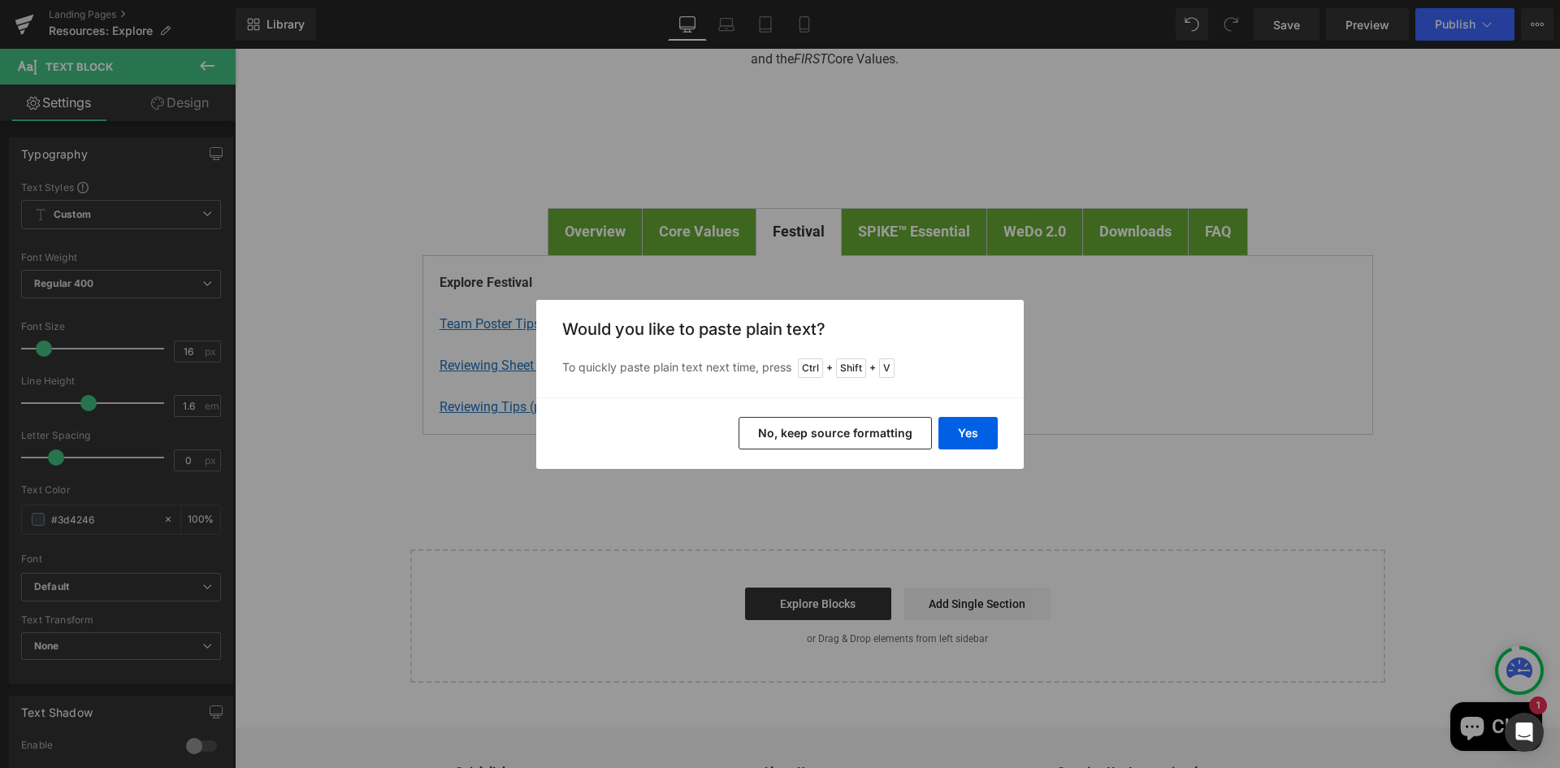
click at [859, 426] on button "No, keep source formatting" at bounding box center [834, 433] width 193 height 32
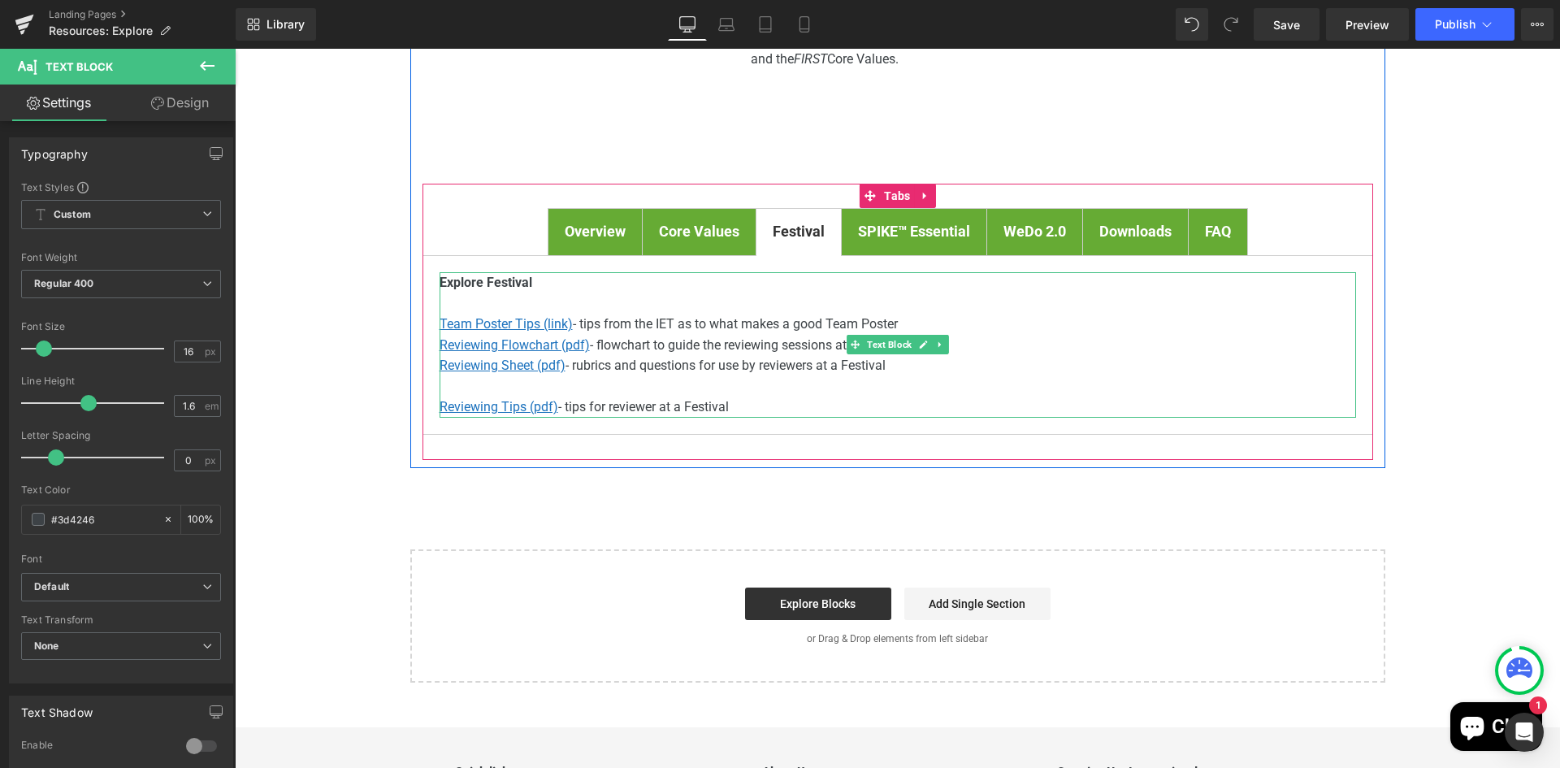
click at [811, 392] on p at bounding box center [897, 386] width 916 height 21
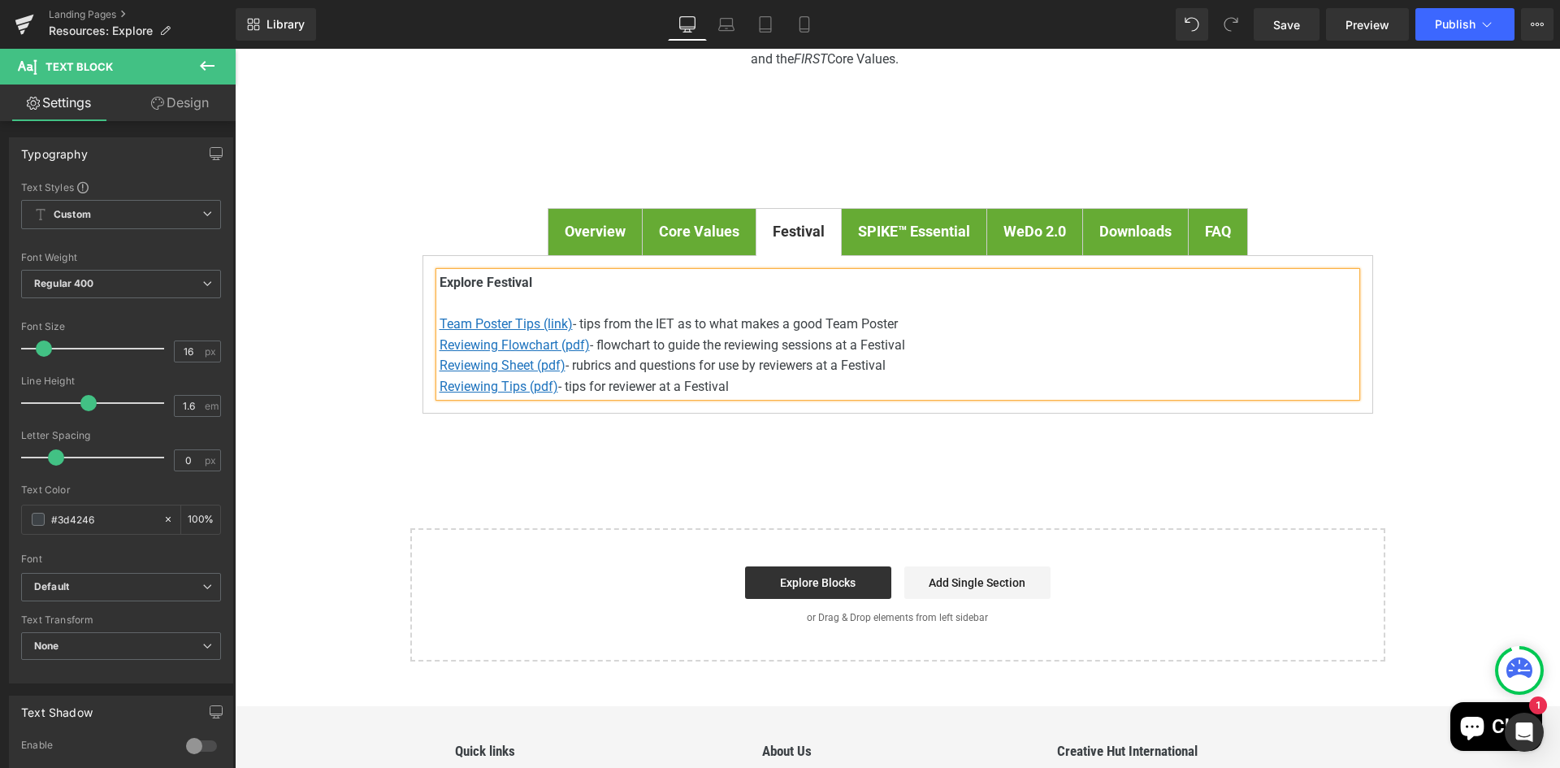
drag, startPoint x: 911, startPoint y: 320, endPoint x: 426, endPoint y: 330, distance: 485.0
click at [426, 330] on div "Explore Festival Team Poster Tips (link) - tips from the IET as to what makes a…" at bounding box center [897, 334] width 950 height 159
click at [928, 387] on p "Reviewing Tips (pdf) - tips for reviewer at a Festival" at bounding box center [897, 386] width 916 height 21
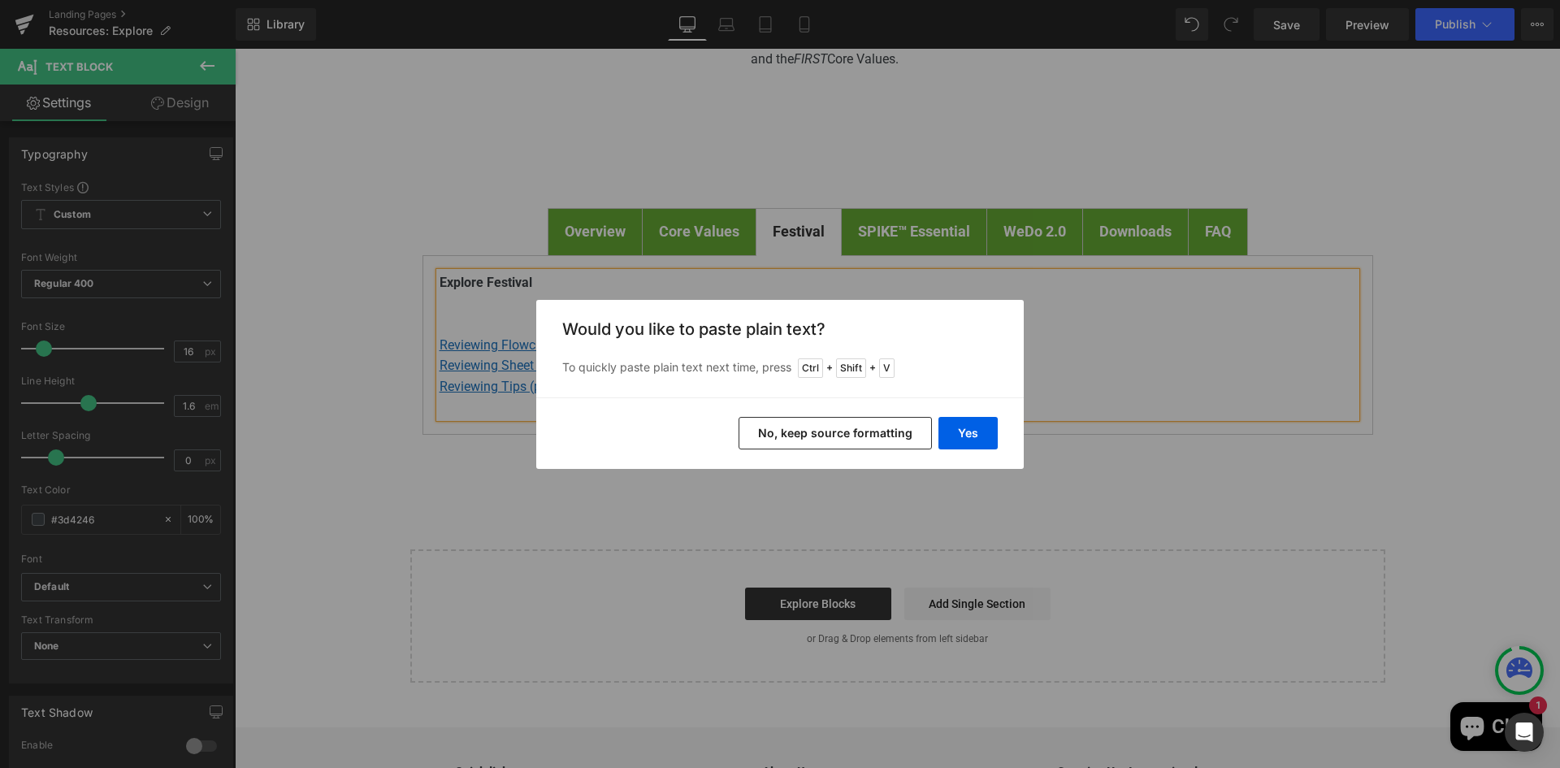
click at [900, 428] on button "No, keep source formatting" at bounding box center [834, 433] width 193 height 32
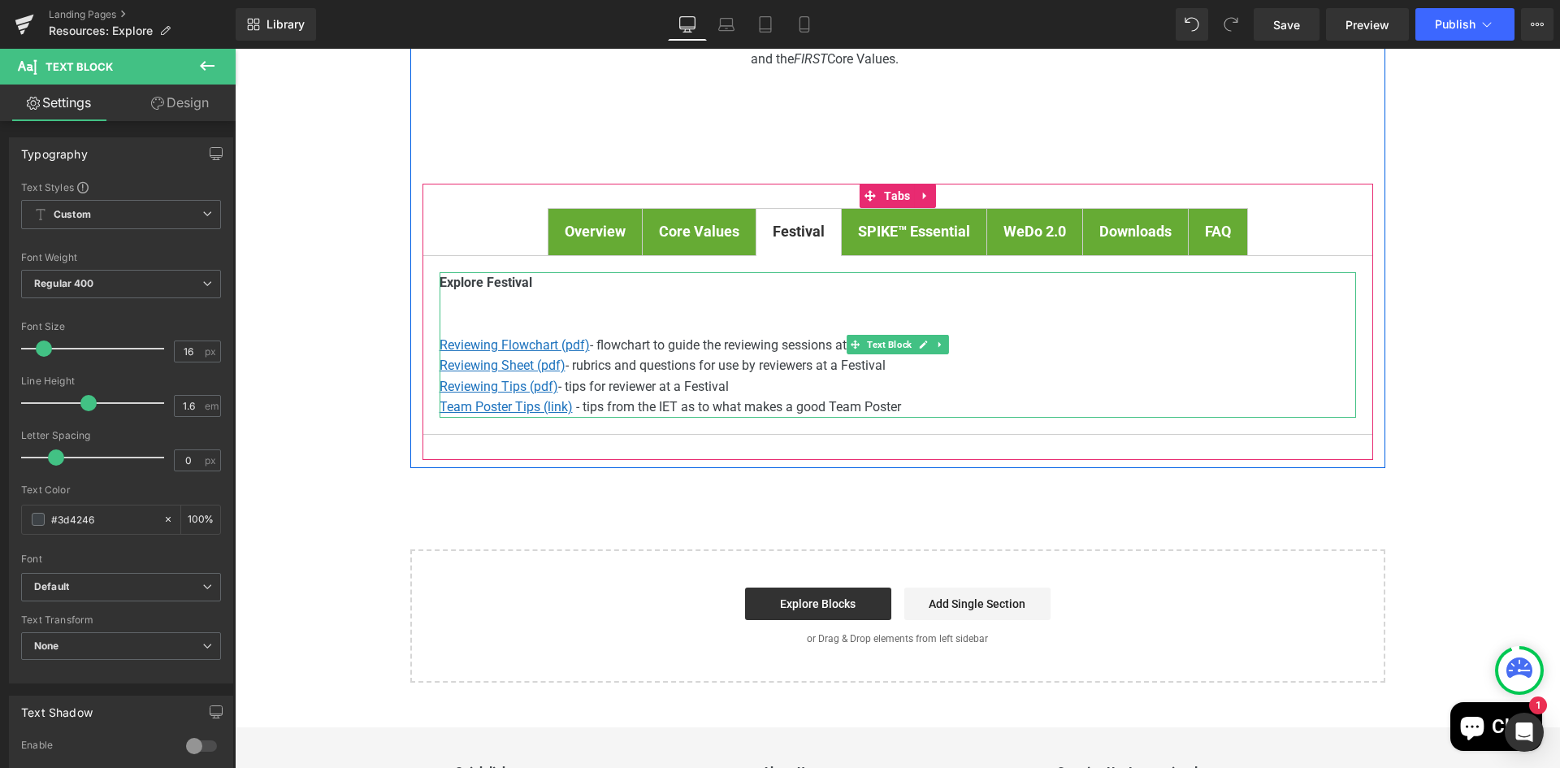
click at [780, 305] on p at bounding box center [897, 302] width 916 height 21
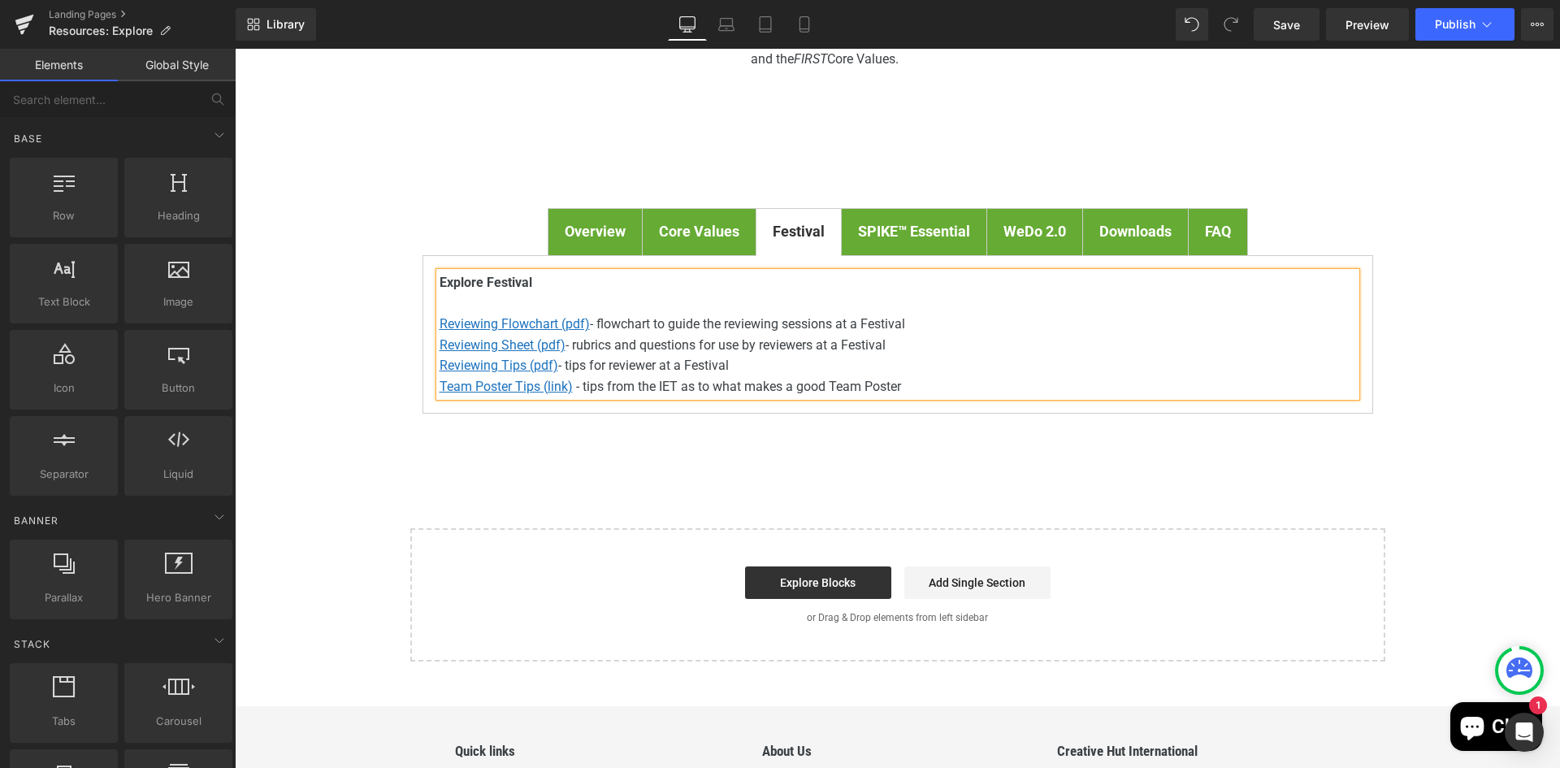
click at [1084, 478] on div "FIRST ® LEGO ® League Explore Resources Heading Youtube To find out all about F…" at bounding box center [897, 291] width 1325 height 742
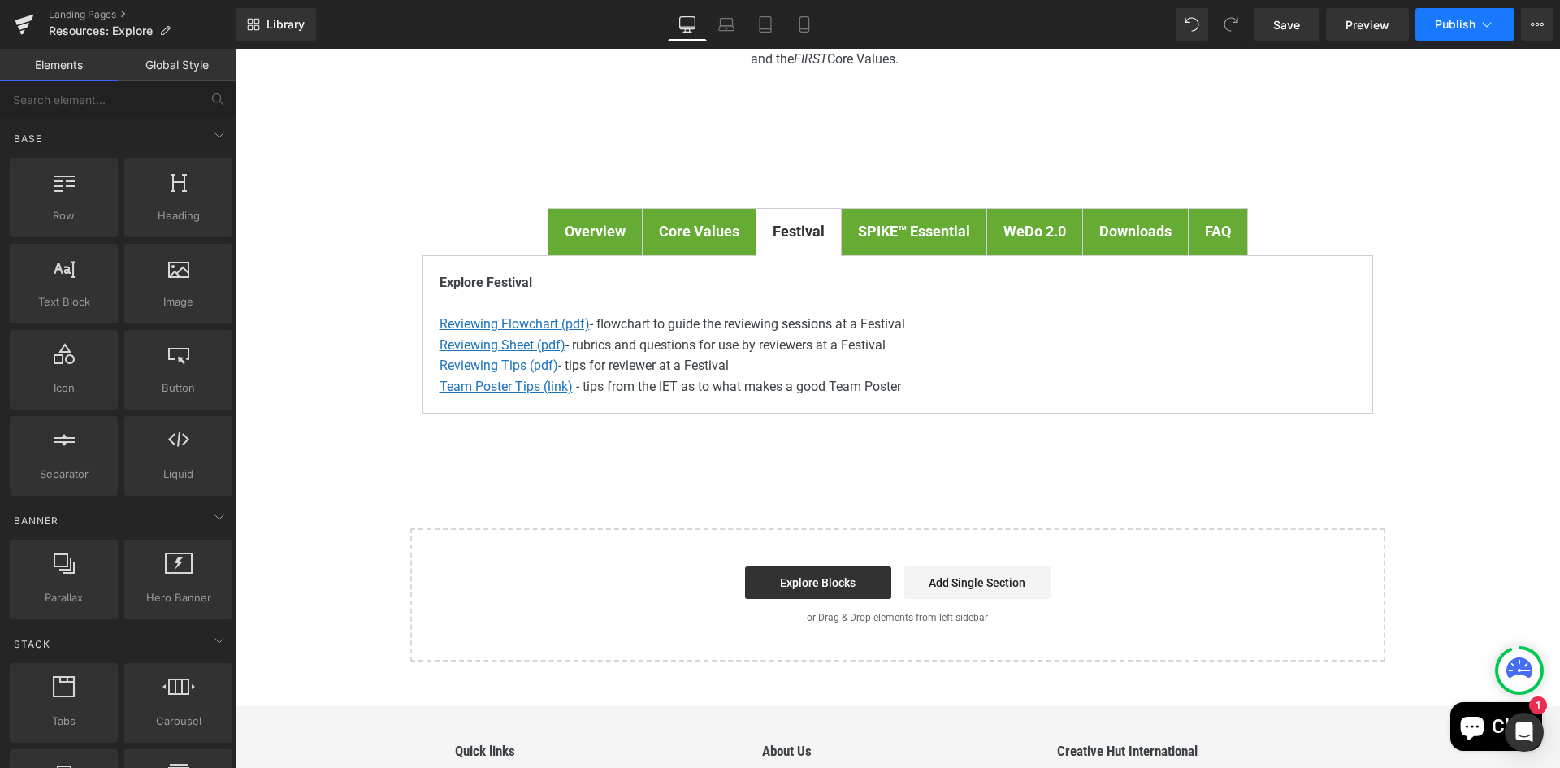
click at [1456, 30] on span "Publish" at bounding box center [1454, 24] width 41 height 13
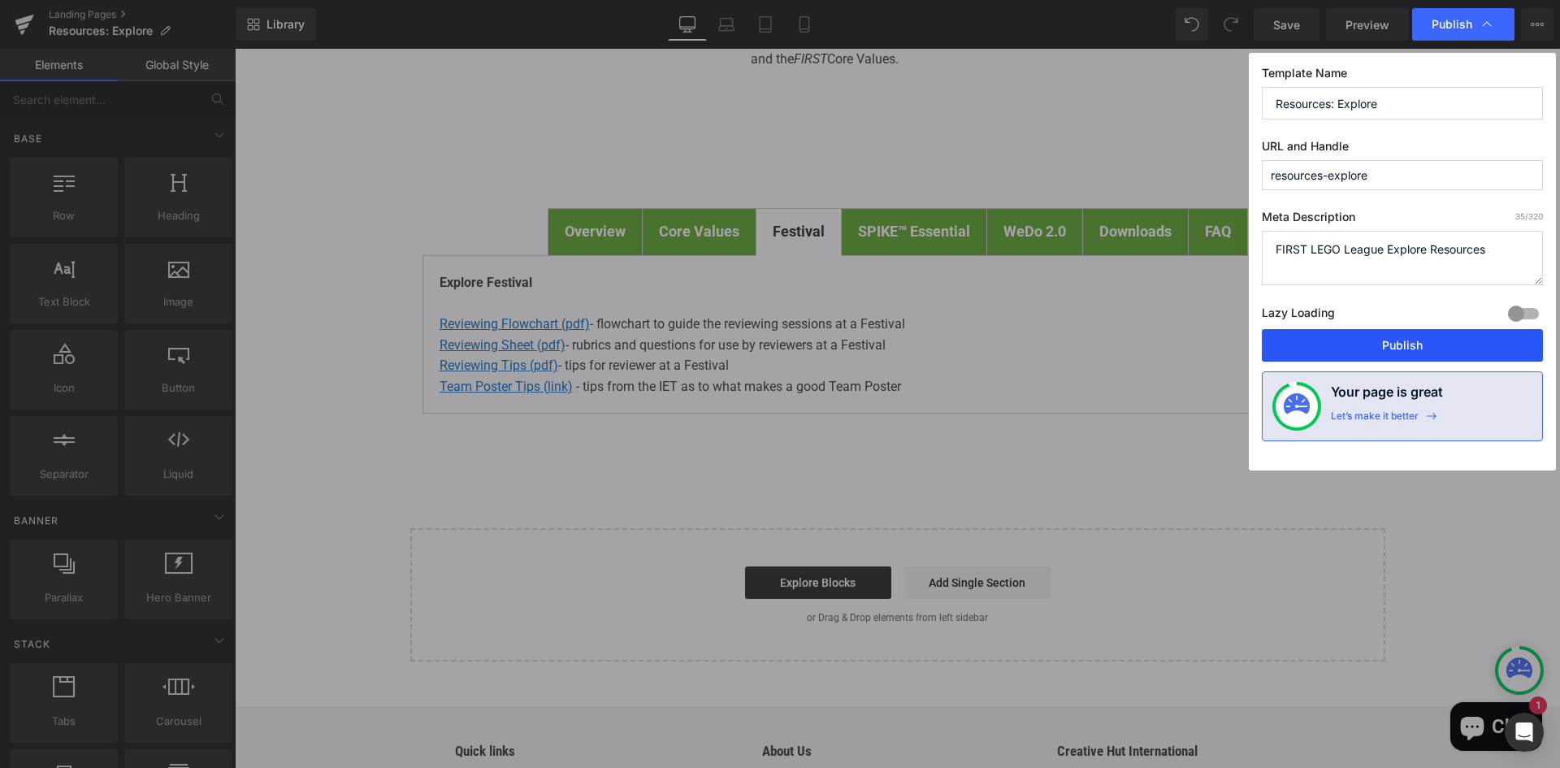
drag, startPoint x: 1381, startPoint y: 342, endPoint x: 1147, endPoint y: 294, distance: 238.8
click at [1382, 343] on button "Publish" at bounding box center [1401, 345] width 281 height 32
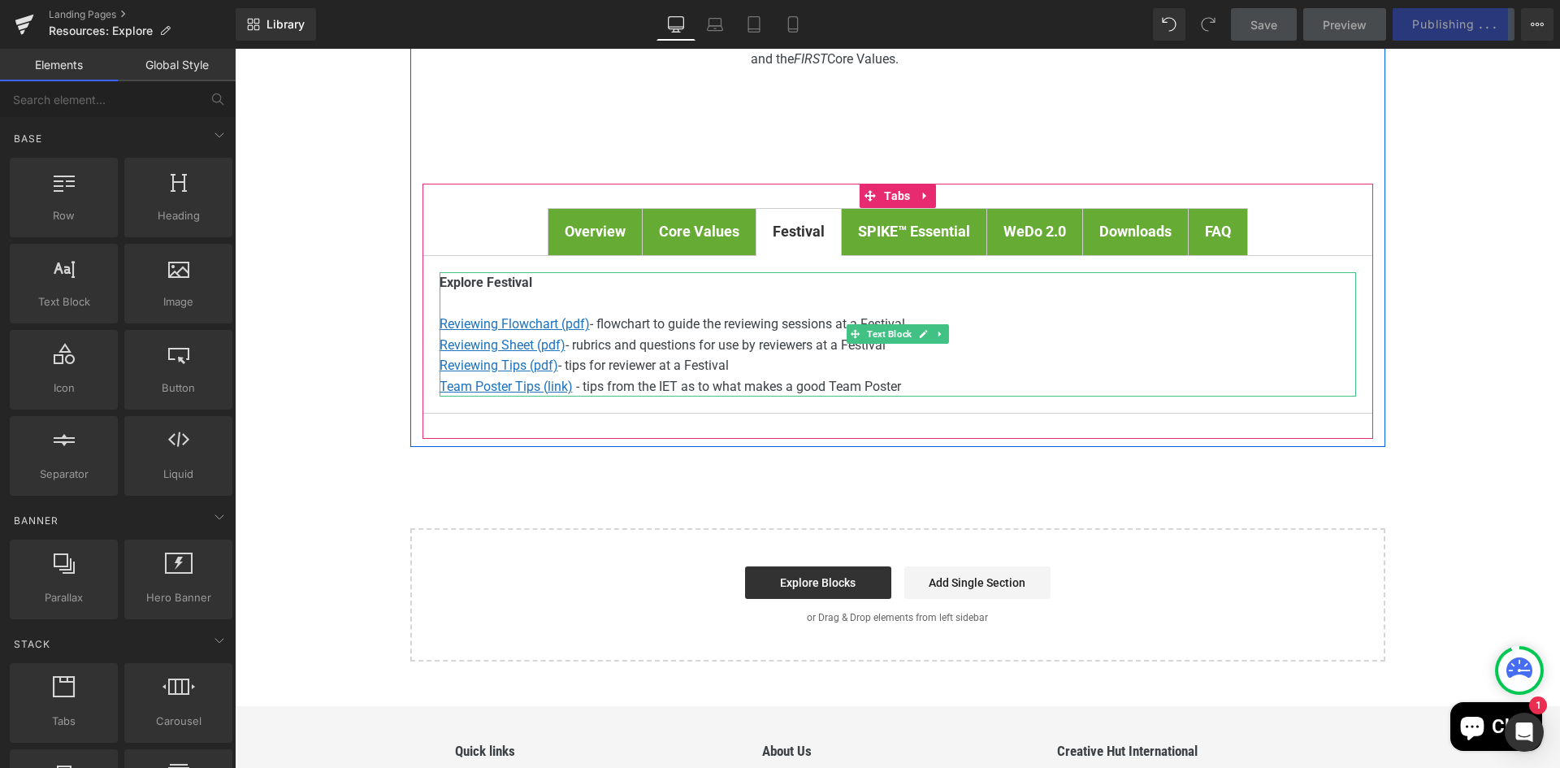
click at [651, 361] on span "- tips for reviewer at a Festival" at bounding box center [643, 364] width 171 height 15
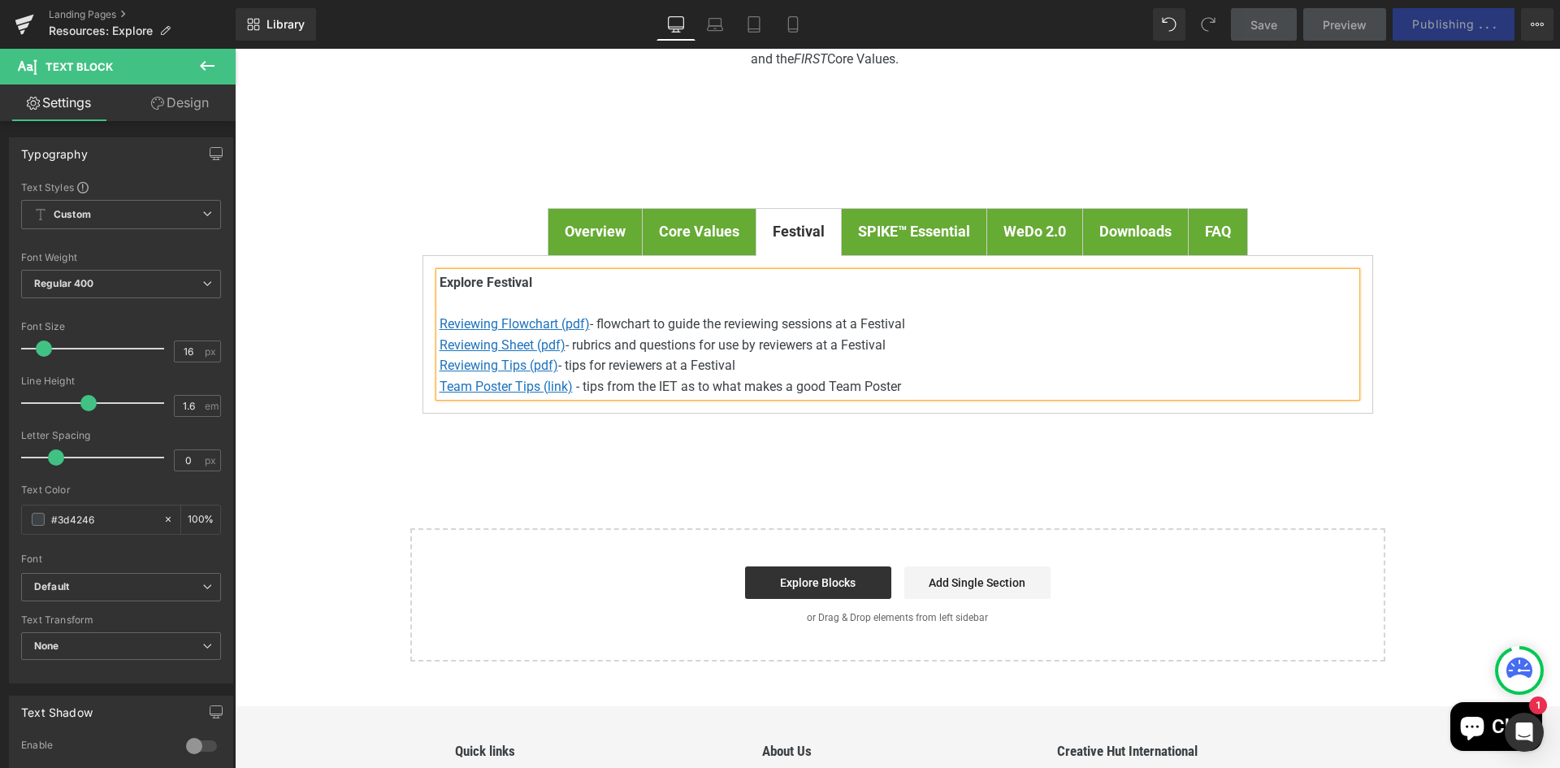
click at [1072, 449] on div "FIRST ® LEGO ® League Explore Resources Heading Youtube To find out all about F…" at bounding box center [897, 291] width 1325 height 742
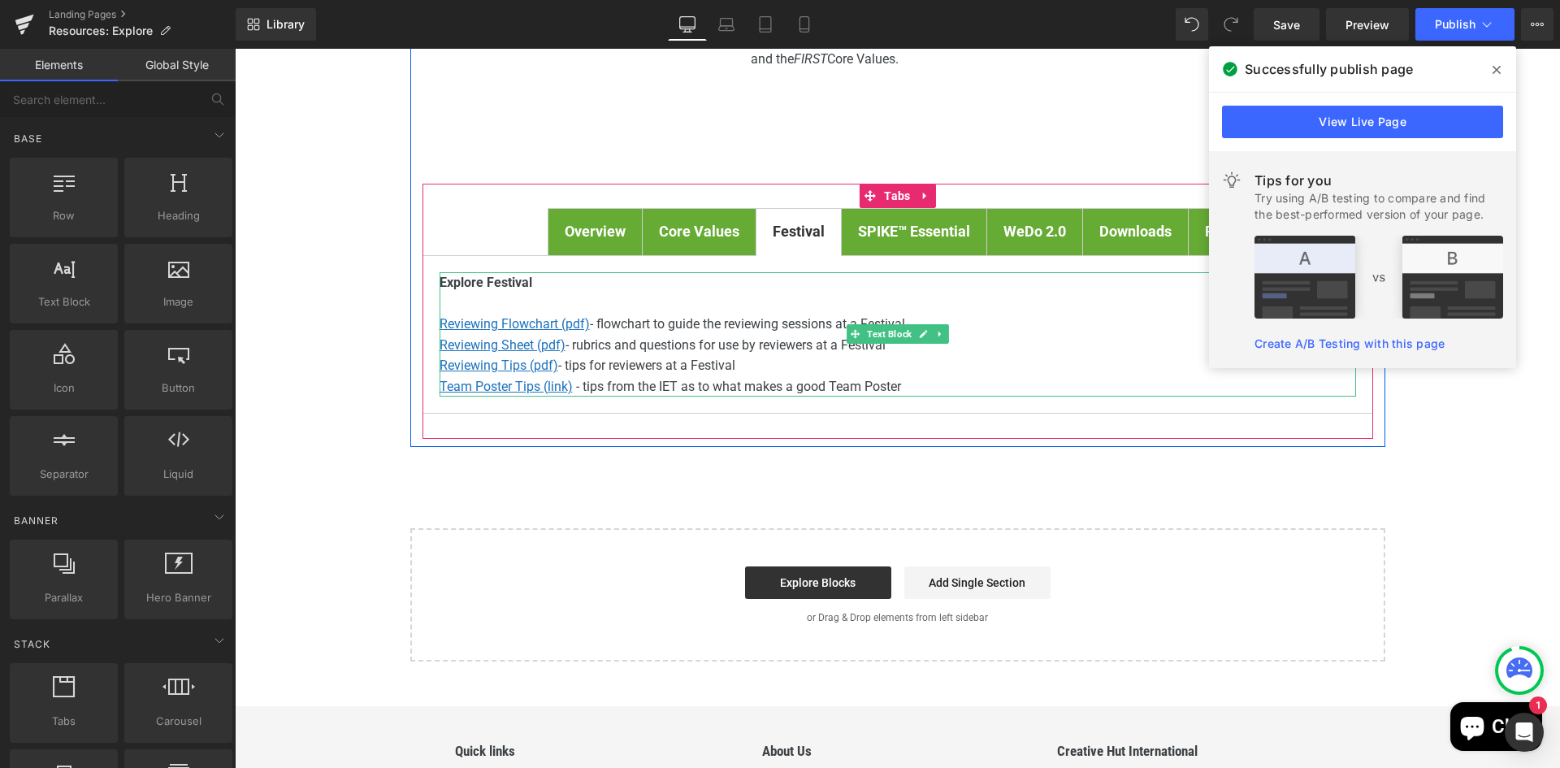
click at [813, 345] on span "- rubrics and questions for use by reviewers at a Festival" at bounding box center [725, 344] width 320 height 15
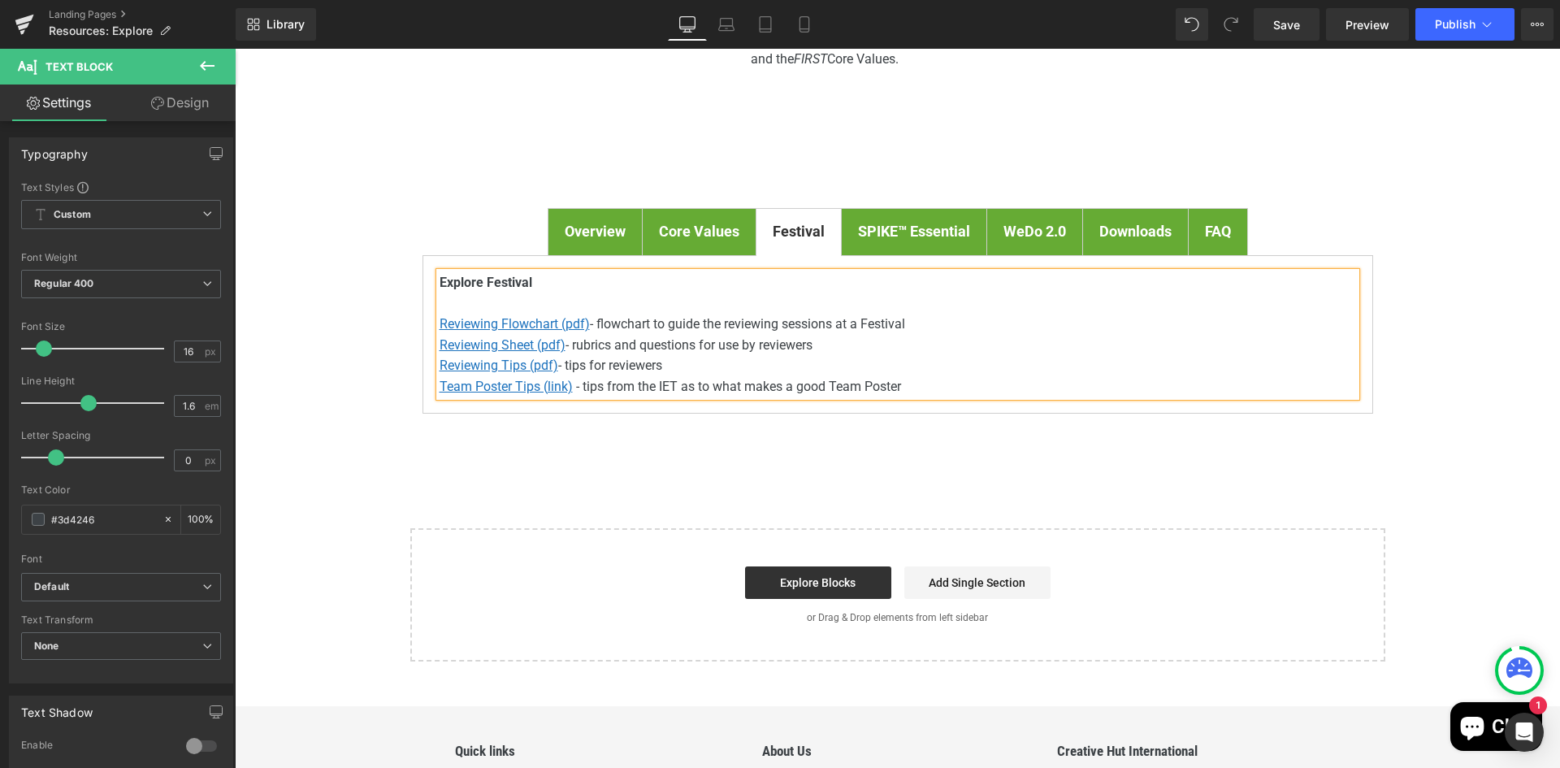
click at [1289, 467] on div "FIRST ® LEGO ® League Explore Resources Heading Youtube To find out all about F…" at bounding box center [897, 291] width 1325 height 742
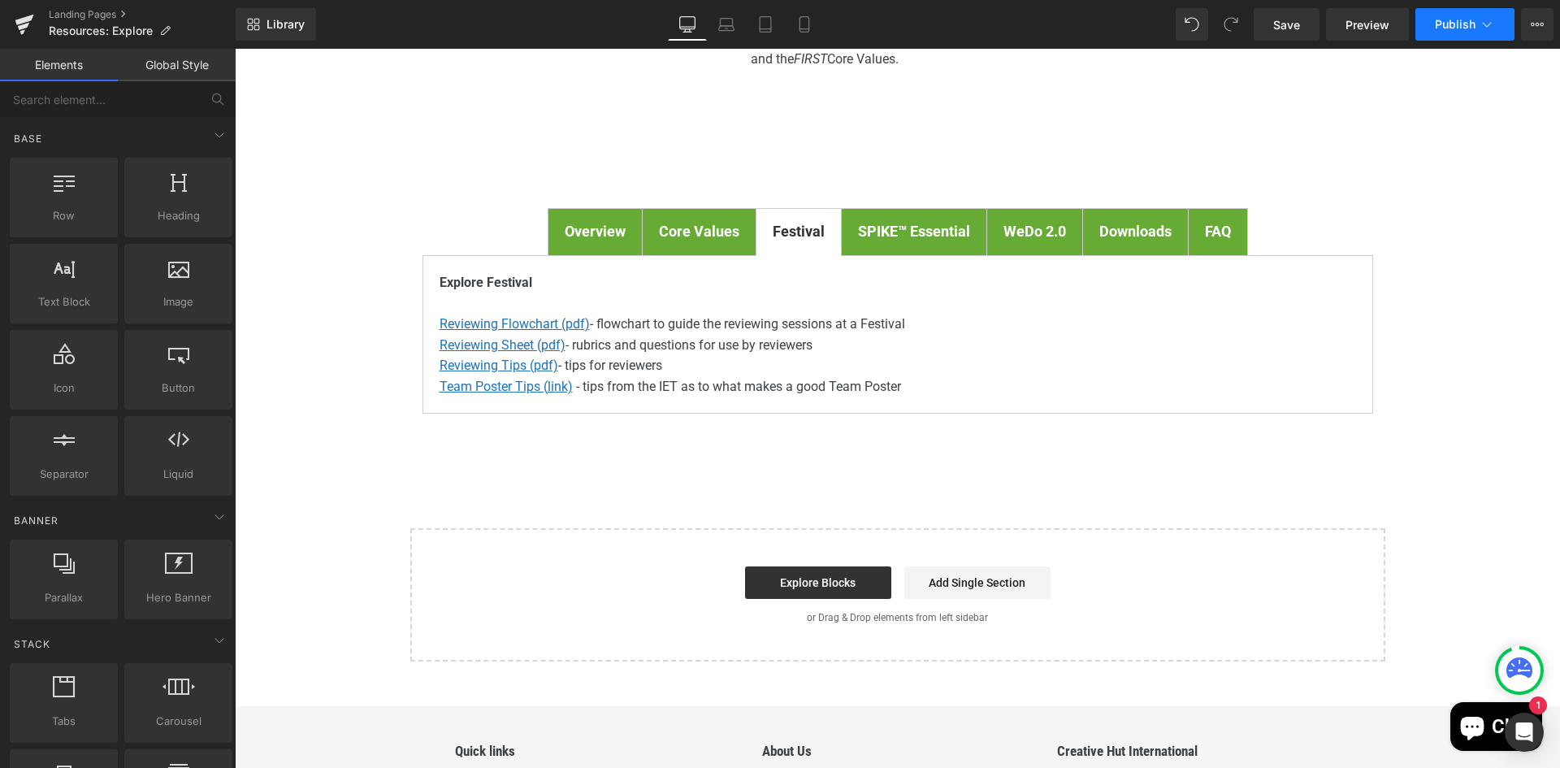
click at [1461, 30] on span "Publish" at bounding box center [1454, 24] width 41 height 13
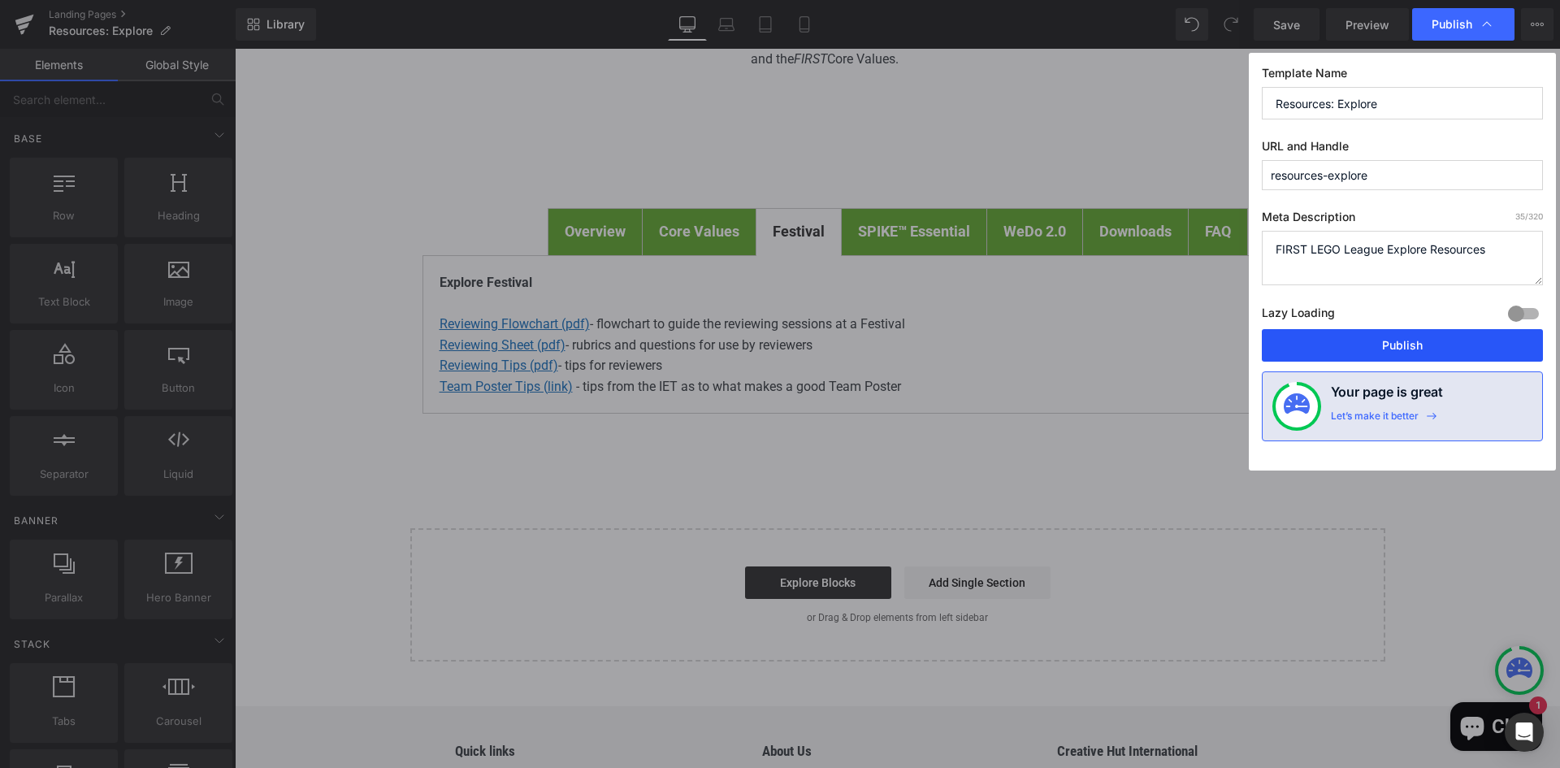
click at [1406, 344] on button "Publish" at bounding box center [1401, 345] width 281 height 32
